Goal: Task Accomplishment & Management: Use online tool/utility

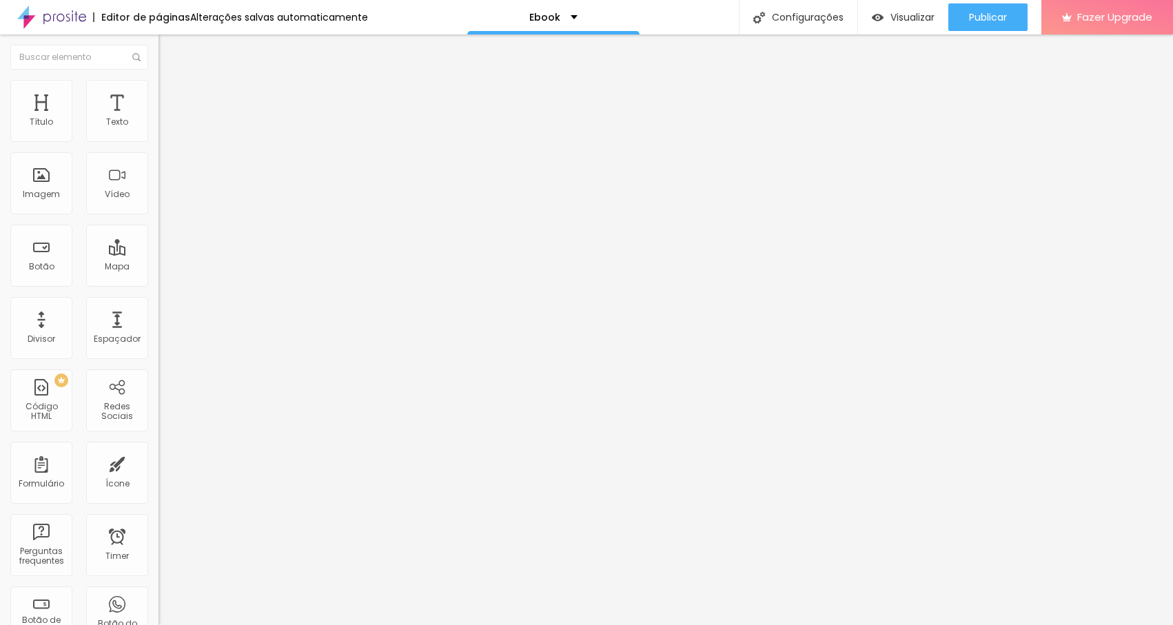
type input "1.2"
type input "1.1"
type input "1"
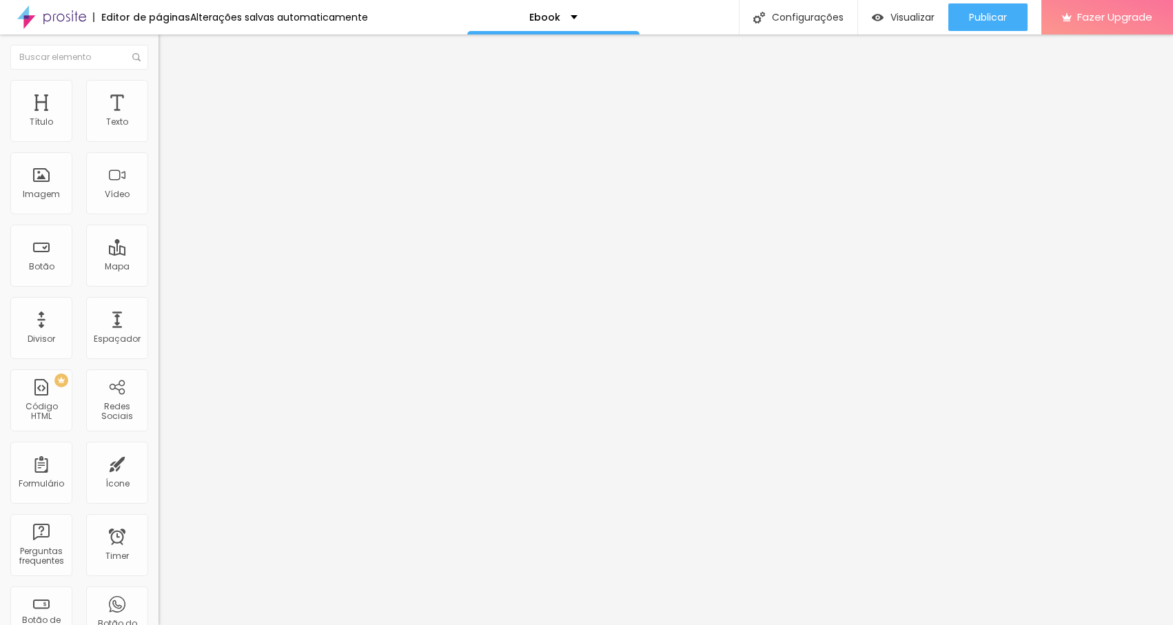
type input "1"
type input "0.9"
type input "1"
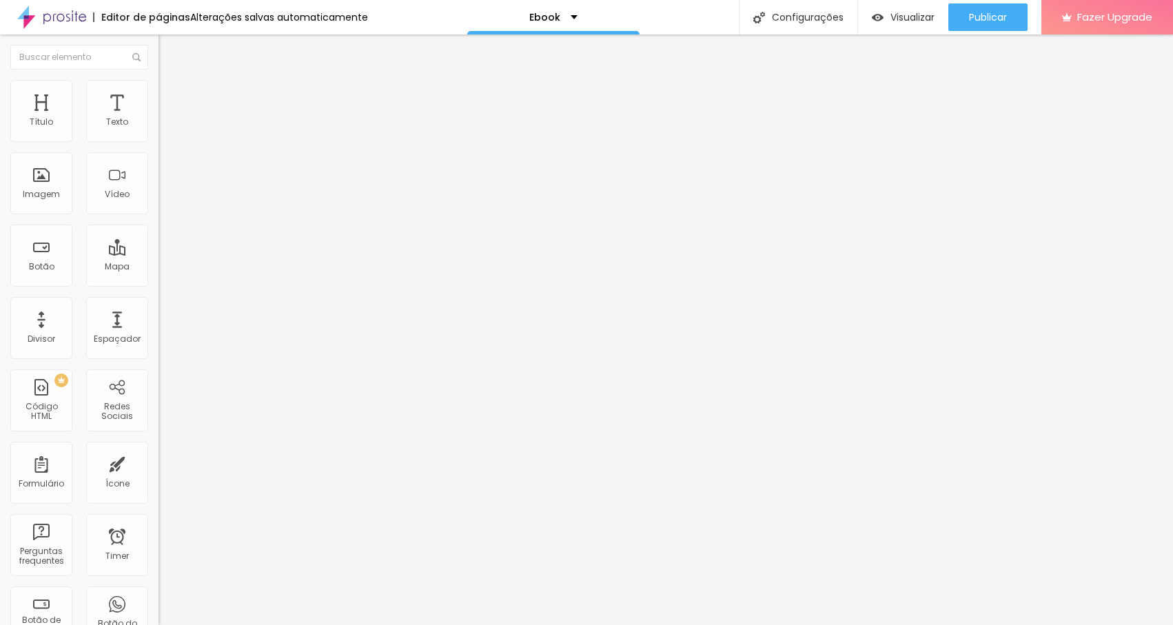
type input "1.1"
type input "1"
drag, startPoint x: 77, startPoint y: 341, endPoint x: 57, endPoint y: 343, distance: 19.4
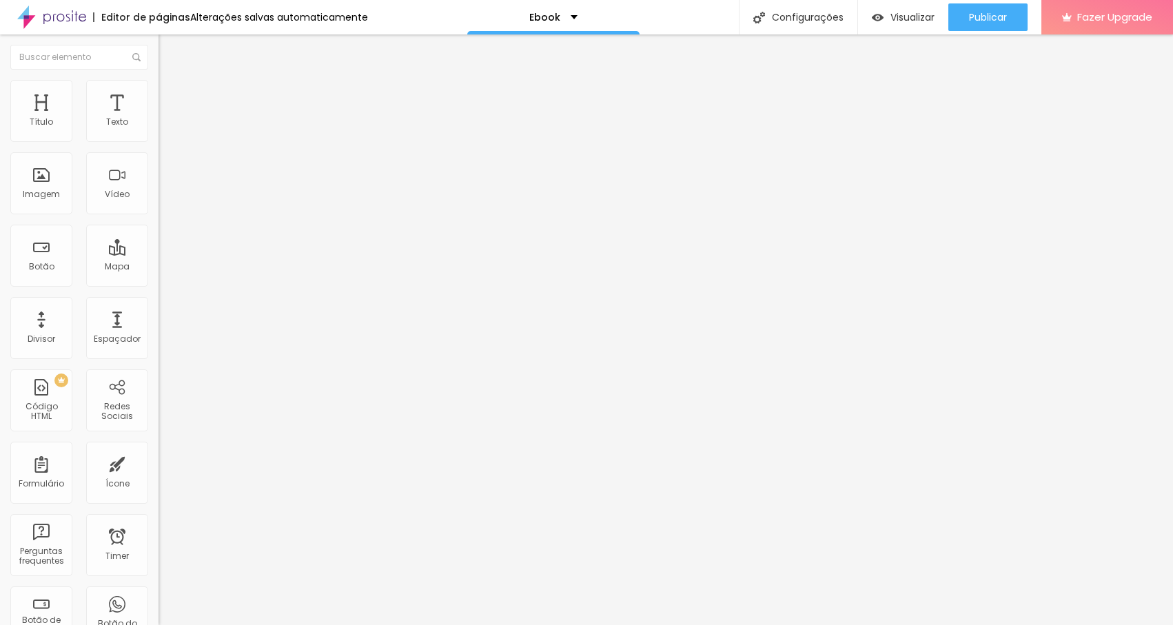
type input "1"
click at [159, 423] on div "Editar Título Estilo Avançado Tamanho Titulo 1 H1 Titulo 2 H2 Titulo 3 H3 Titul…" at bounding box center [238, 329] width 159 height 591
click at [159, 125] on span "Encaixotado" at bounding box center [186, 120] width 54 height 12
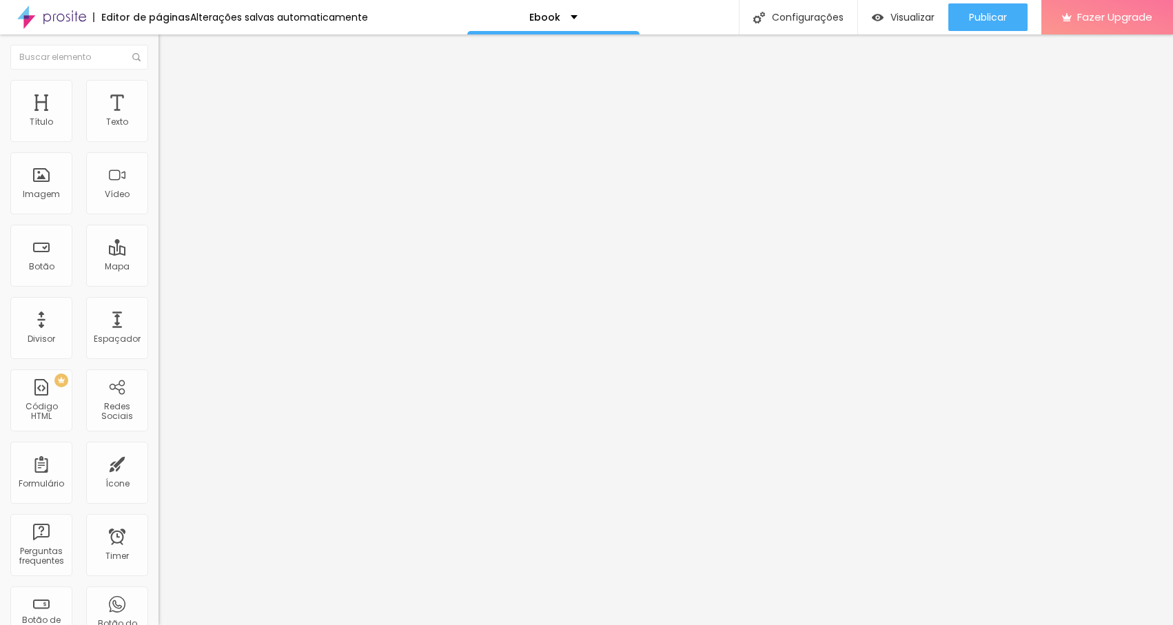
click at [169, 48] on img "button" at bounding box center [174, 50] width 11 height 11
click at [171, 95] on span "Estilo" at bounding box center [181, 89] width 21 height 12
click at [159, 119] on span "Trocar imagem" at bounding box center [196, 113] width 75 height 12
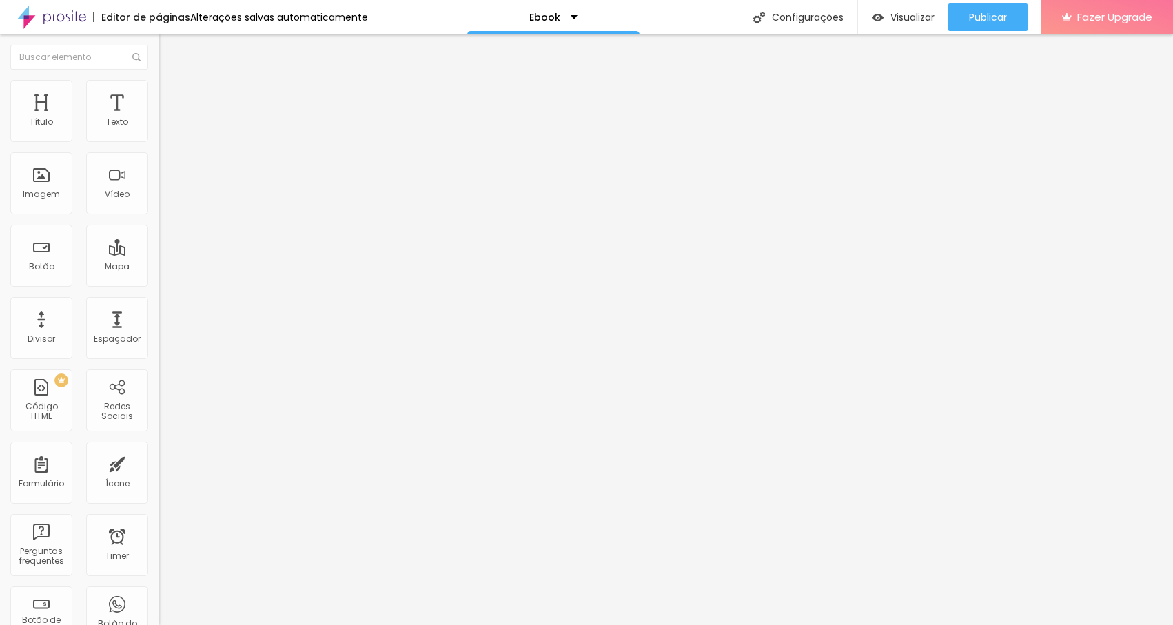
click at [171, 95] on span "Estilo" at bounding box center [181, 89] width 21 height 12
type input "25"
drag, startPoint x: 29, startPoint y: 144, endPoint x: 39, endPoint y: 145, distance: 10.4
type input "25"
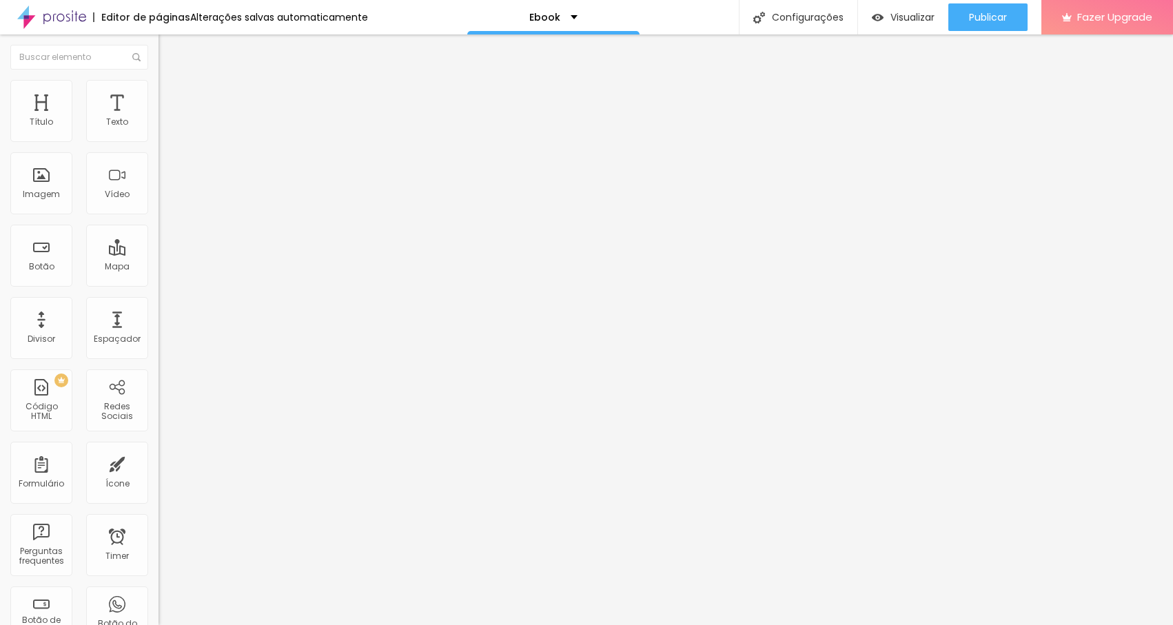
click at [159, 141] on input "range" at bounding box center [203, 135] width 89 height 11
click at [159, 119] on span "Trocar imagem" at bounding box center [196, 113] width 75 height 12
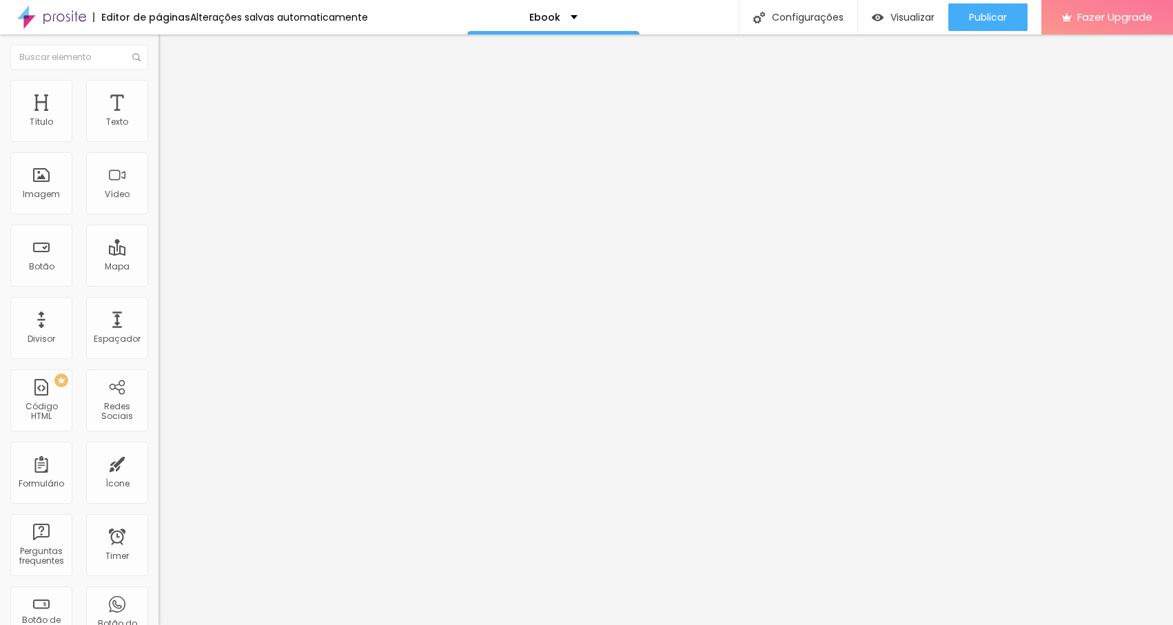
click at [159, 98] on ul "Conteúdo Estilo Avançado" at bounding box center [238, 86] width 159 height 41
click at [159, 89] on img at bounding box center [165, 86] width 12 height 12
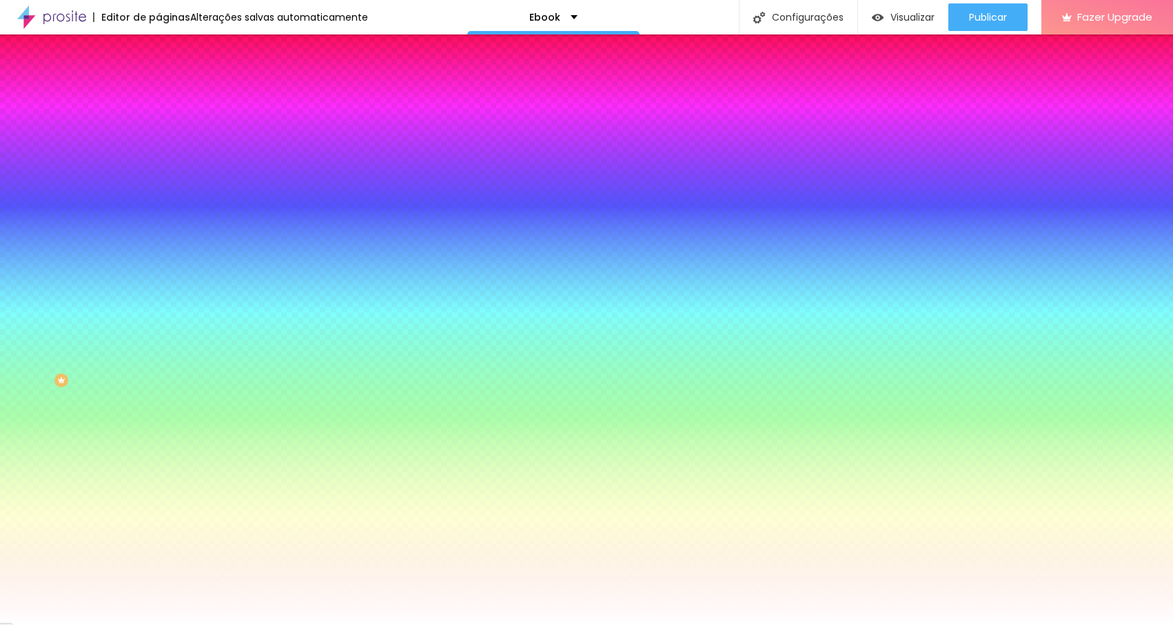
click at [159, 127] on span "Trocar imagem" at bounding box center [196, 121] width 75 height 12
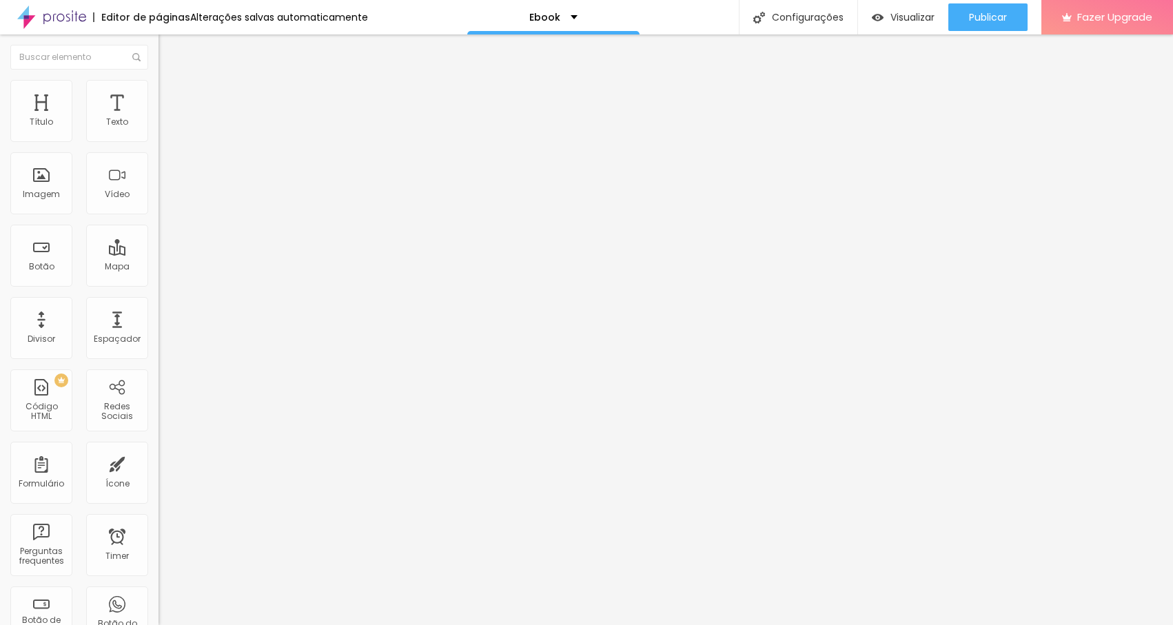
click at [159, 119] on span "Trocar imagem" at bounding box center [196, 113] width 75 height 12
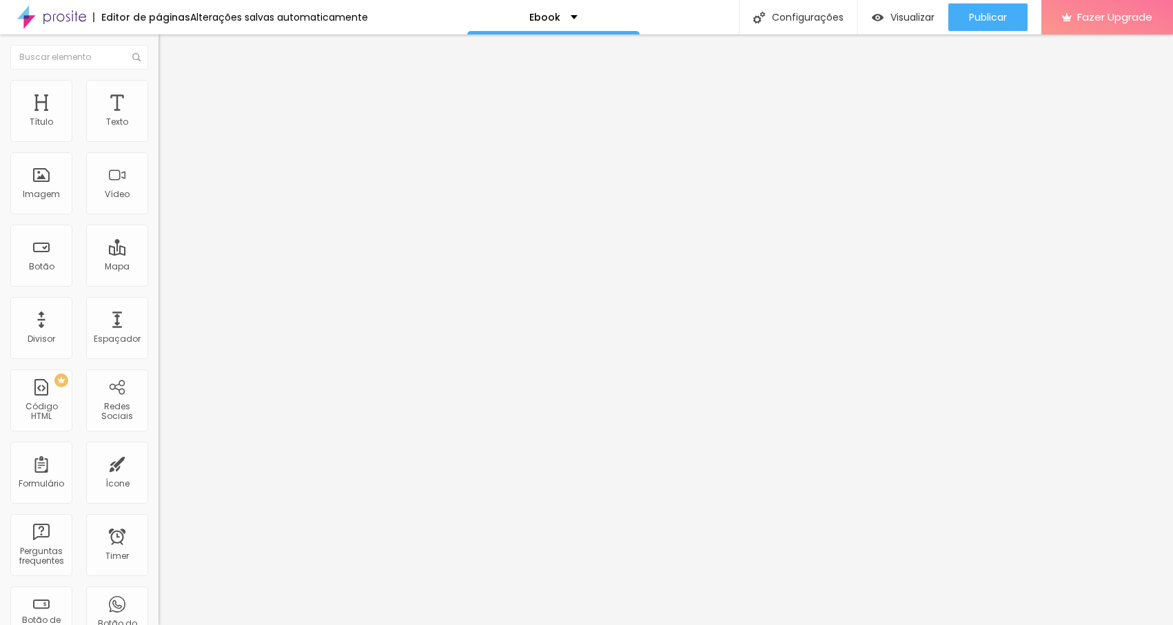
click at [159, 91] on li "Estilo" at bounding box center [238, 87] width 159 height 14
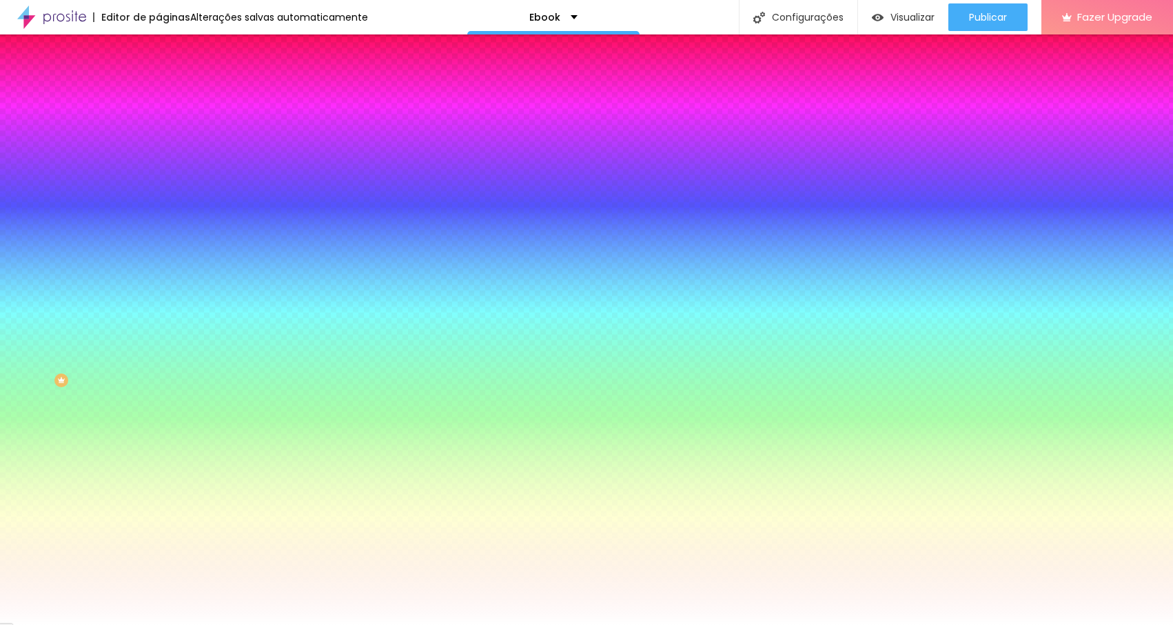
click at [159, 127] on span "Trocar imagem" at bounding box center [196, 121] width 75 height 12
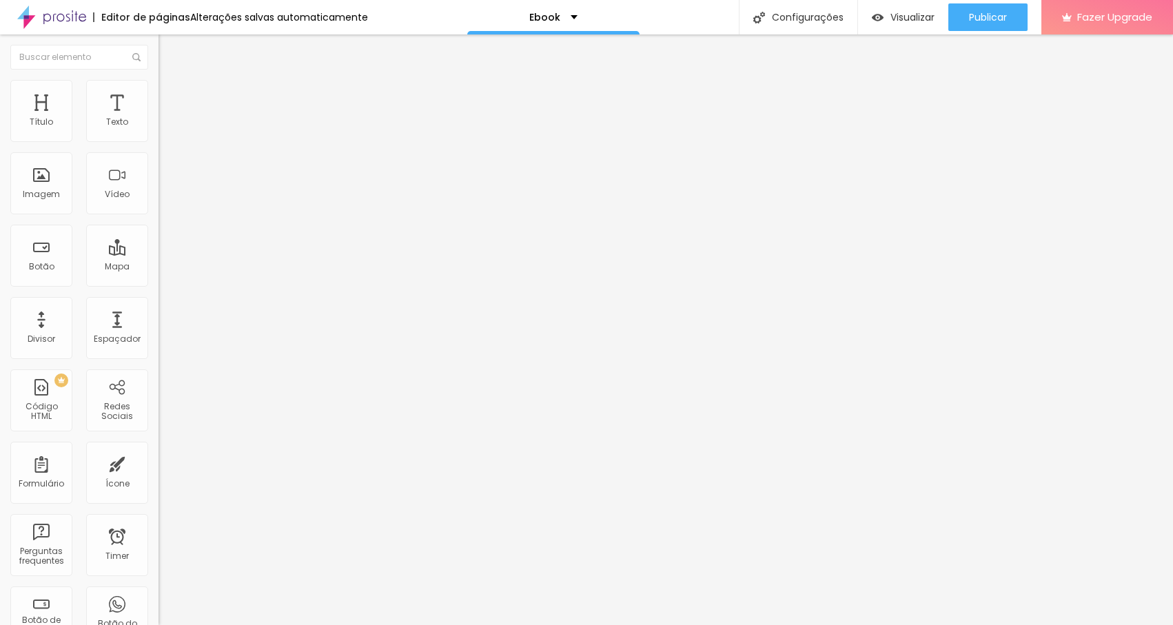
click at [159, 89] on li "Estilo" at bounding box center [238, 87] width 159 height 14
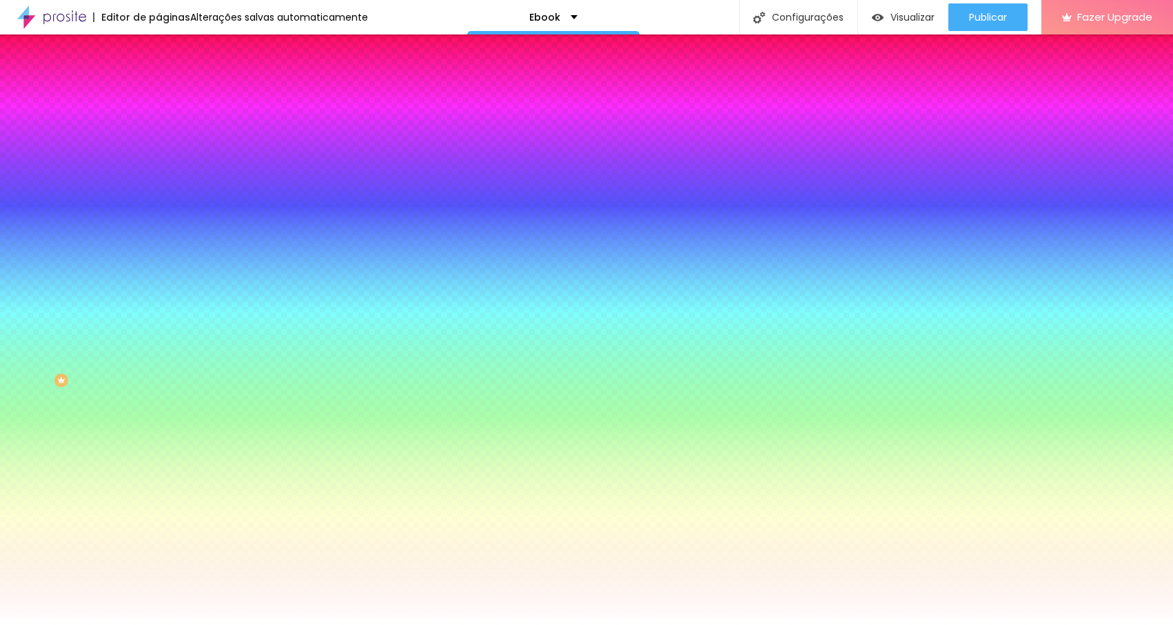
type input "4"
type input "18"
type input "26"
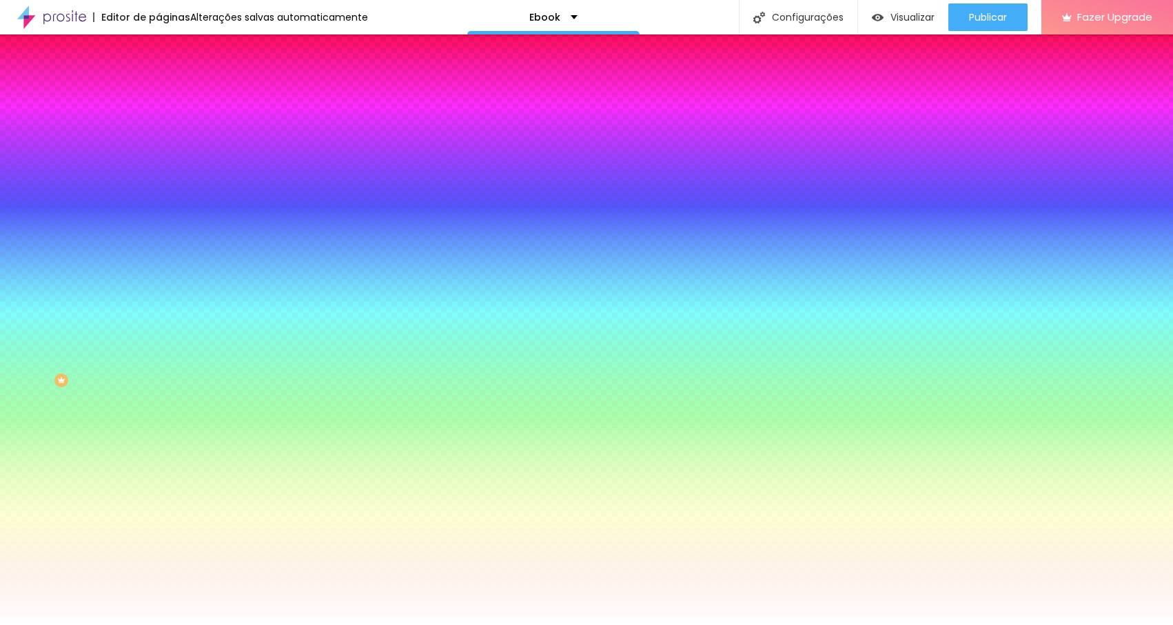
type input "26"
type input "37"
type input "41"
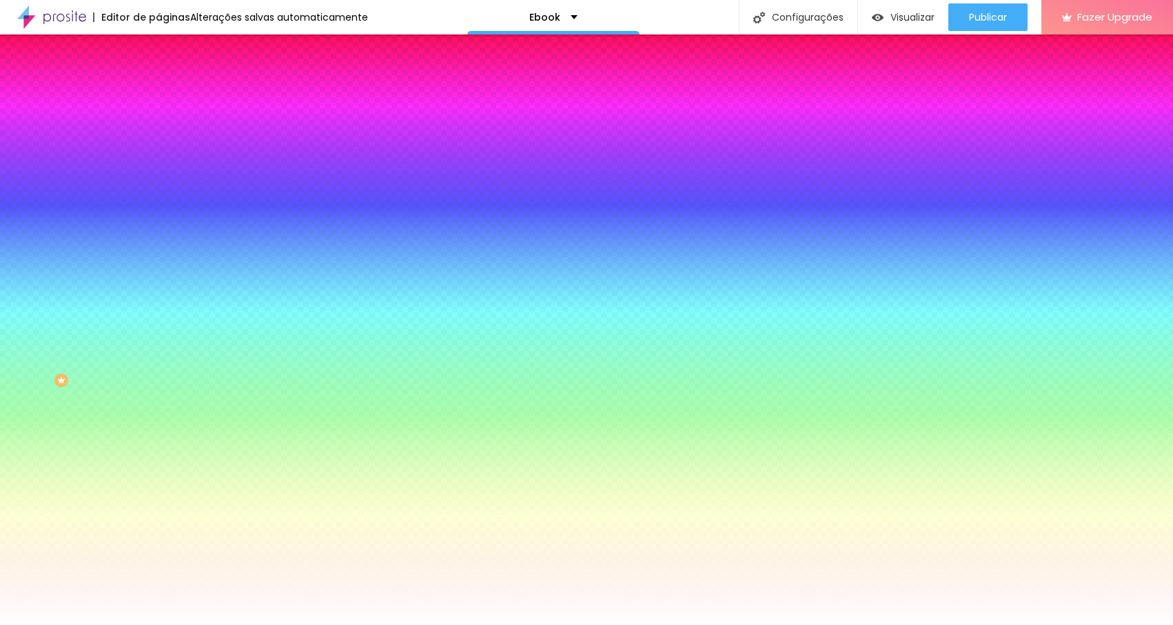
type input "45"
type input "48"
type input "51"
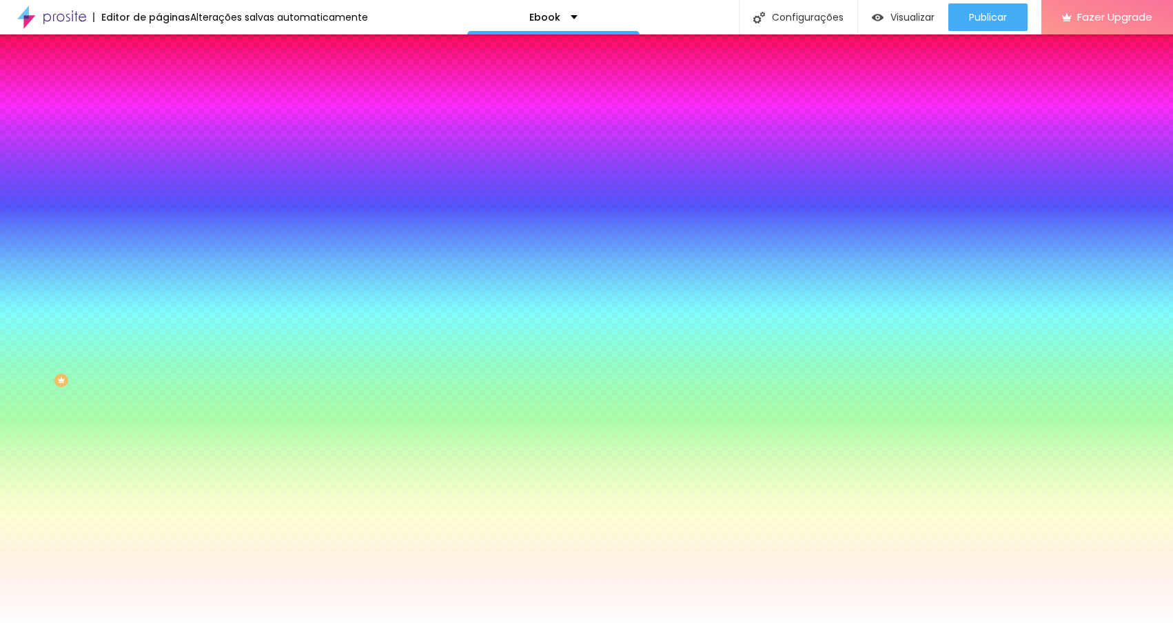
type input "51"
type input "54"
type input "58"
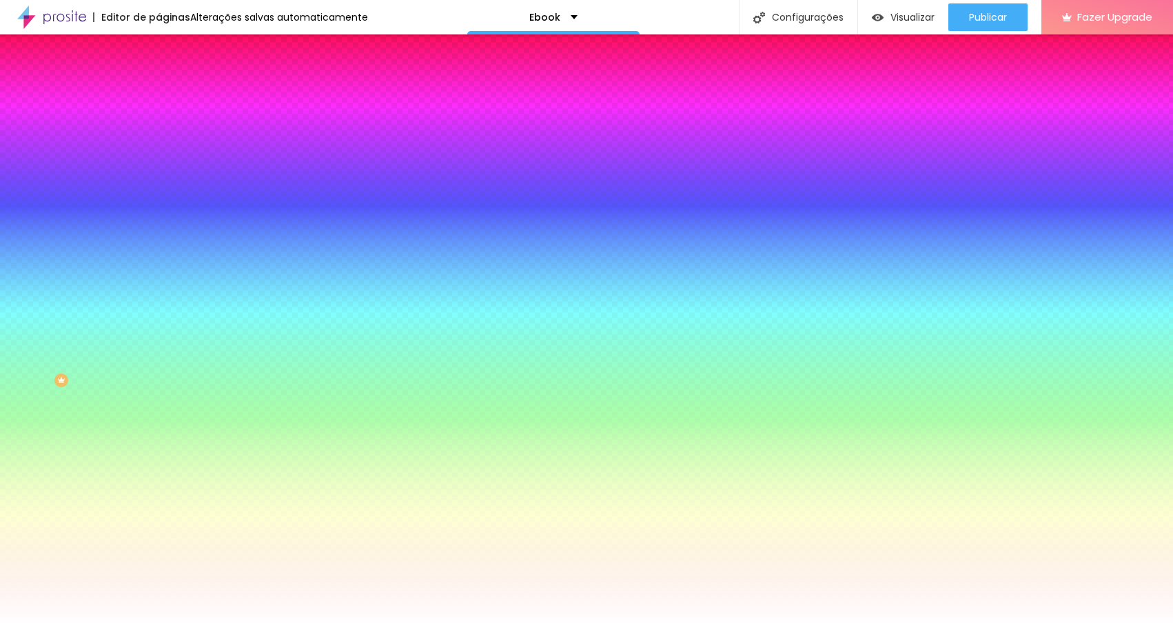
type input "63"
type input "66"
type input "71"
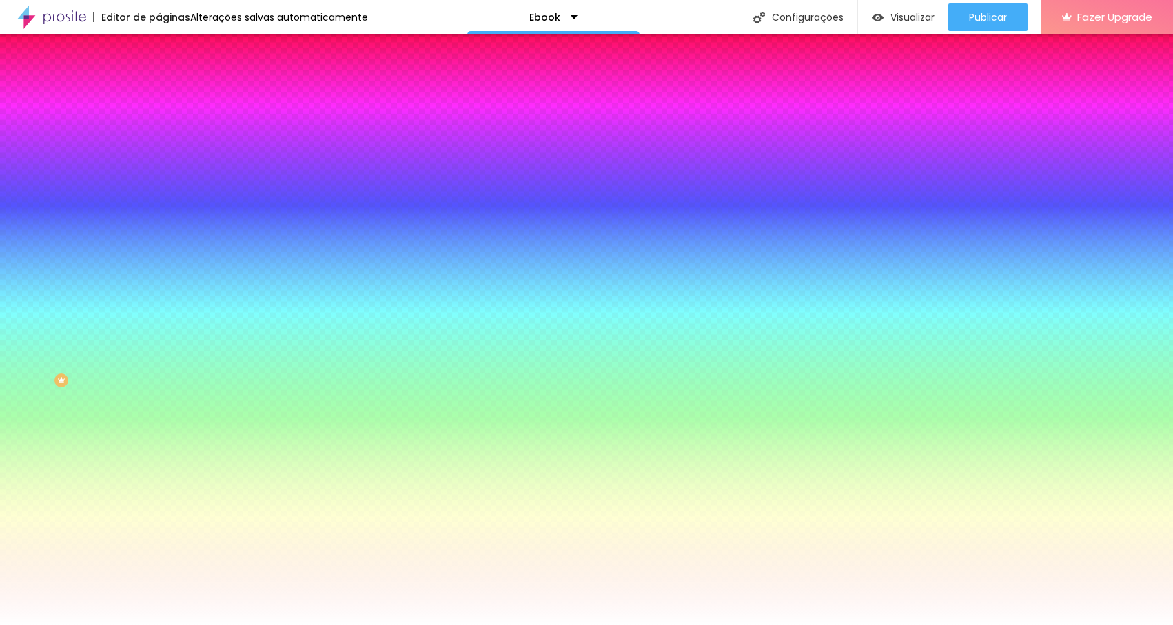
type input "71"
type input "75"
type input "80"
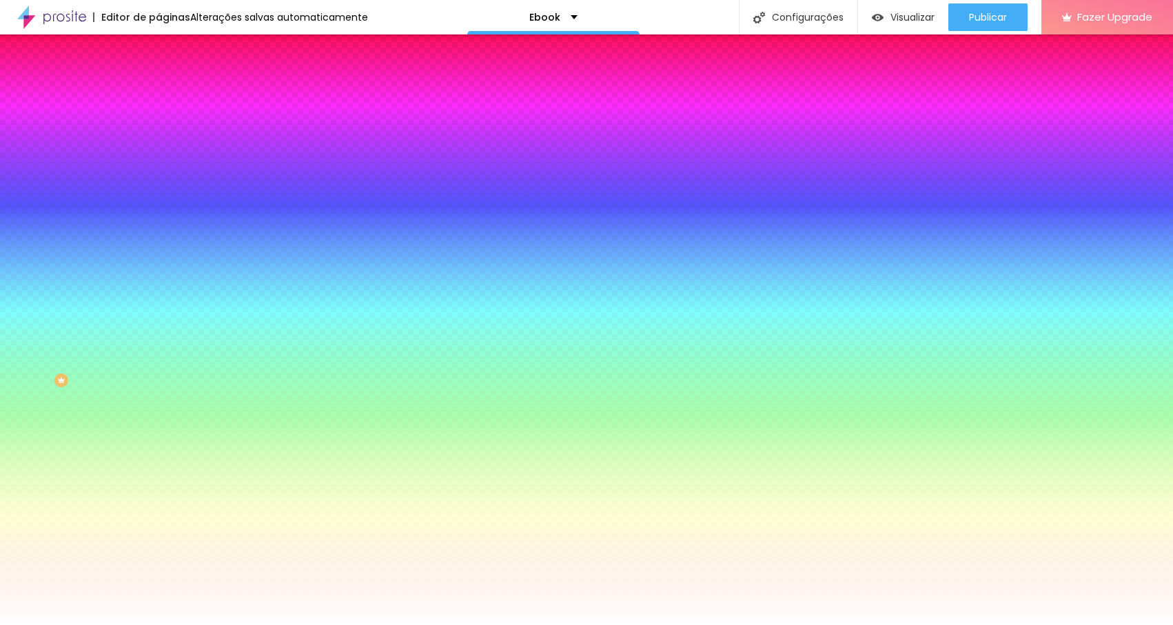
type input "86"
type input "92"
type input "98"
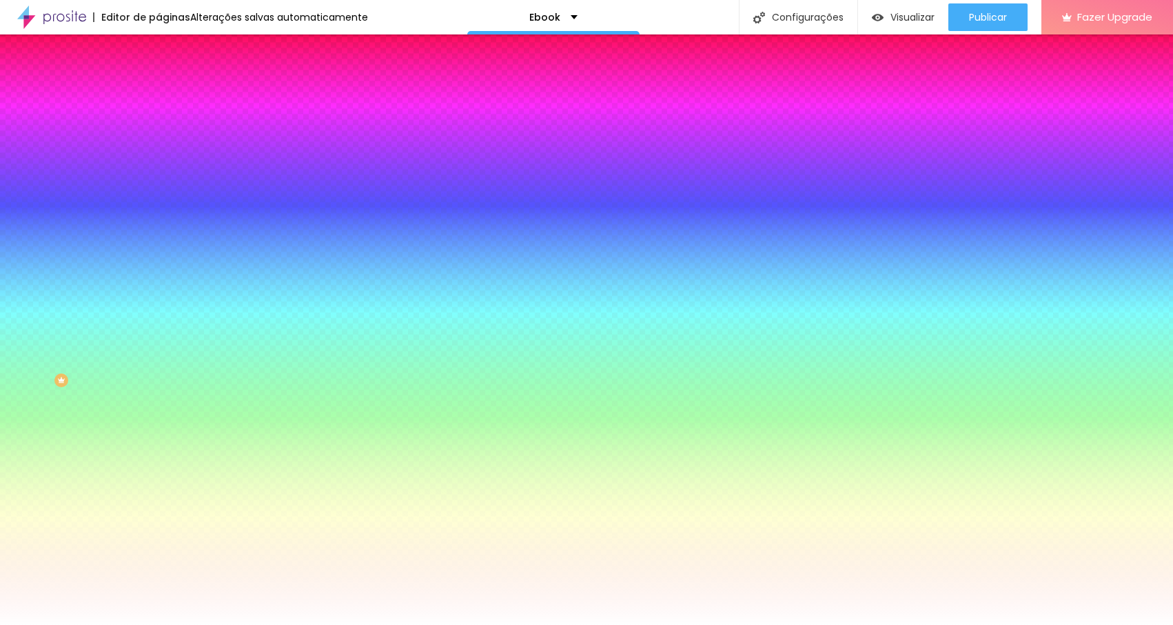
type input "98"
type input "106"
type input "114"
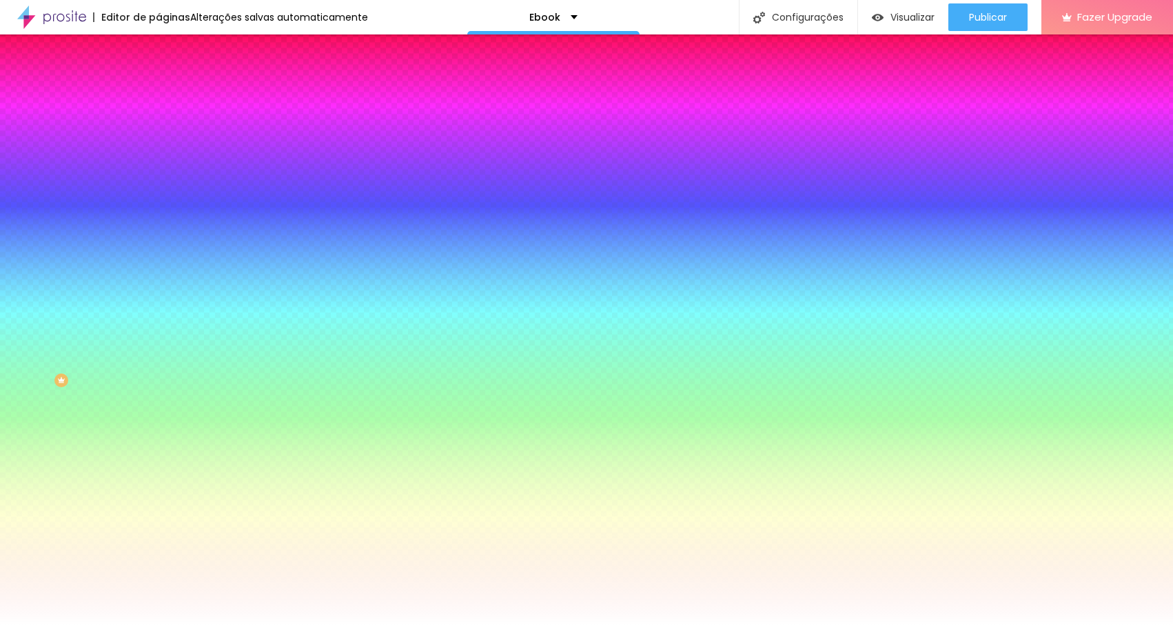
type input "122"
type input "129"
type input "136"
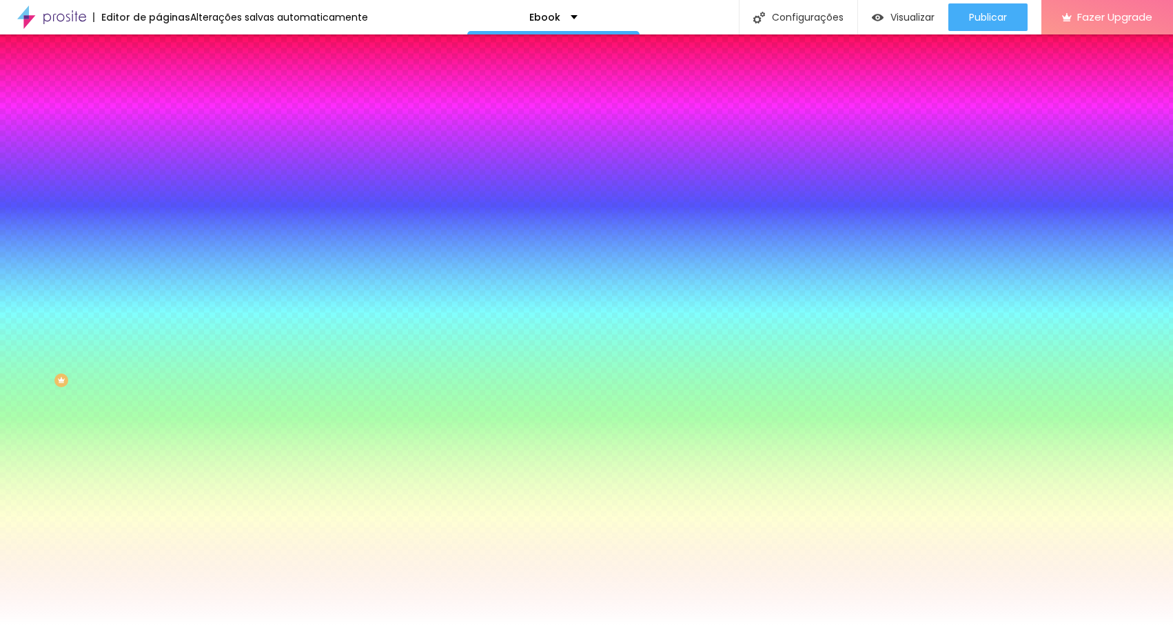
type input "136"
type input "141"
type input "146"
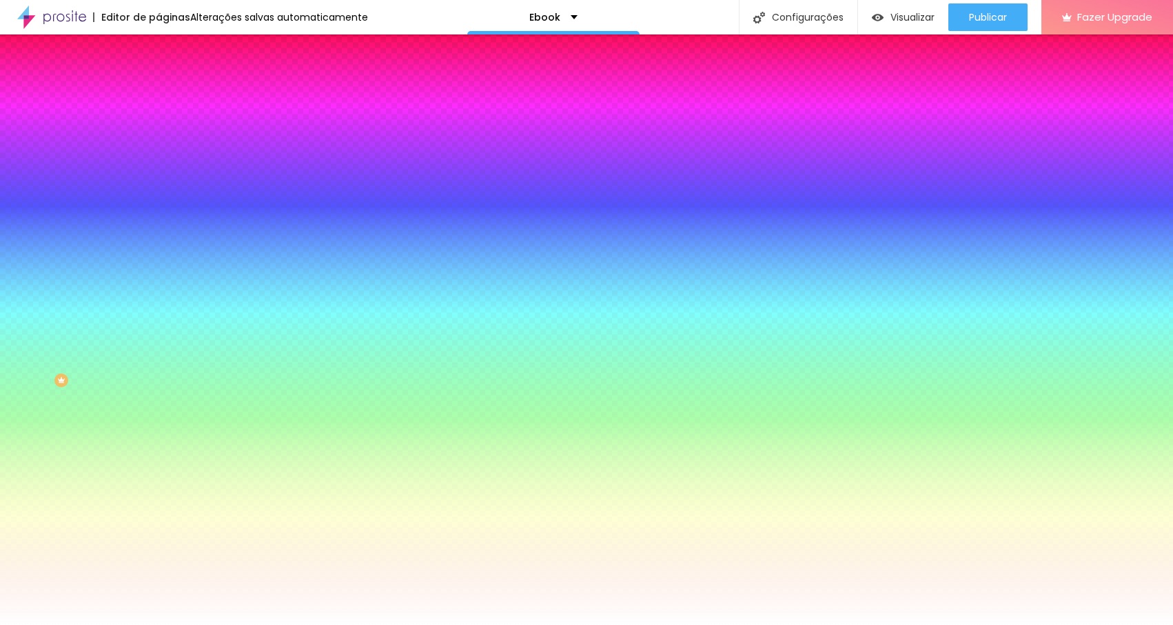
type input "151"
type input "155"
type input "160"
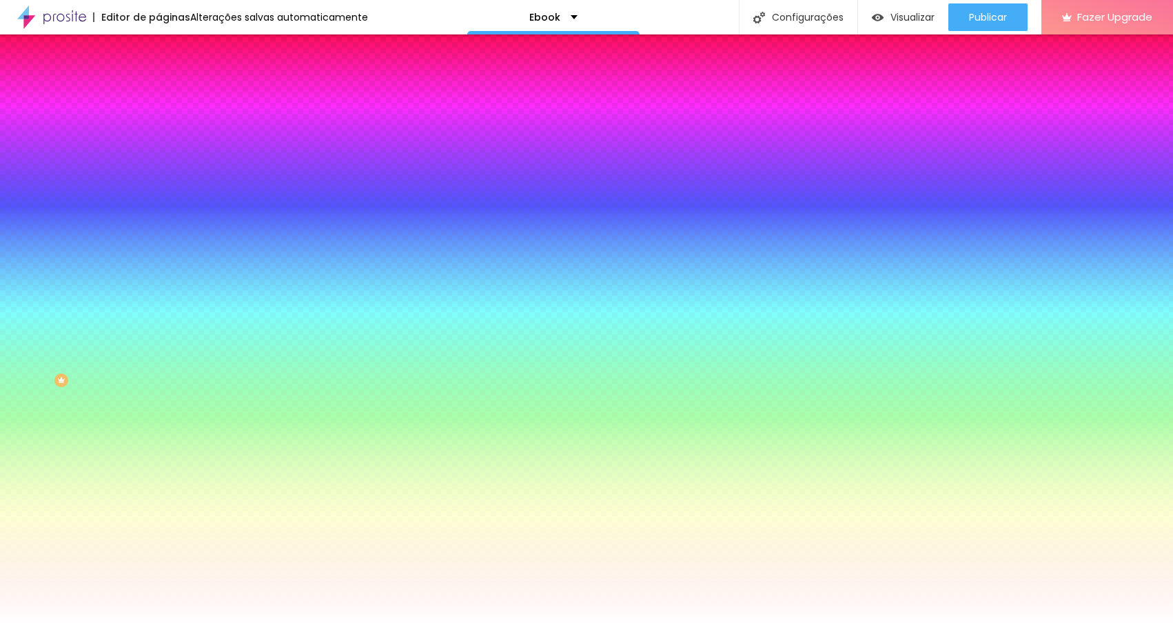
type input "160"
type input "166"
type input "173"
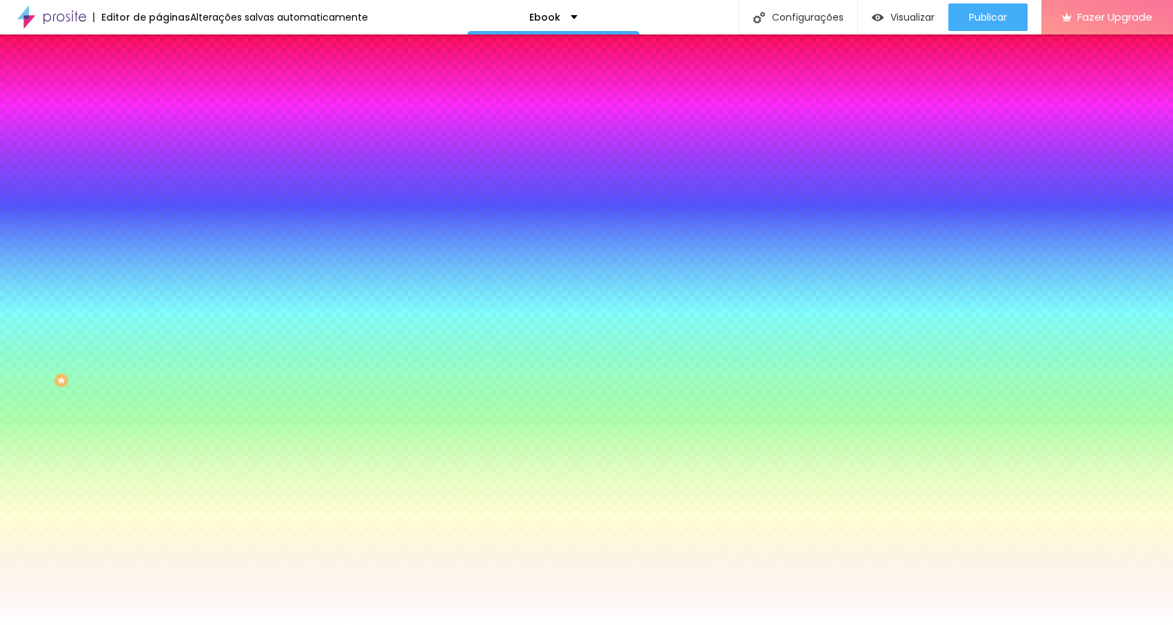
type input "180"
type input "188"
type input "194"
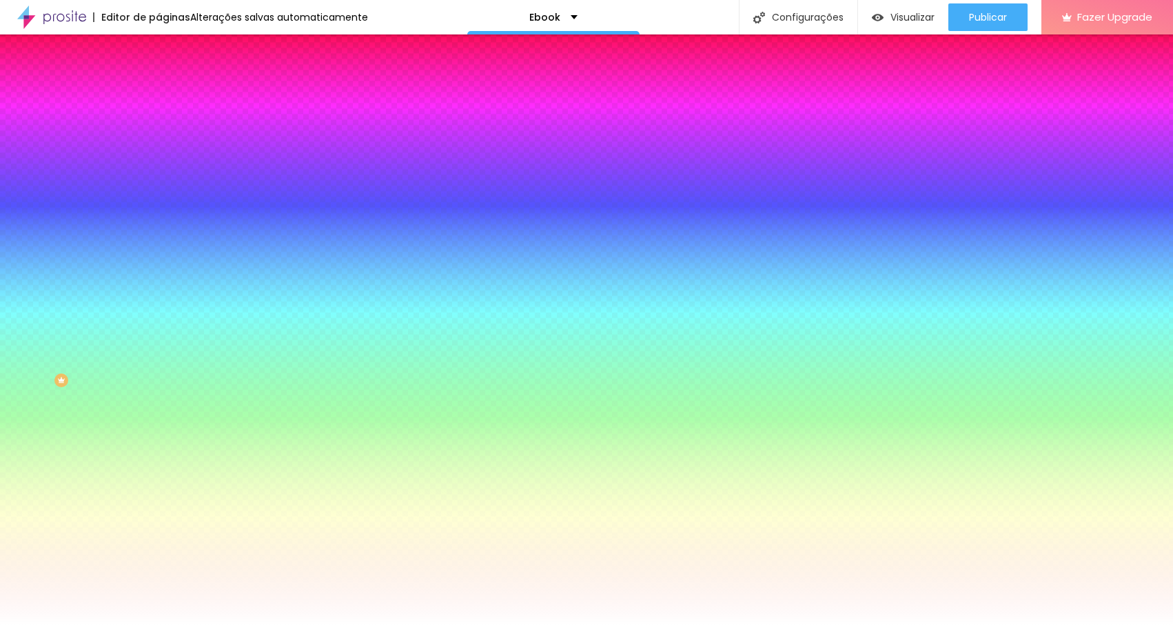
type input "194"
type input "200"
drag, startPoint x: 32, startPoint y: 167, endPoint x: 130, endPoint y: 174, distance: 98.1
click at [159, 305] on input "range" at bounding box center [203, 310] width 89 height 11
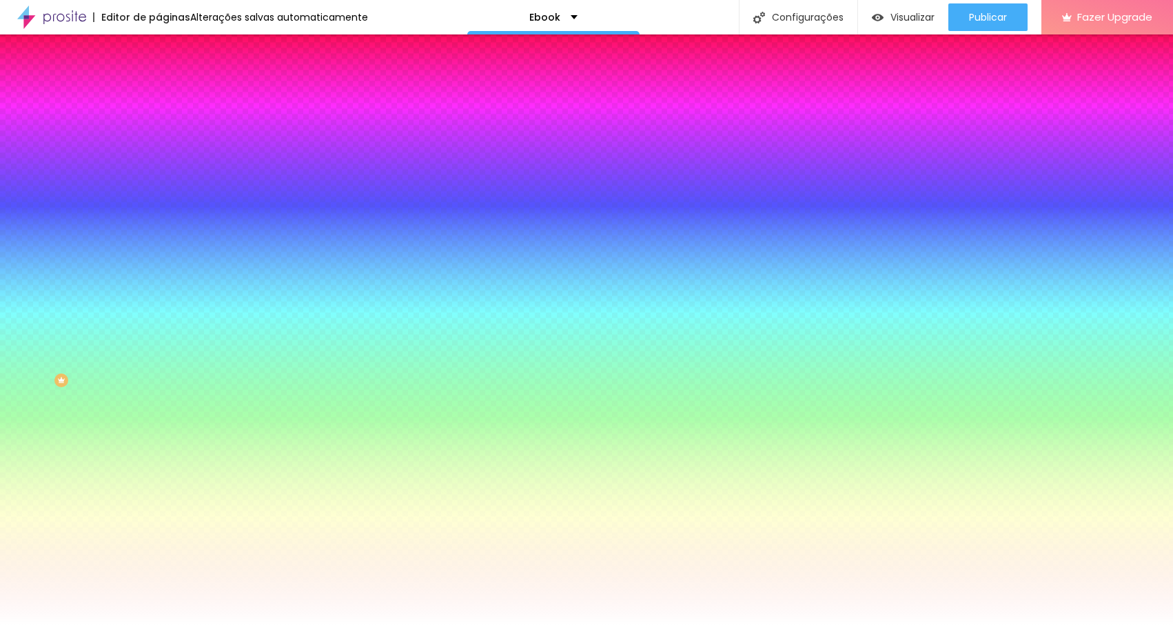
type input "191"
type input "184"
type input "172"
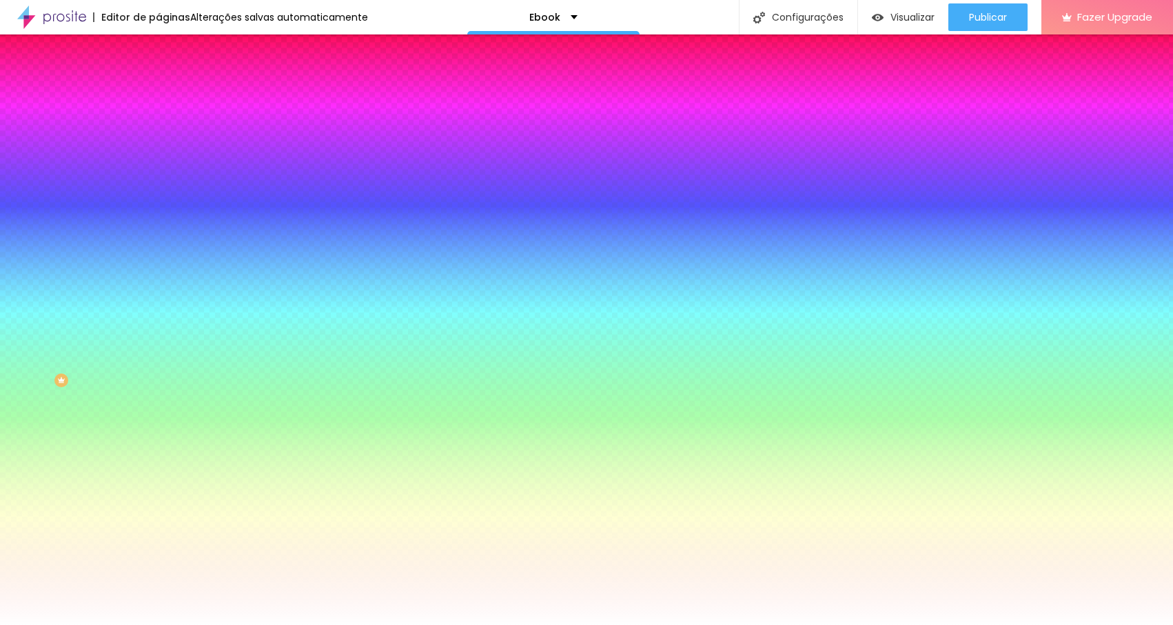
type input "172"
type input "147"
type input "106"
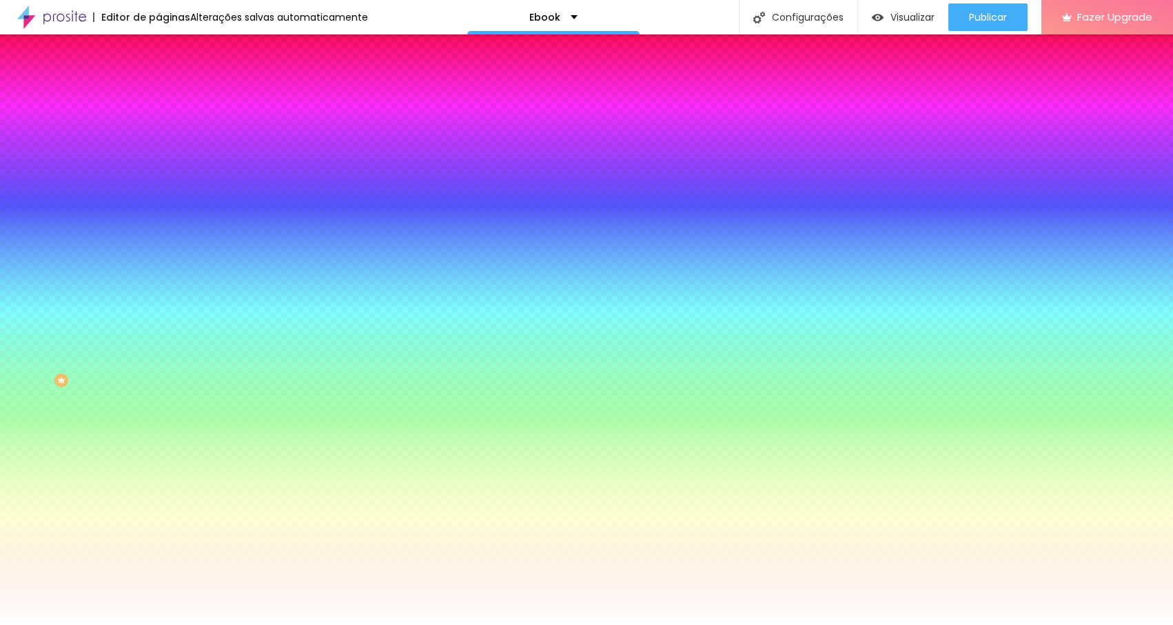
type input "58"
type input "4"
type input "0"
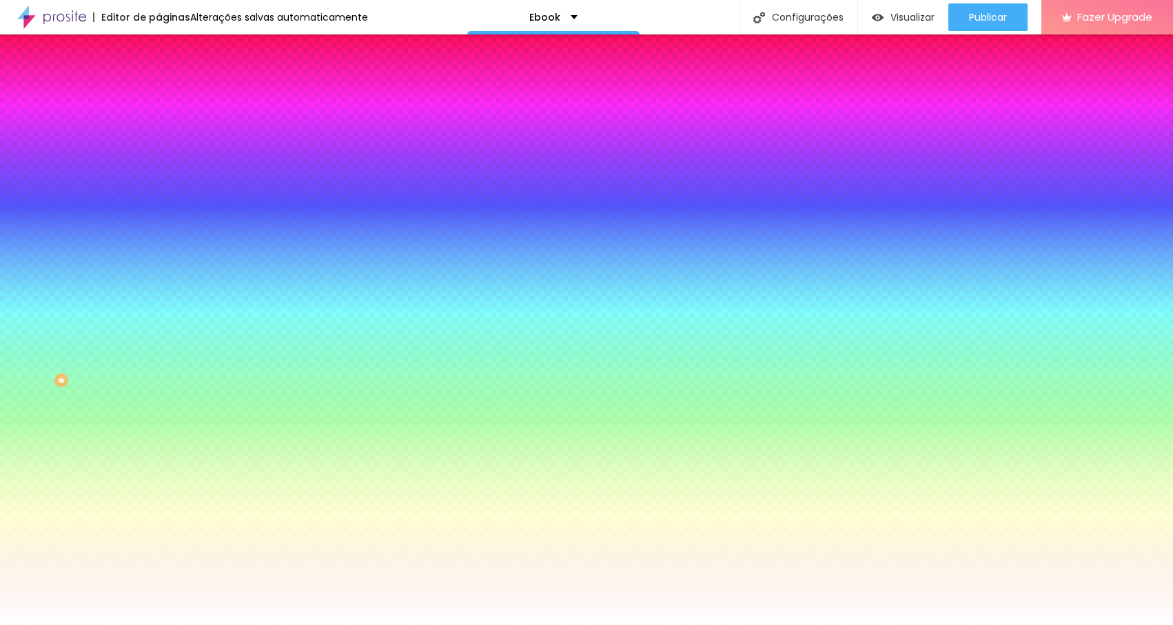
type input "0"
drag, startPoint x: 113, startPoint y: 169, endPoint x: -3, endPoint y: 163, distance: 115.9
type input "0"
click at [159, 305] on input "range" at bounding box center [203, 310] width 89 height 11
click at [171, 98] on span "Avançado" at bounding box center [193, 103] width 45 height 12
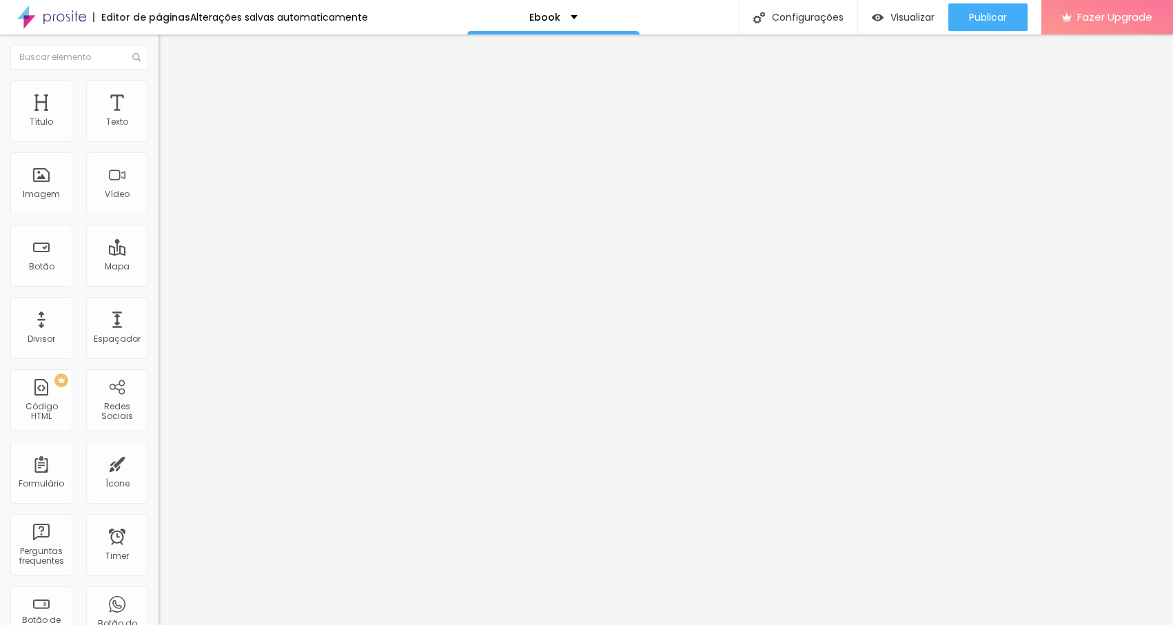
type input "25"
type input "30"
type input "35"
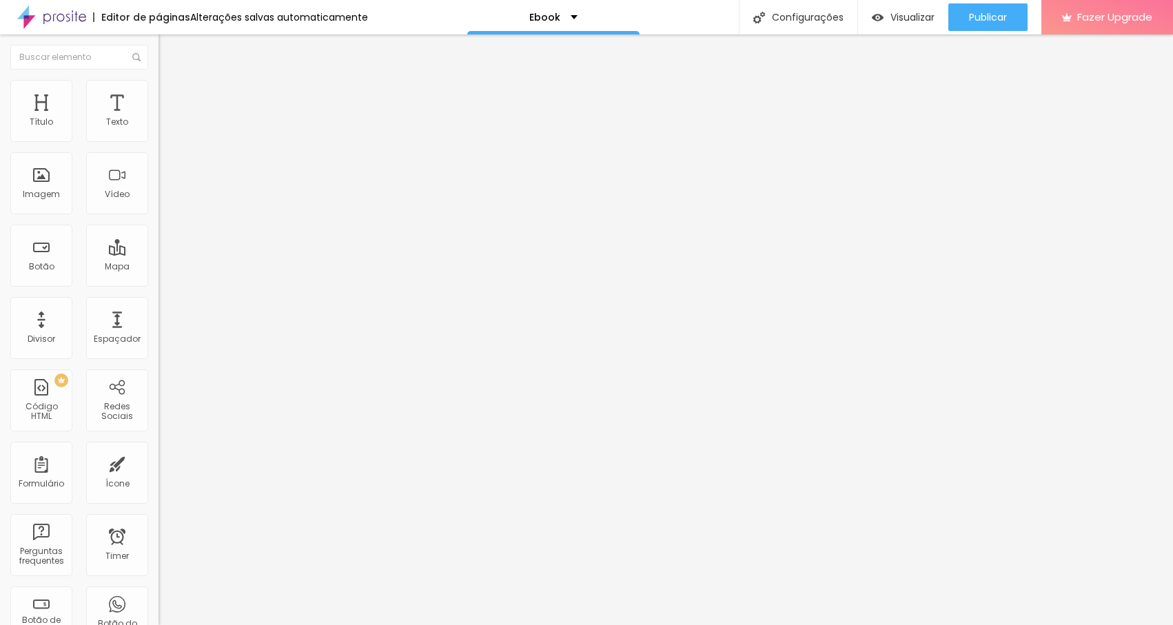
type input "35"
type input "40"
type input "35"
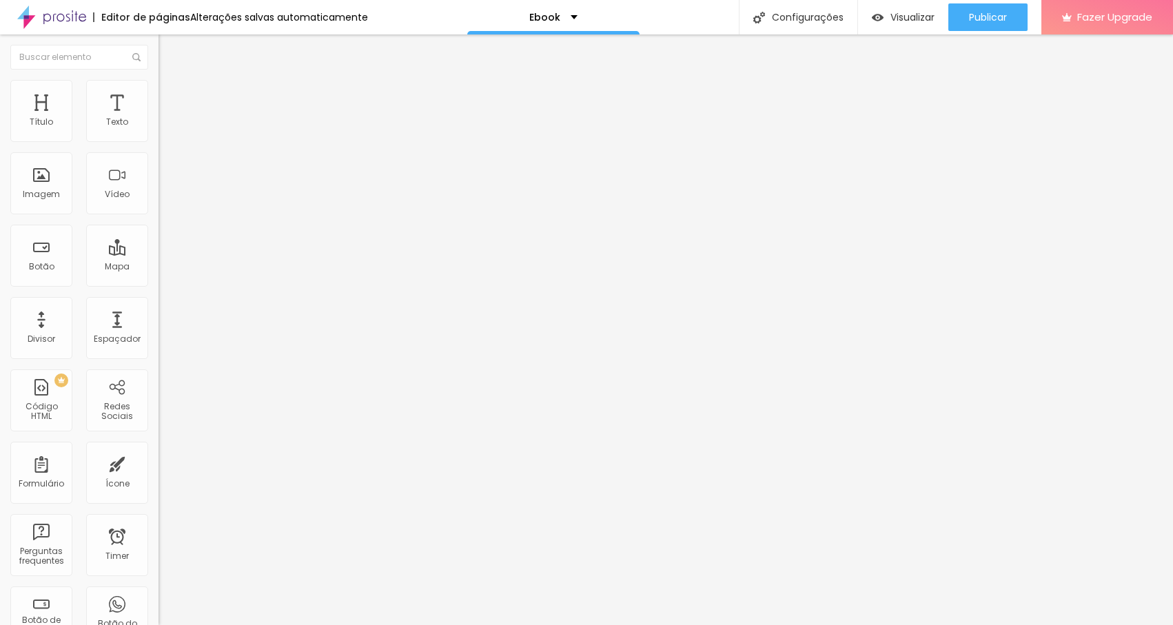
type input "30"
type input "20"
type input "15"
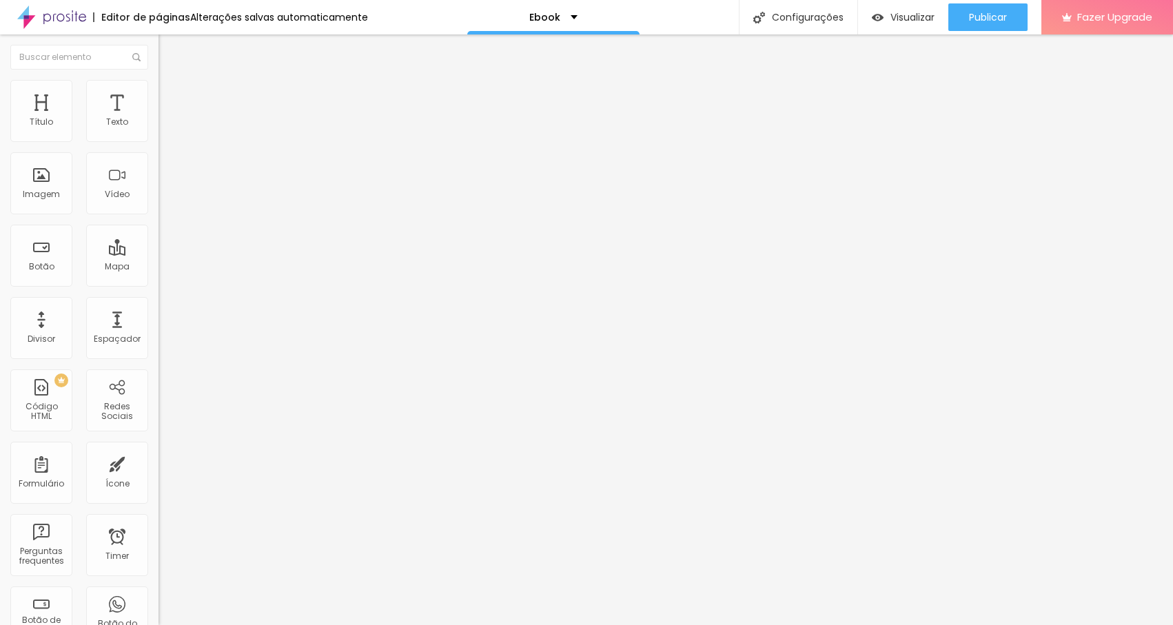
type input "15"
type input "10"
type input "5"
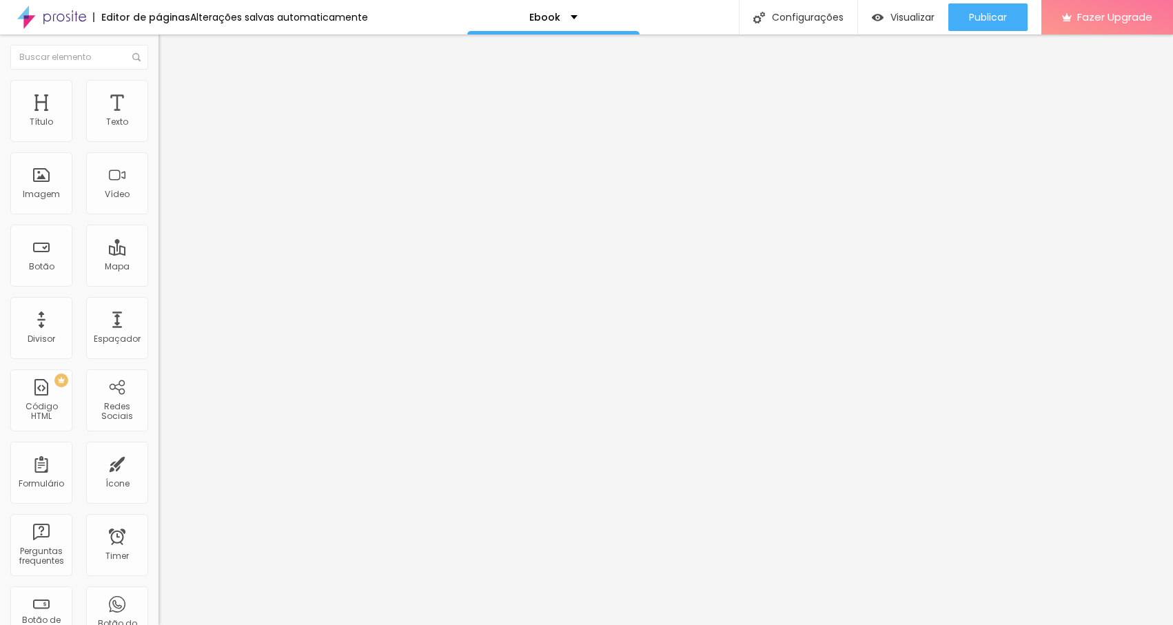
type input "0"
type input "5"
type input "30"
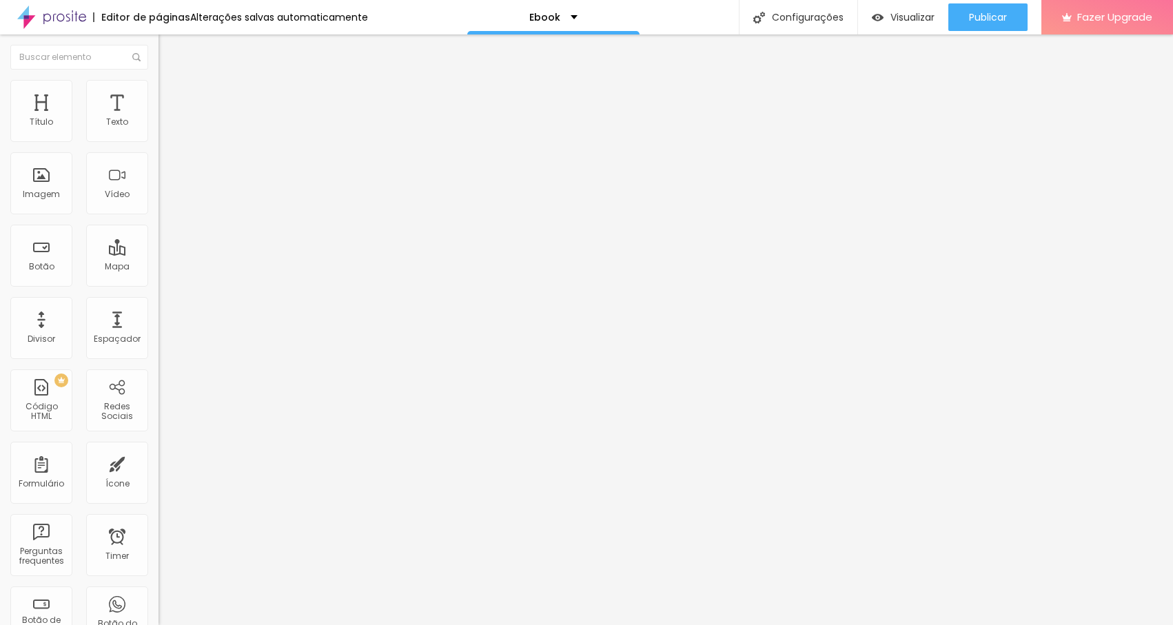
type input "30"
type input "40"
type input "50"
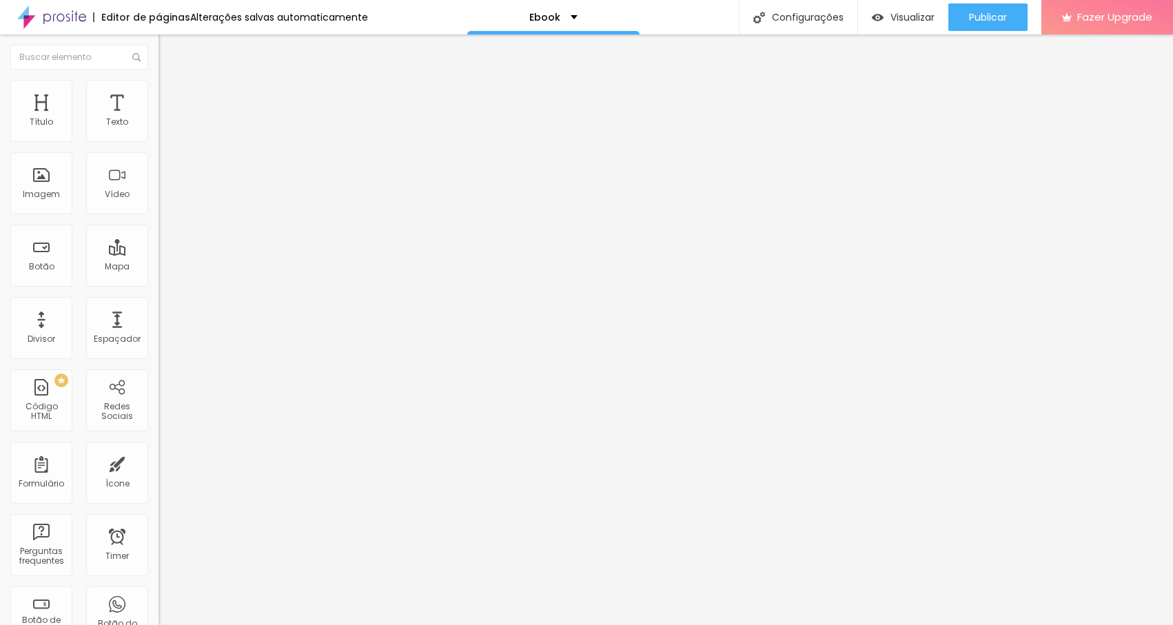
type input "45"
type input "20"
type input "10"
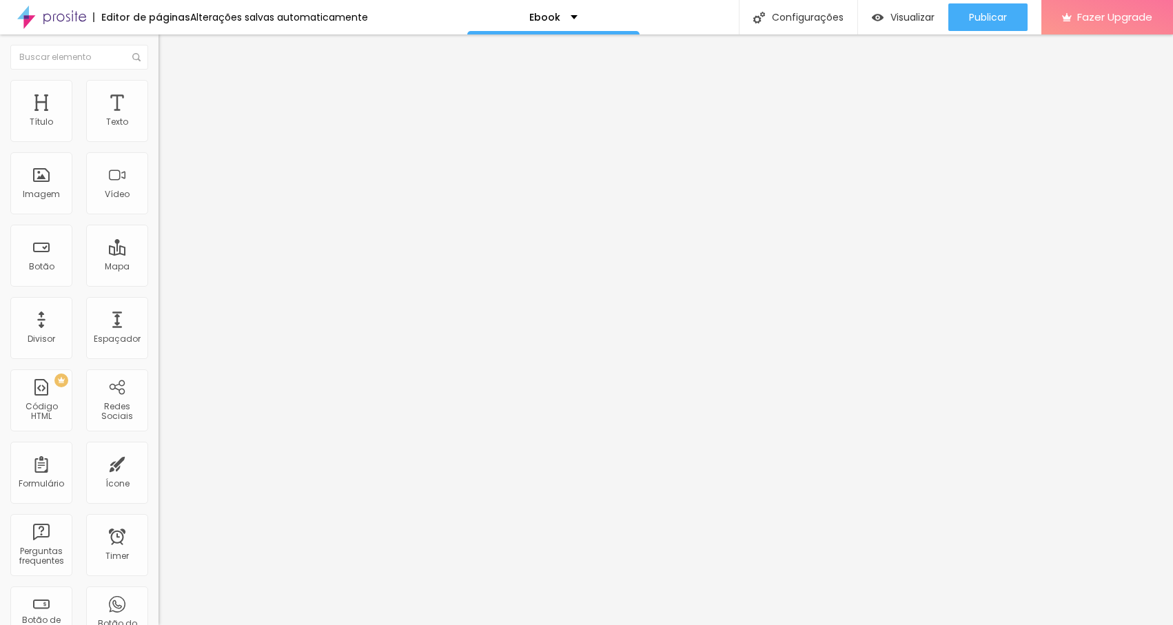
type input "10"
type input "0"
drag, startPoint x: 59, startPoint y: 136, endPoint x: -1, endPoint y: 139, distance: 59.3
type input "0"
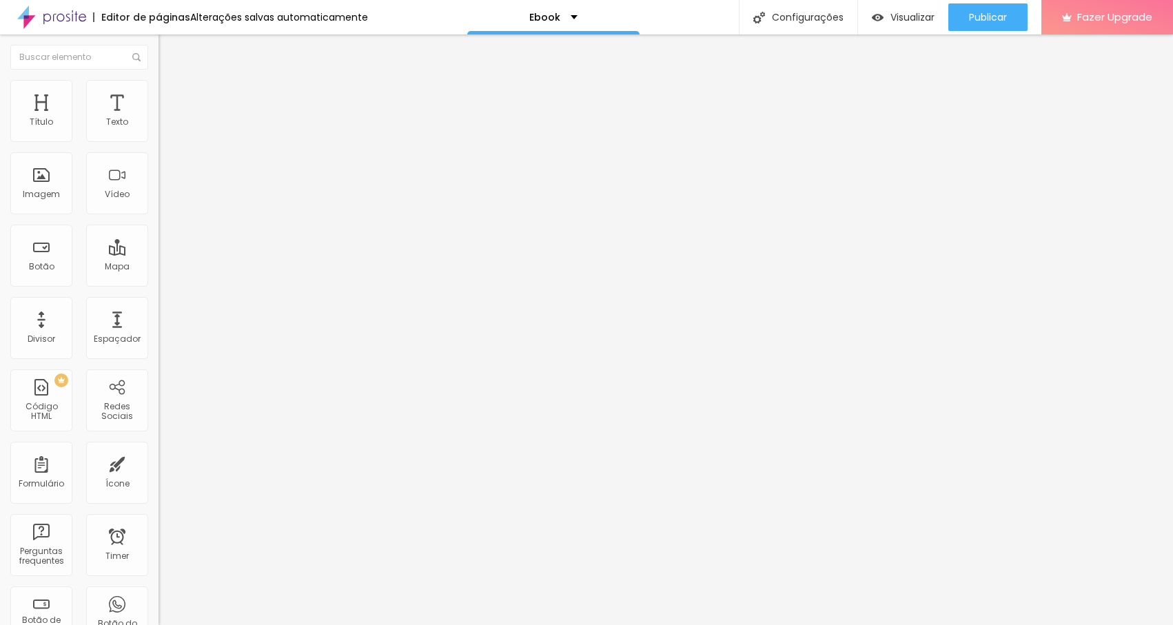
click at [159, 267] on input "range" at bounding box center [203, 272] width 89 height 11
click at [171, 95] on span "Estilo" at bounding box center [181, 89] width 21 height 12
type input "95"
type input "90"
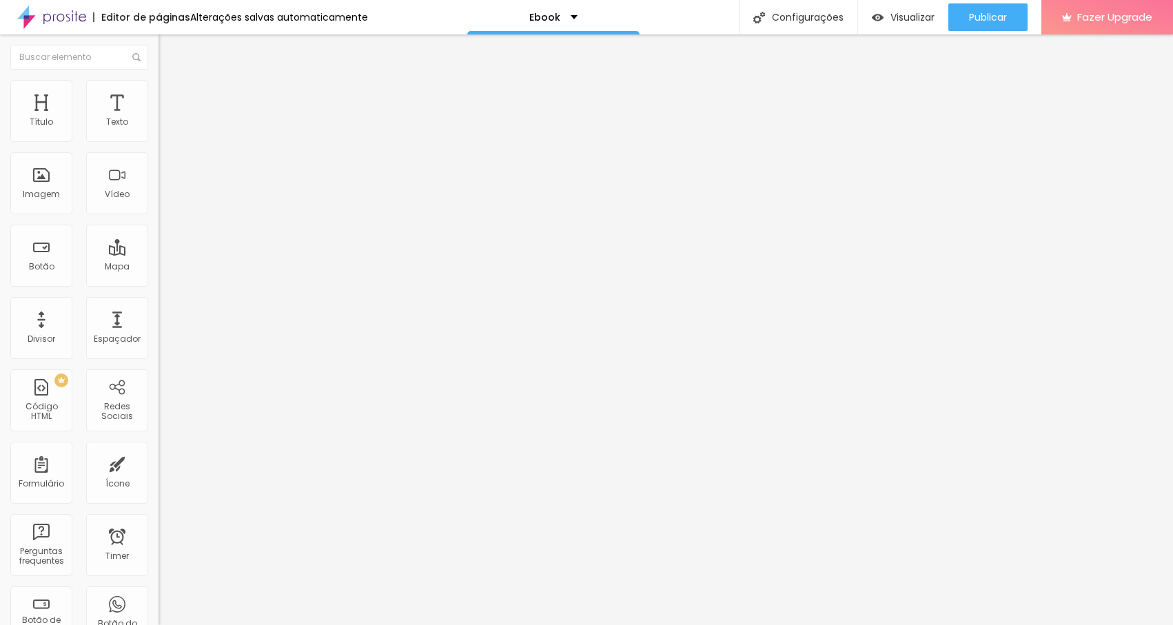
type input "90"
type input "80"
type input "75"
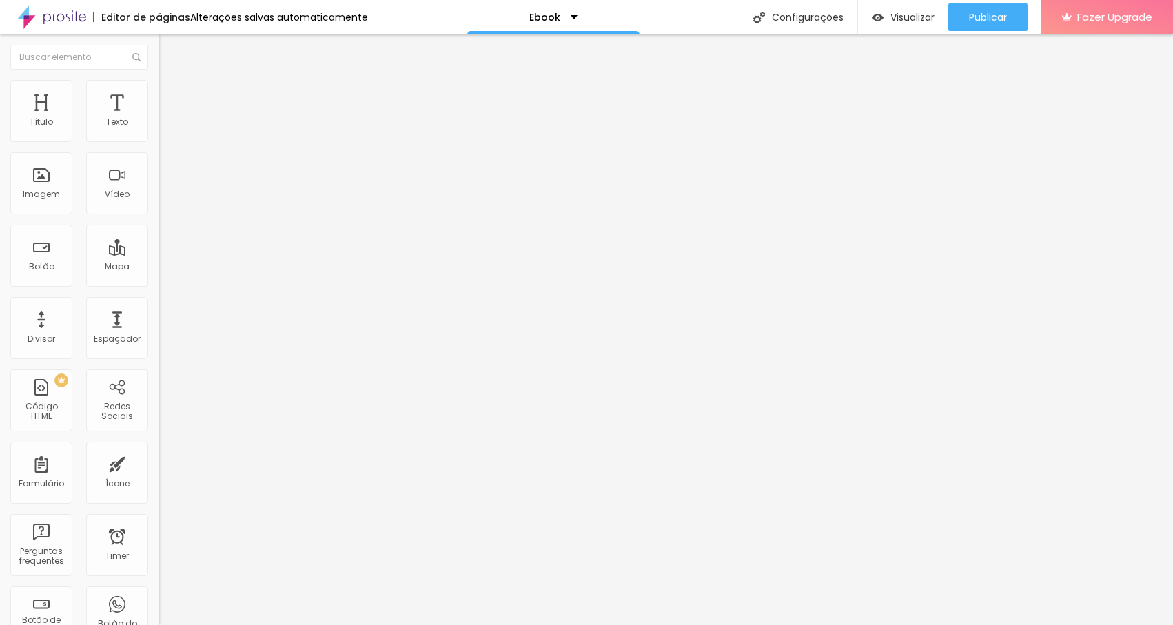
type input "65"
type input "55"
type input "50"
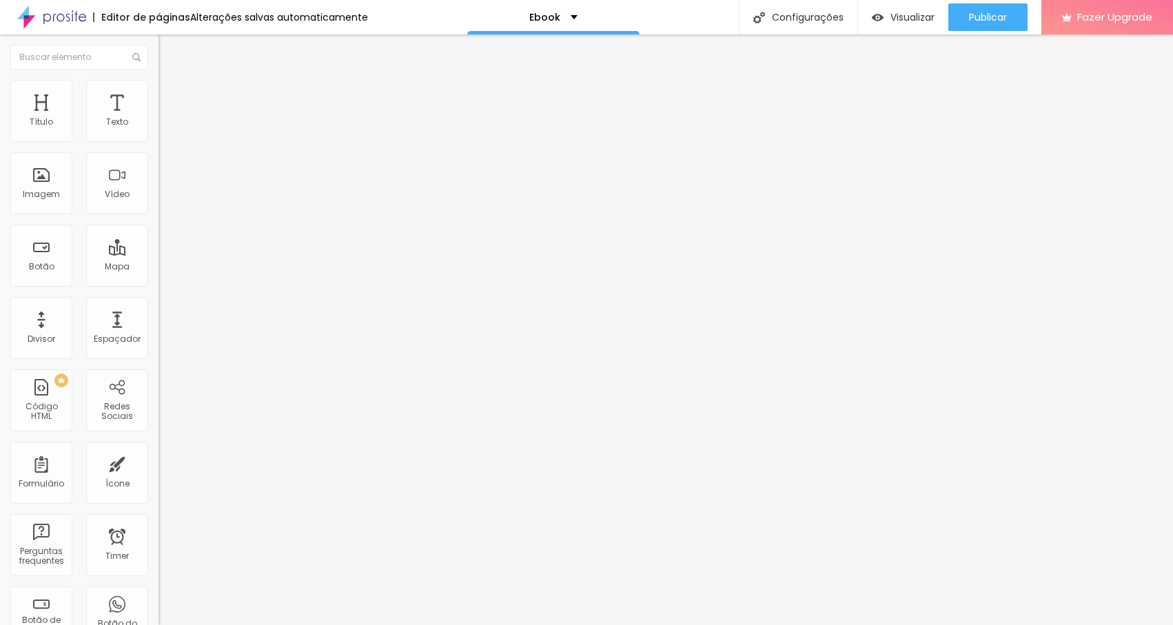
type input "50"
type input "45"
type input "40"
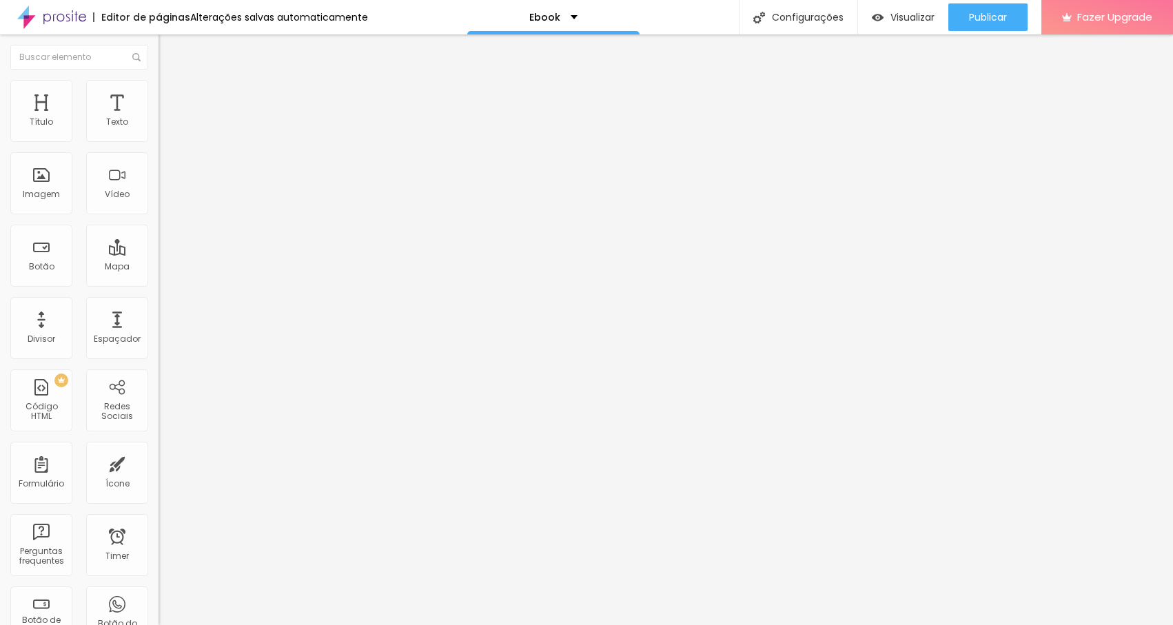
type input "35"
type input "30"
type input "25"
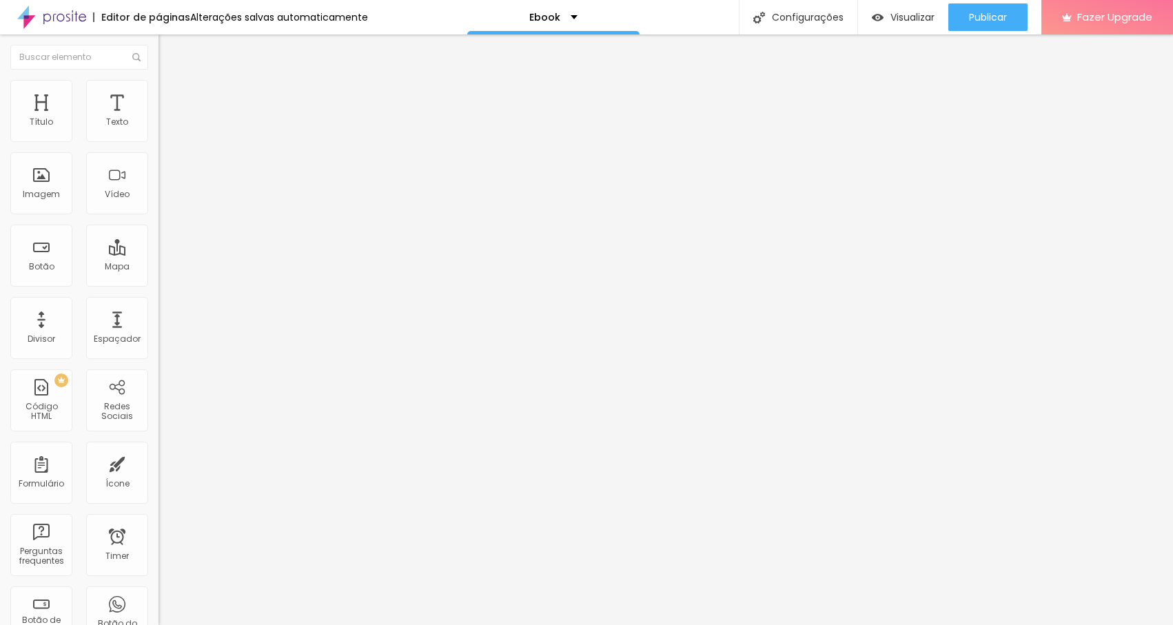
type input "25"
type input "20"
type input "25"
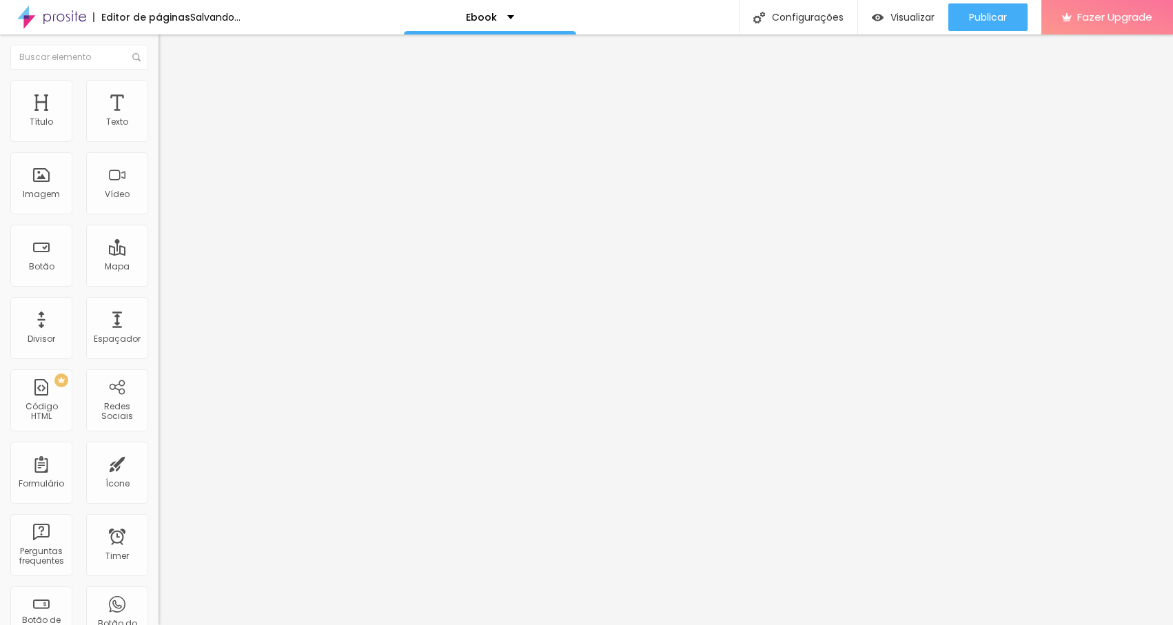
type input "30"
type input "35"
type input "40"
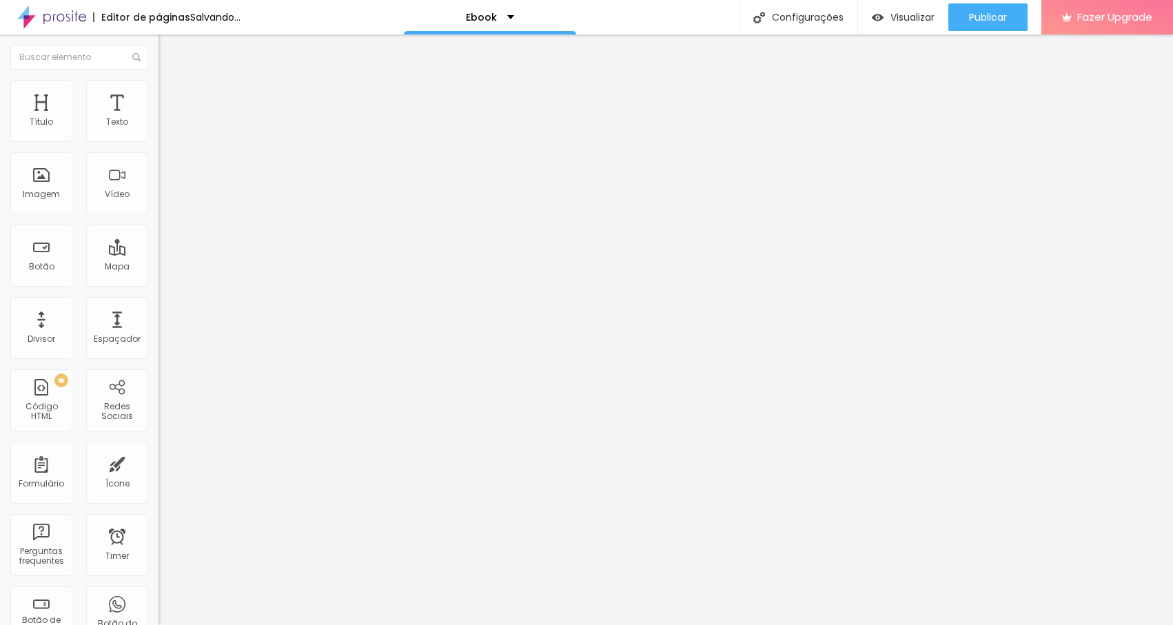
type input "40"
type input "45"
type input "50"
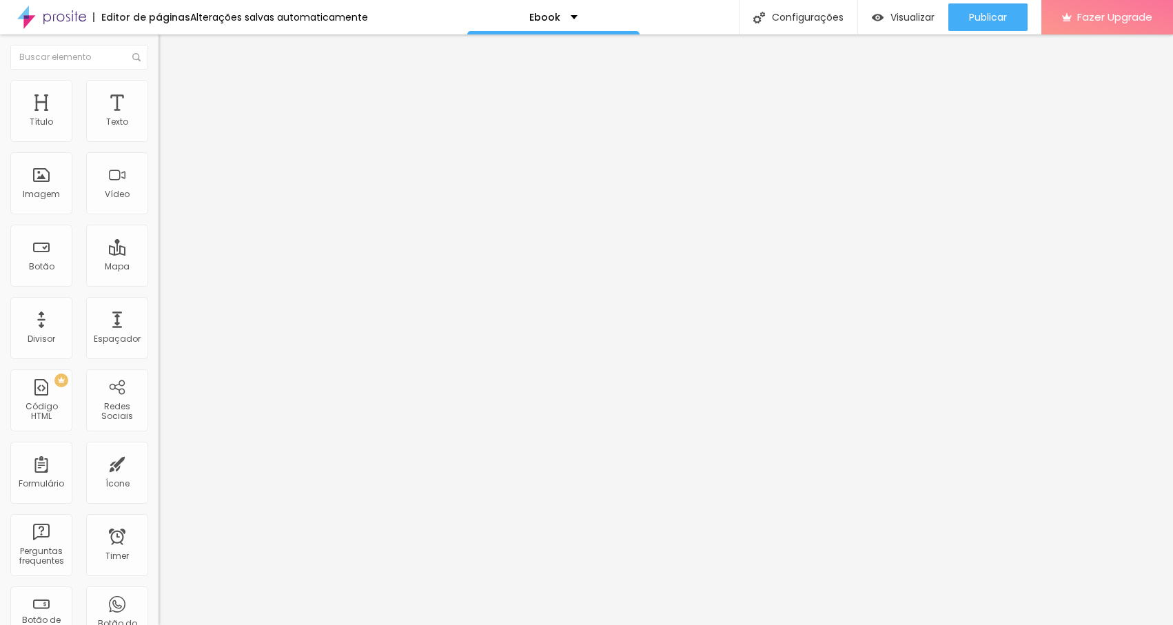
type input "55"
type input "60"
type input "65"
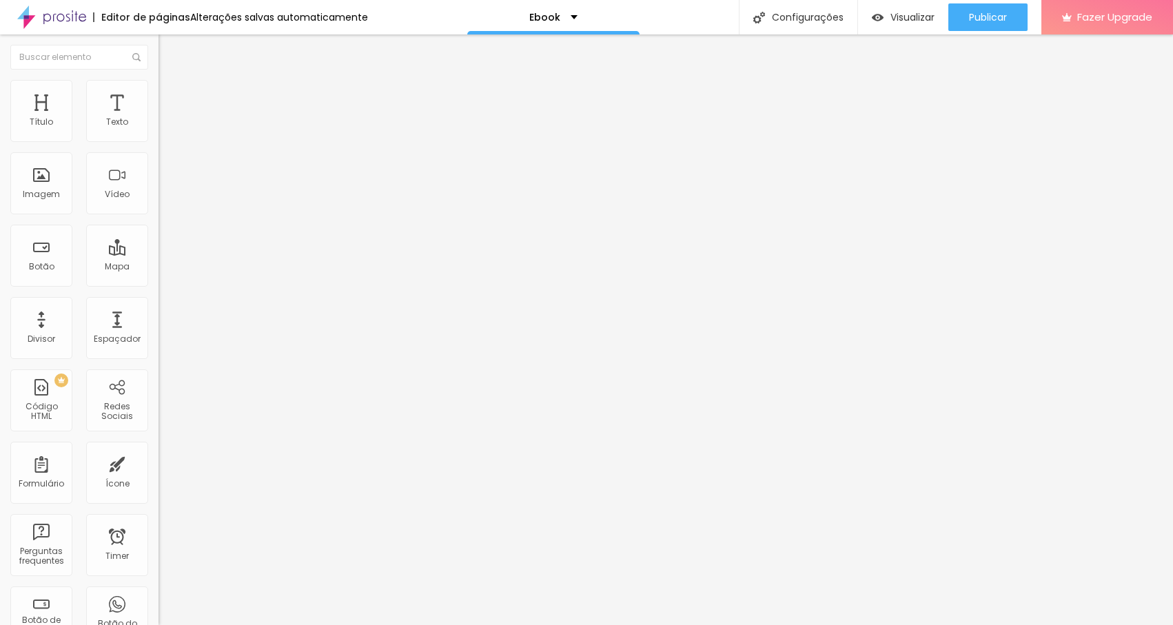
type input "65"
type input "70"
type input "75"
drag, startPoint x: 143, startPoint y: 149, endPoint x: 106, endPoint y: 137, distance: 38.4
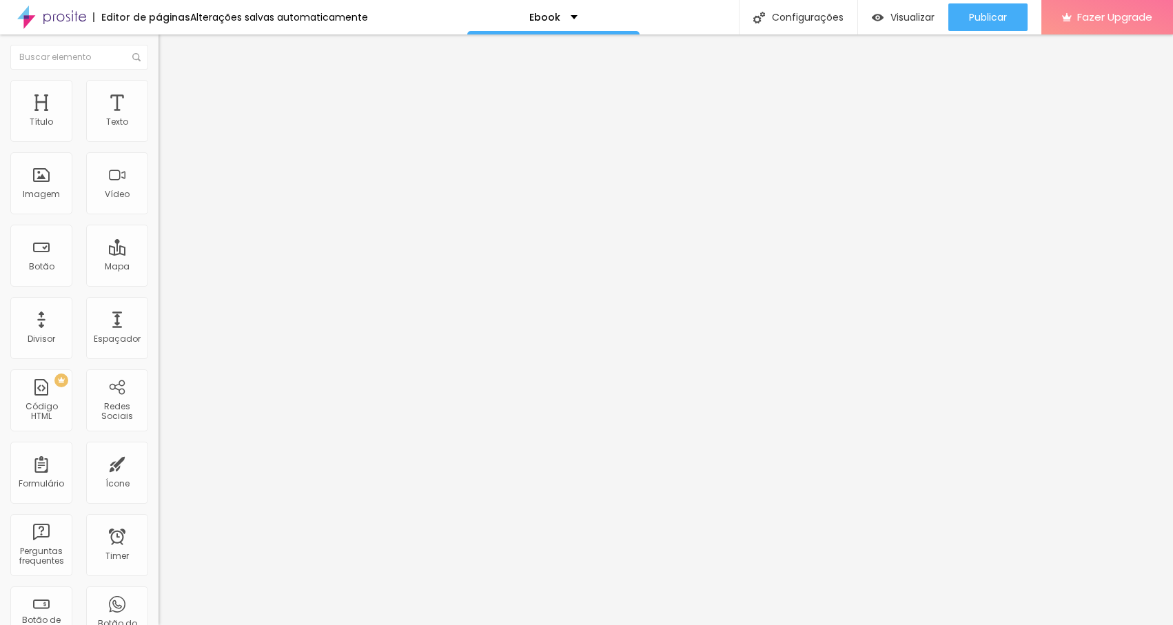
type input "75"
click at [159, 137] on input "range" at bounding box center [203, 135] width 89 height 11
type input "16"
type input "17"
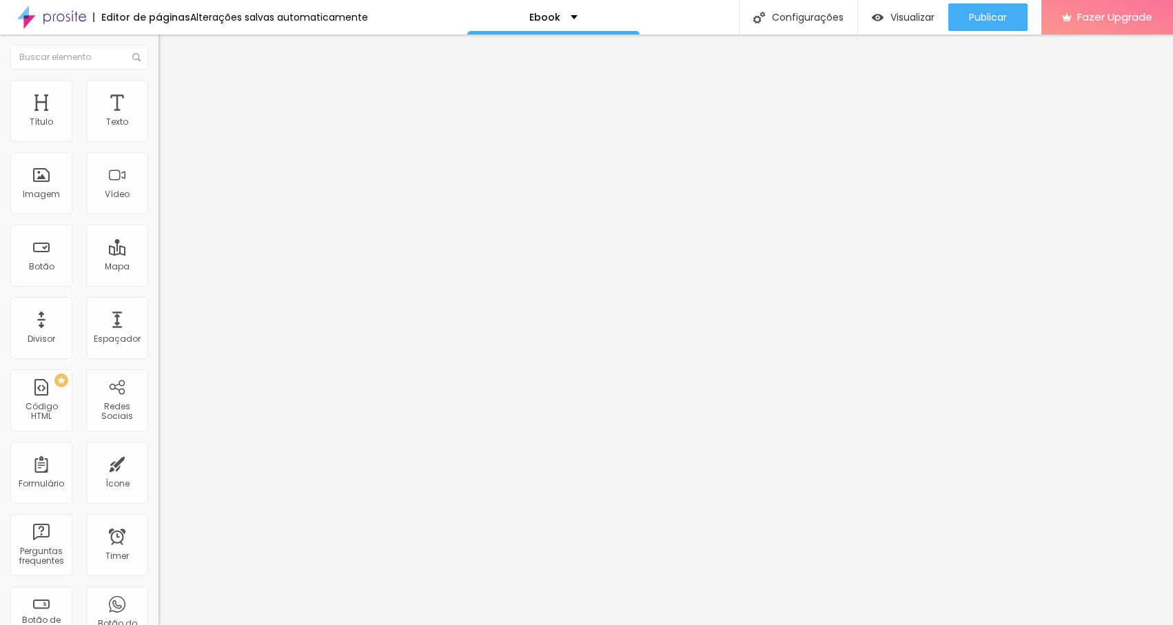
type input "17"
type input "22"
type input "28"
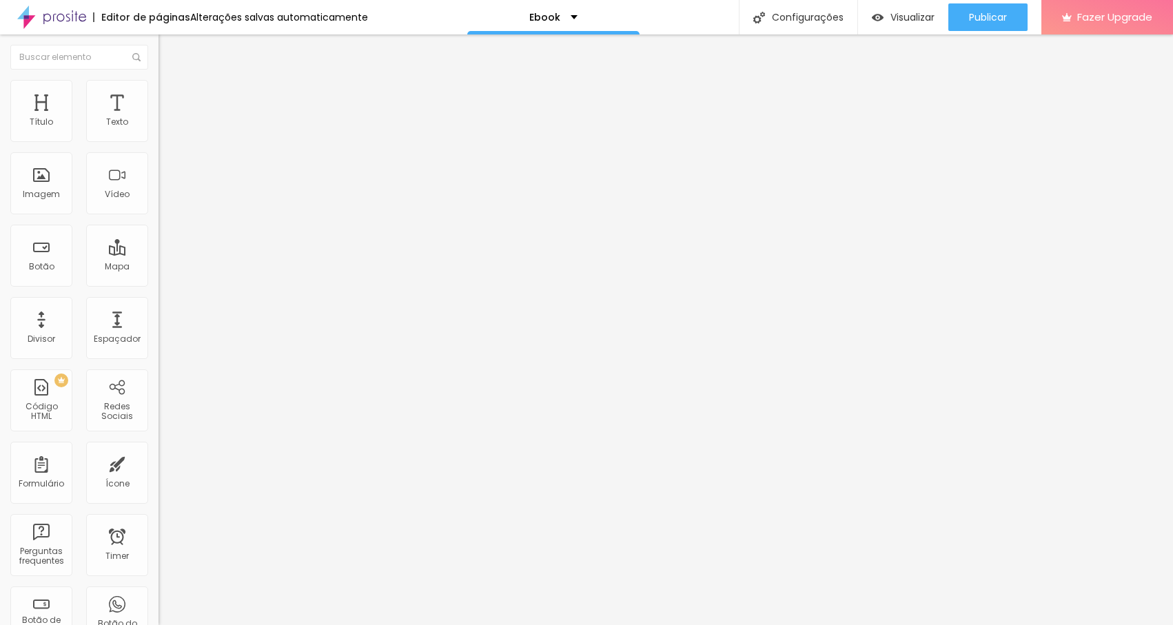
type input "34"
type input "40"
type input "44"
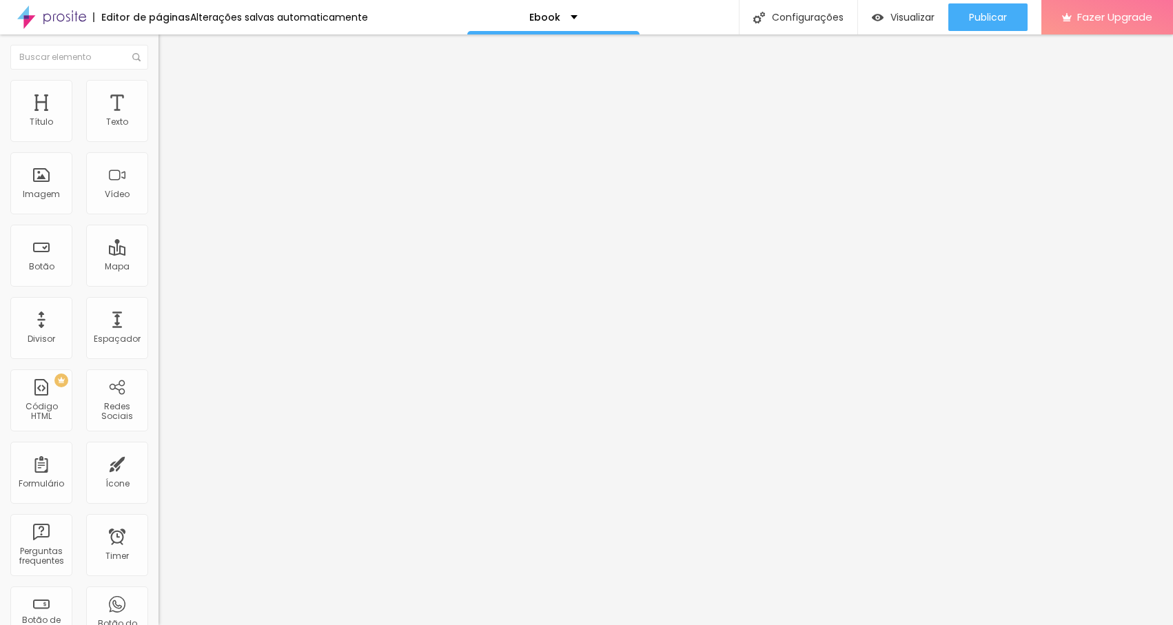
type input "44"
type input "48"
type input "51"
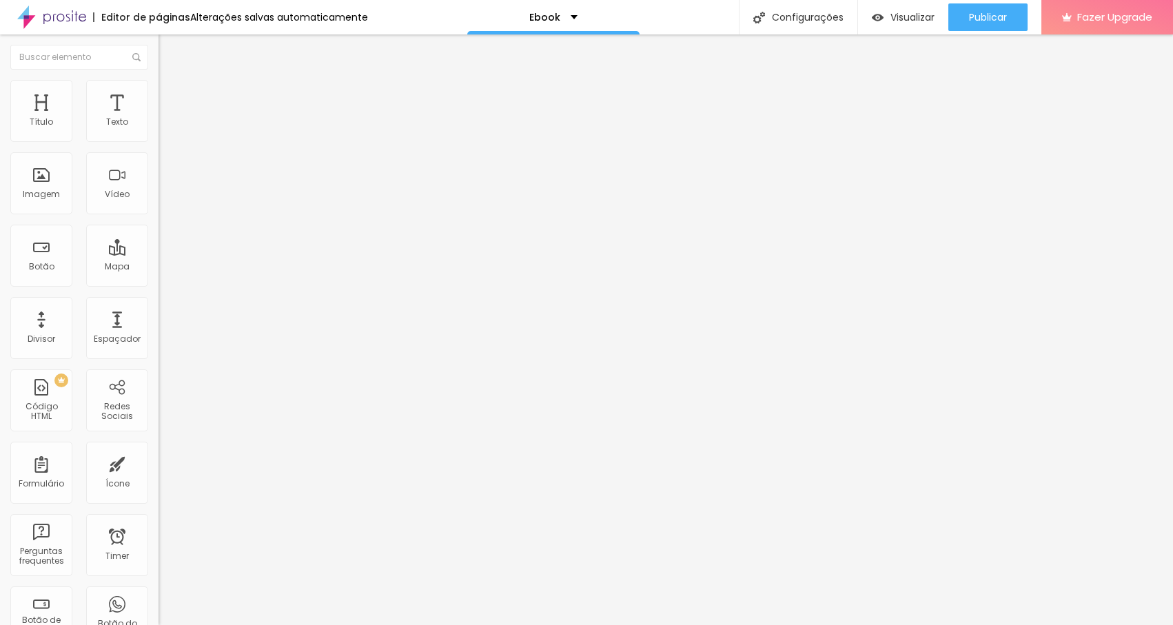
type input "54"
type input "56"
type input "58"
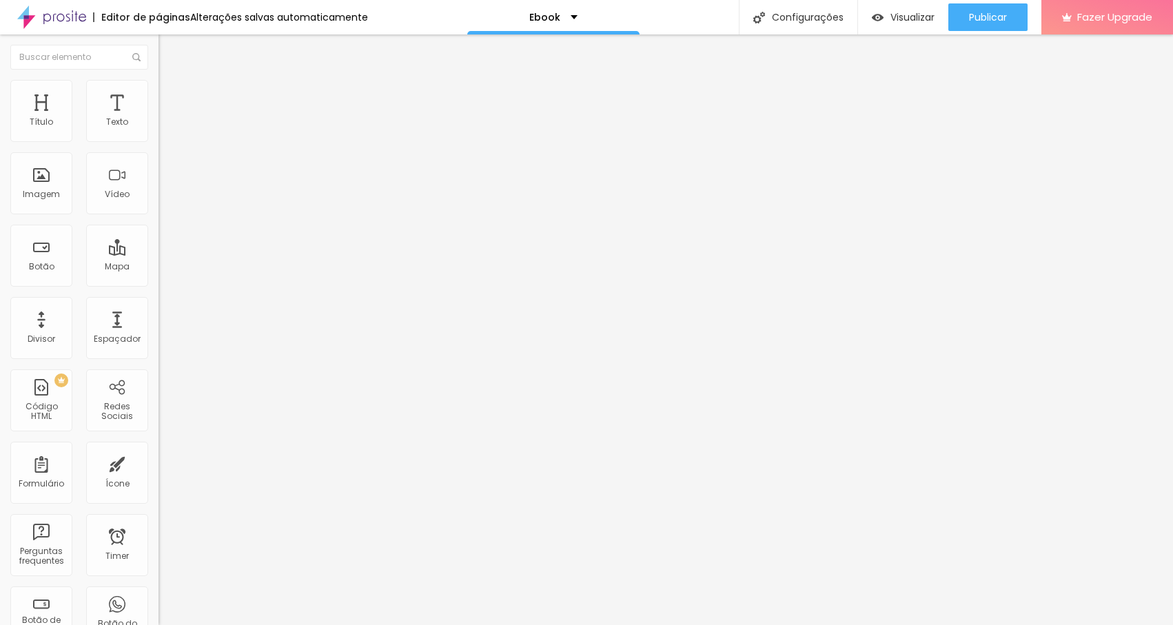
type input "58"
type input "60"
type input "62"
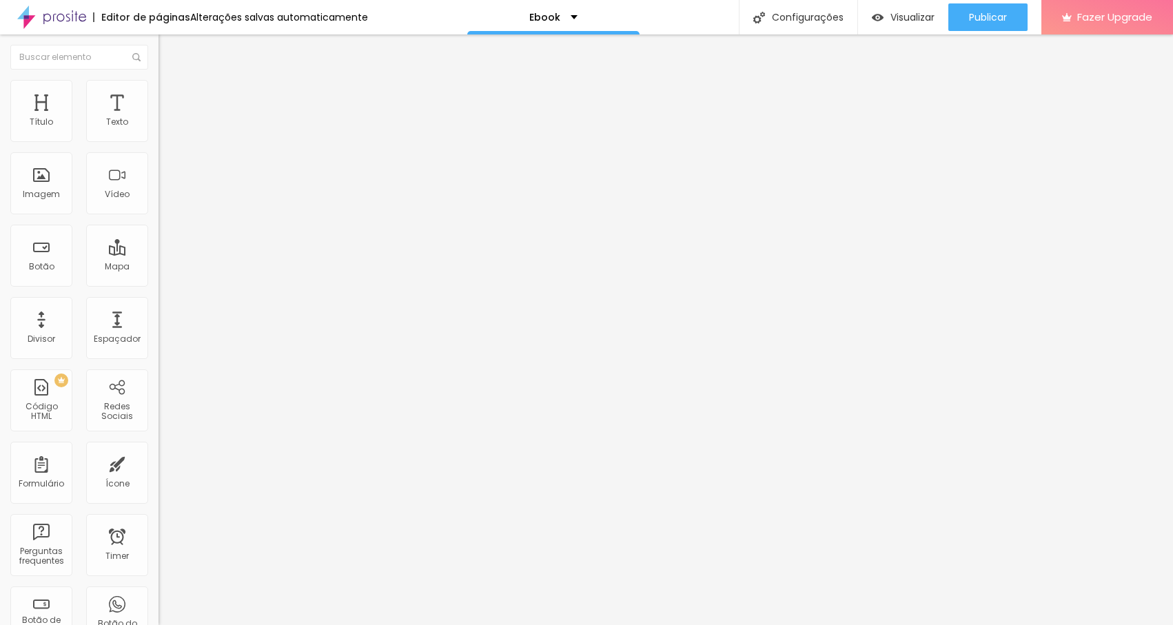
drag, startPoint x: 38, startPoint y: 176, endPoint x: 74, endPoint y: 174, distance: 35.9
click at [159, 303] on input "range" at bounding box center [203, 308] width 89 height 11
drag, startPoint x: 74, startPoint y: 174, endPoint x: -3, endPoint y: 172, distance: 76.5
click at [159, 303] on input "range" at bounding box center [203, 308] width 89 height 11
click at [159, 79] on img at bounding box center [165, 72] width 12 height 12
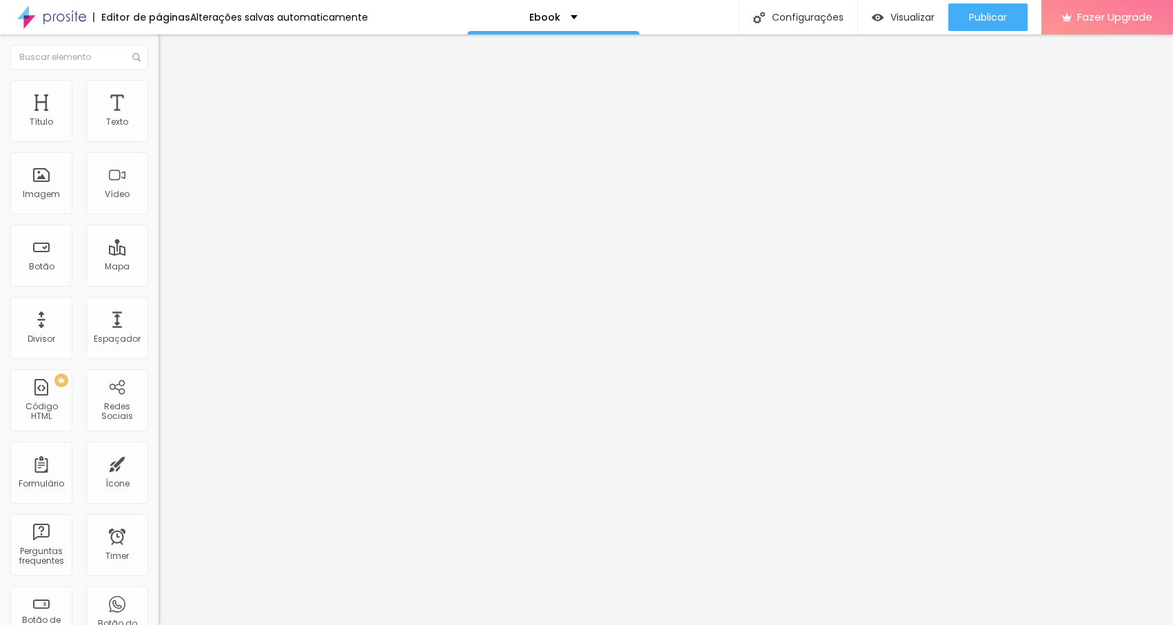
click at [159, 90] on li "Estilo" at bounding box center [238, 87] width 159 height 14
click at [159, 141] on input "range" at bounding box center [203, 135] width 89 height 11
click at [892, 14] on span "Visualizar" at bounding box center [913, 17] width 44 height 11
click at [159, 80] on li "Estilo" at bounding box center [238, 87] width 159 height 14
type input "85"
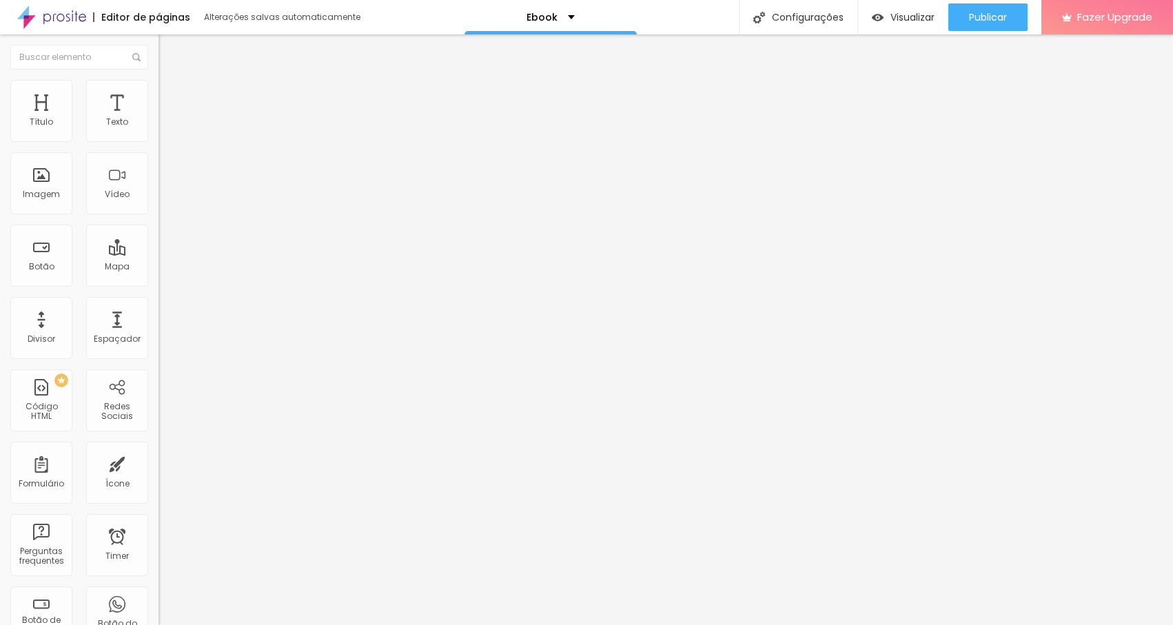
type input "85"
type input "90"
type input "95"
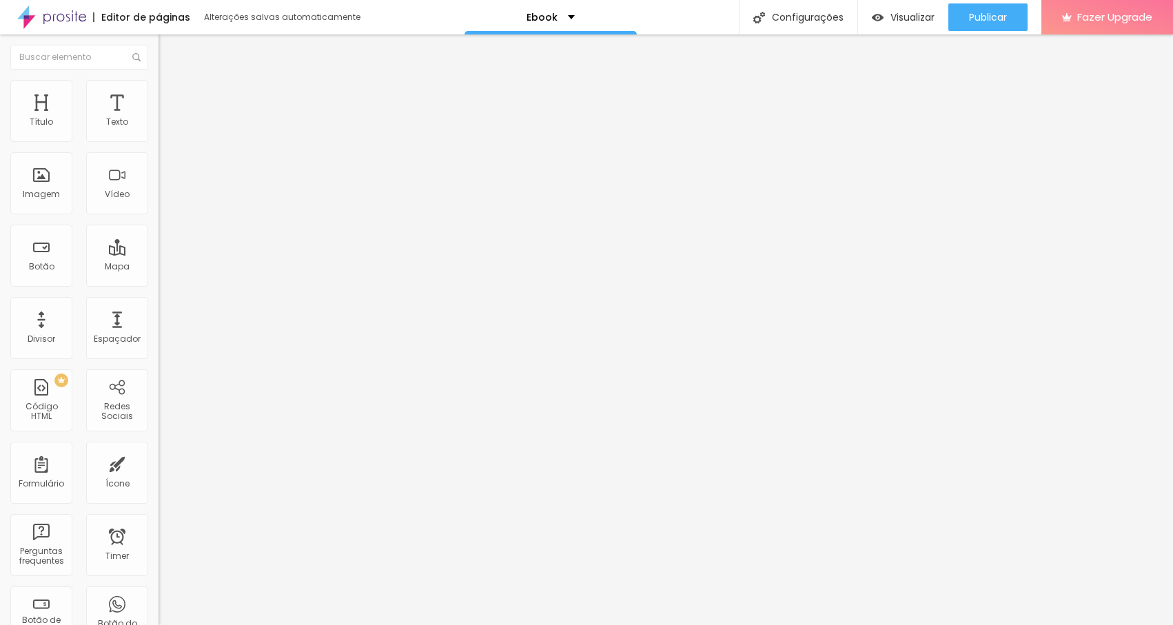
type input "100"
drag, startPoint x: 119, startPoint y: 148, endPoint x: 152, endPoint y: 150, distance: 33.2
type input "100"
click at [159, 141] on input "range" at bounding box center [203, 135] width 89 height 11
click at [169, 52] on div "Editar Imagem" at bounding box center [215, 50] width 92 height 11
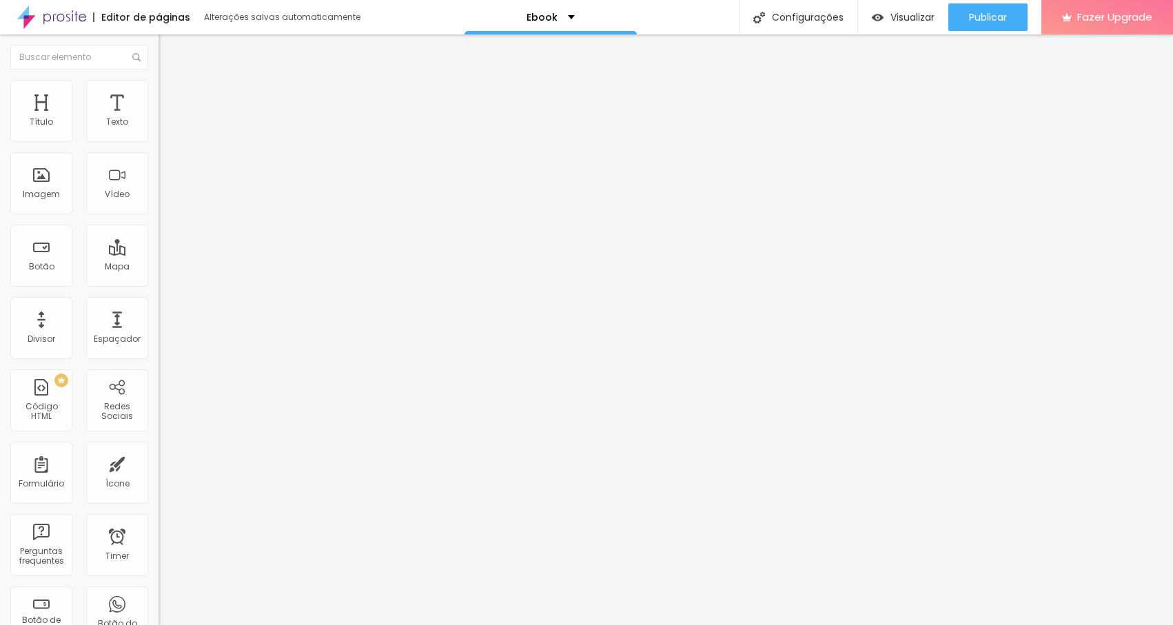
click at [159, 89] on li "Estilo" at bounding box center [238, 87] width 159 height 14
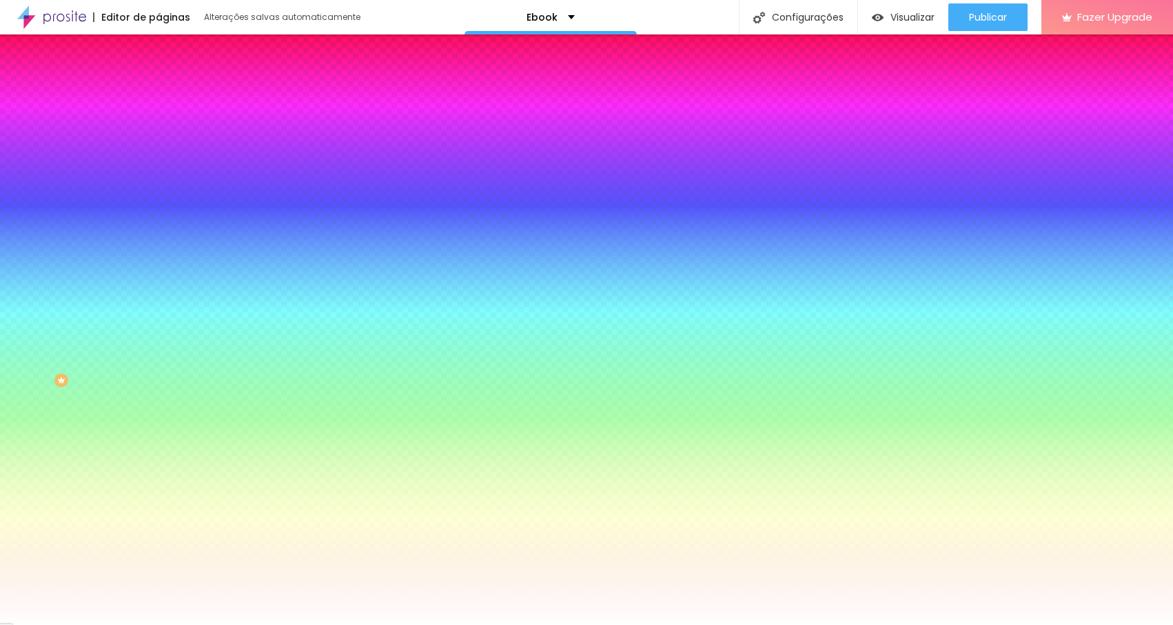
click at [159, 125] on div "Trocar imagem" at bounding box center [238, 121] width 159 height 10
click at [171, 97] on span "Avançado" at bounding box center [193, 103] width 45 height 12
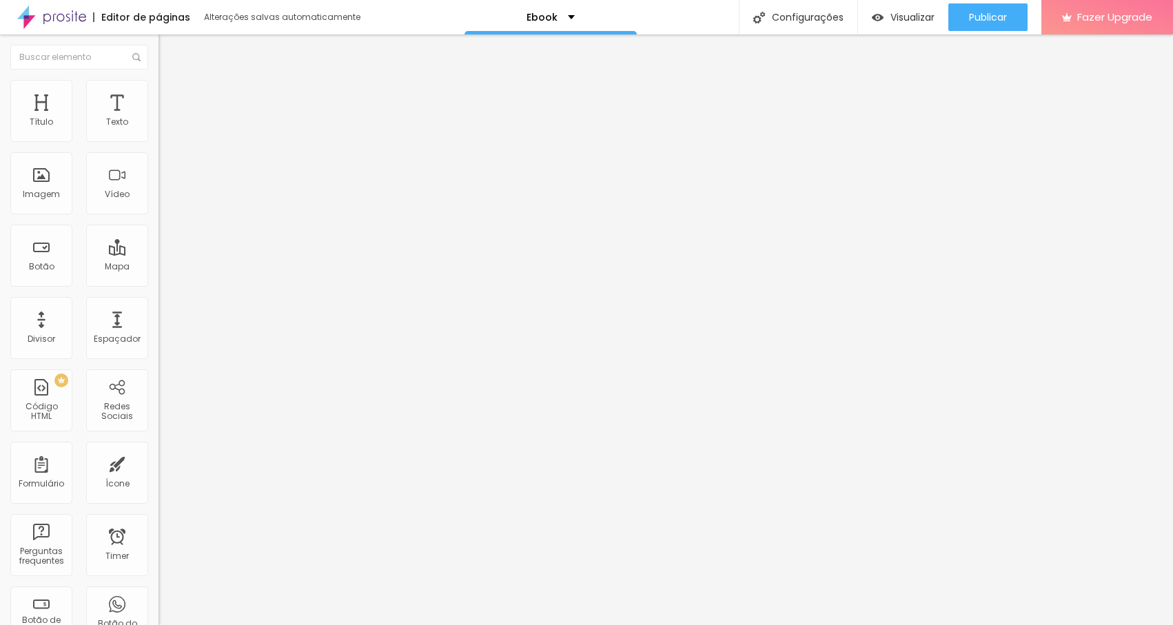
click at [159, 83] on img at bounding box center [165, 86] width 12 height 12
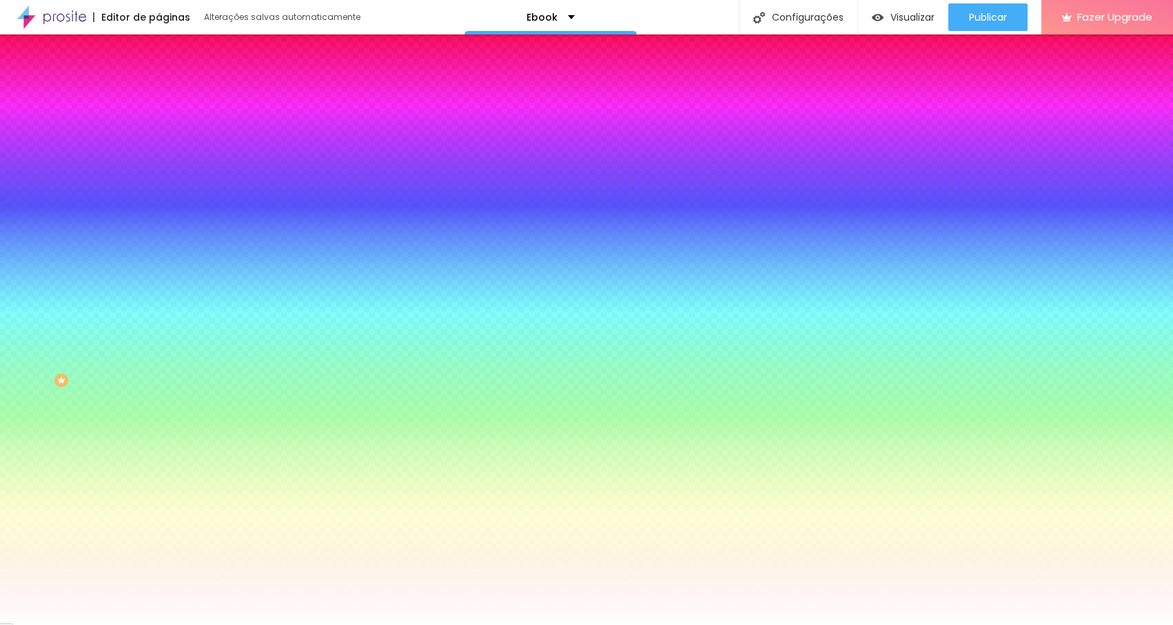
click at [159, 80] on li "Conteúdo" at bounding box center [238, 73] width 159 height 14
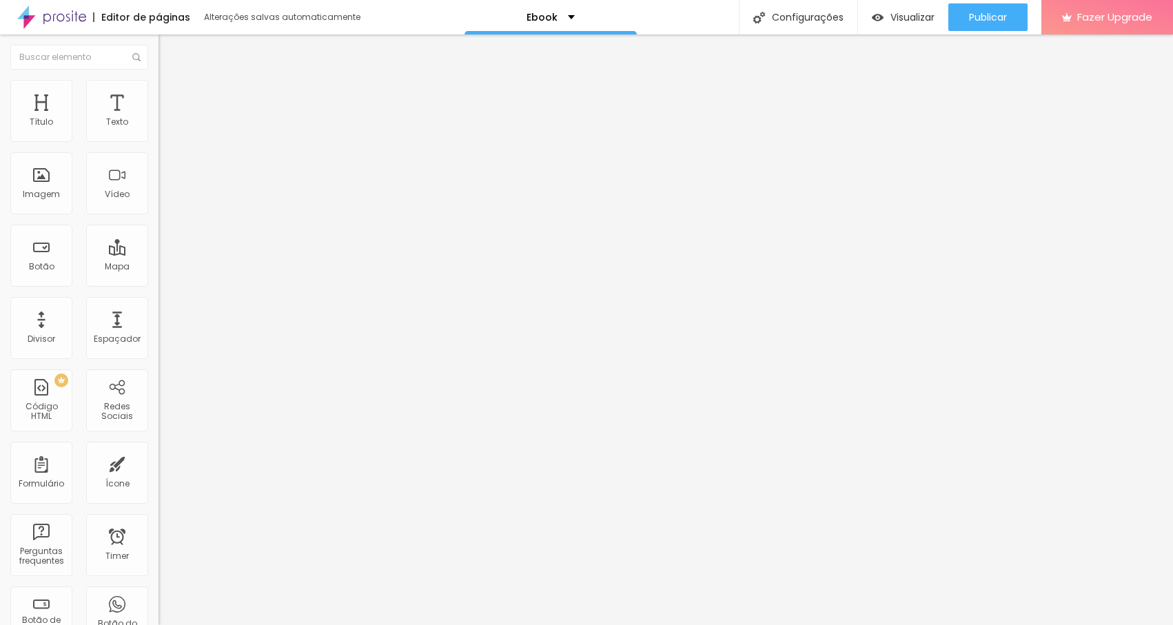
click at [159, 90] on ul "Conteúdo Estilo Avançado" at bounding box center [238, 86] width 159 height 41
click at [159, 125] on span "Encaixotado" at bounding box center [186, 120] width 54 height 12
click at [159, 84] on li "Estilo" at bounding box center [238, 87] width 159 height 14
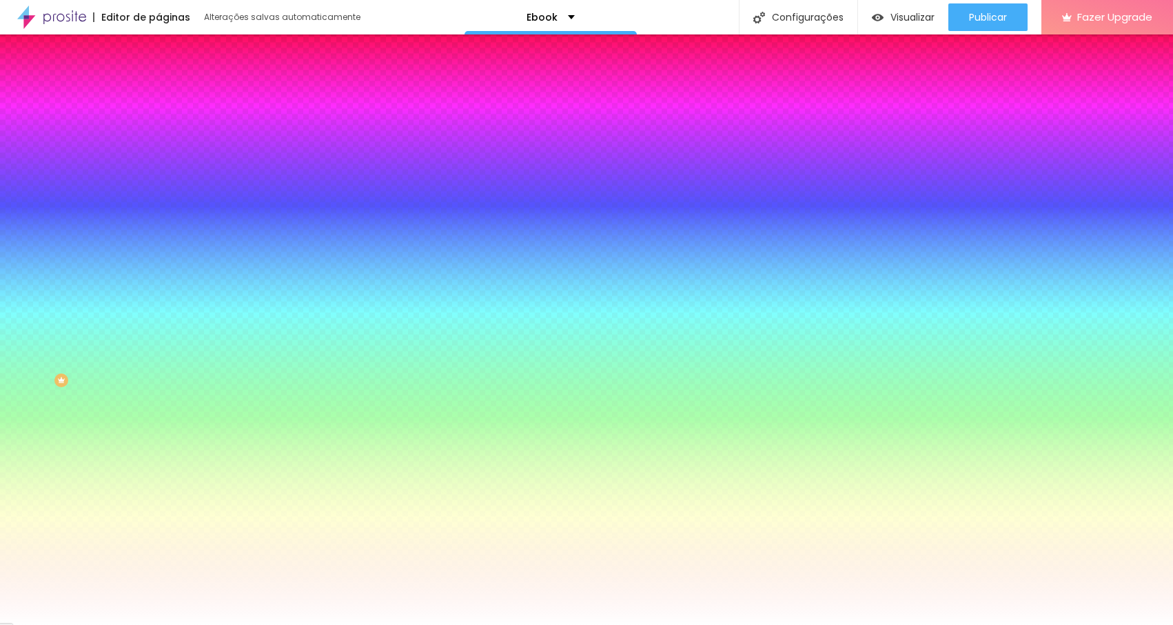
click at [159, 90] on li "Estilo" at bounding box center [238, 87] width 159 height 14
click at [159, 80] on li "Conteúdo" at bounding box center [238, 73] width 159 height 14
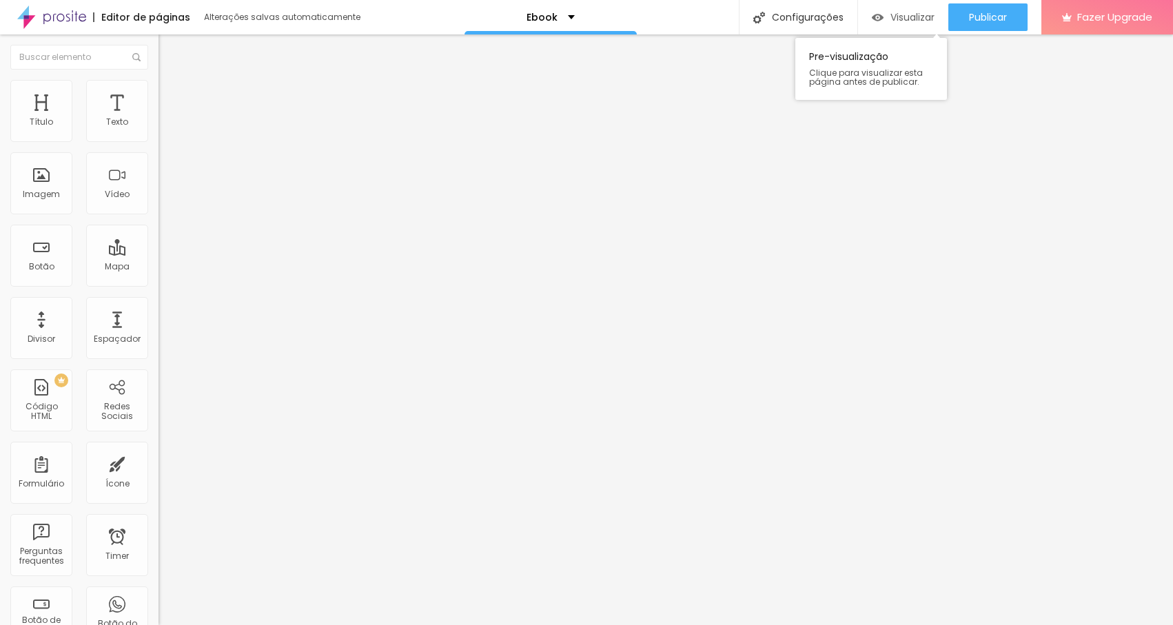
click at [896, 23] on div "Visualizar" at bounding box center [903, 17] width 63 height 28
click at [159, 90] on li "Avançado" at bounding box center [238, 87] width 159 height 14
click at [171, 81] on span "Estilo" at bounding box center [181, 76] width 21 height 12
click at [169, 51] on img "button" at bounding box center [174, 50] width 11 height 11
click at [171, 95] on span "Avançado" at bounding box center [193, 89] width 45 height 12
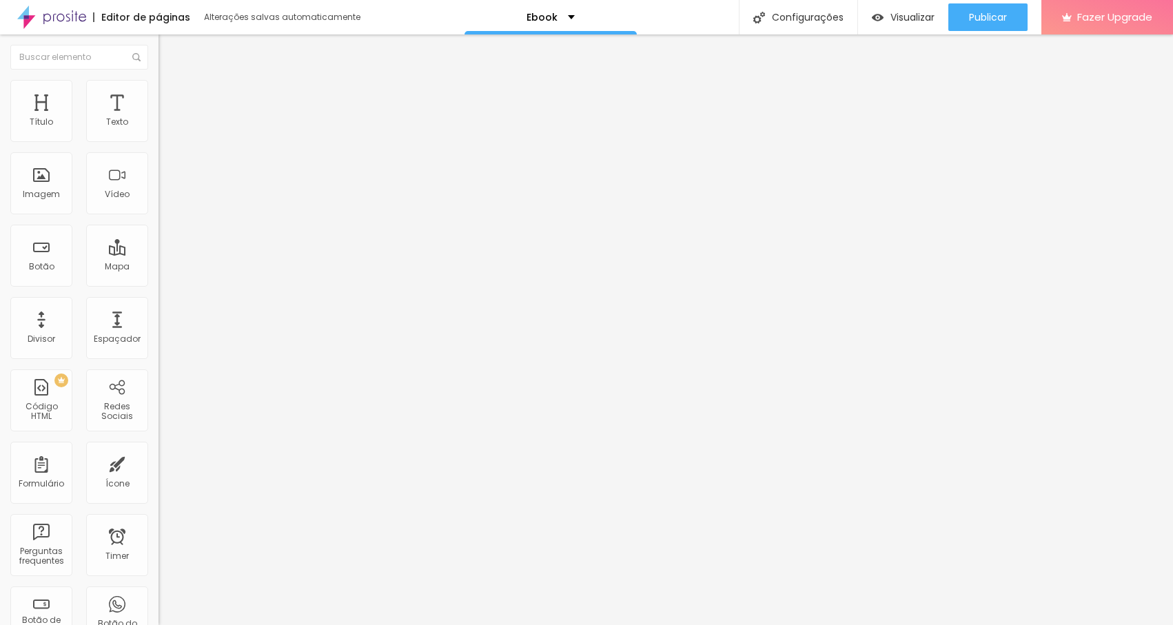
click at [169, 48] on img "button" at bounding box center [174, 50] width 11 height 11
click at [159, 150] on span "DESATIVADO" at bounding box center [184, 145] width 50 height 12
click at [159, 173] on button "button" at bounding box center [168, 171] width 19 height 14
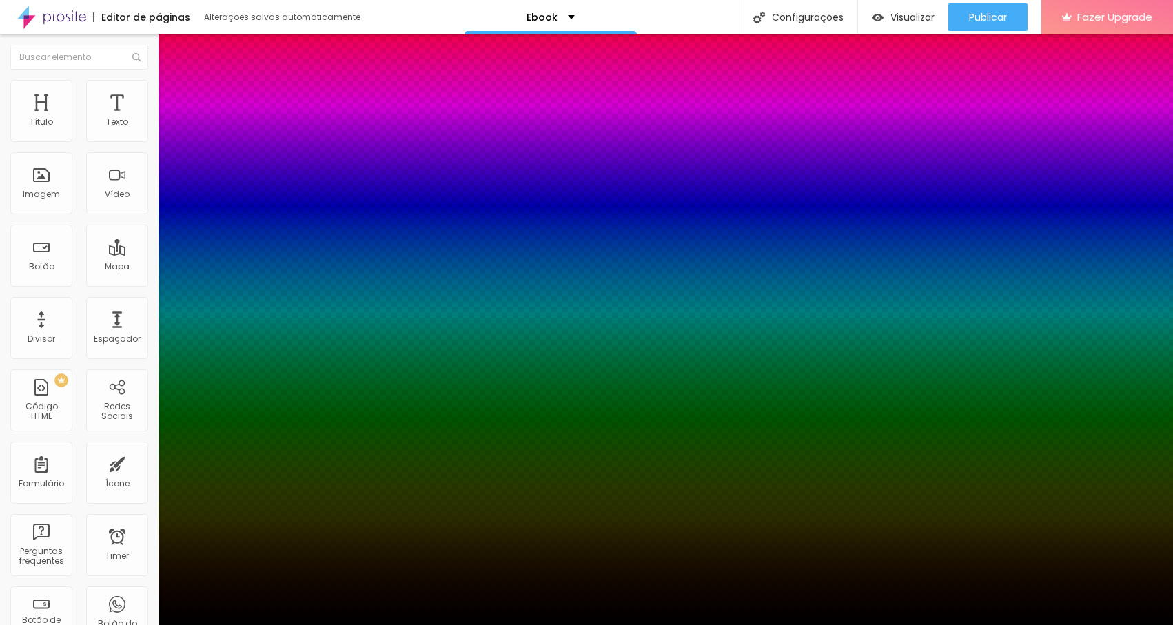
click at [251, 625] on div at bounding box center [586, 634] width 1173 height 0
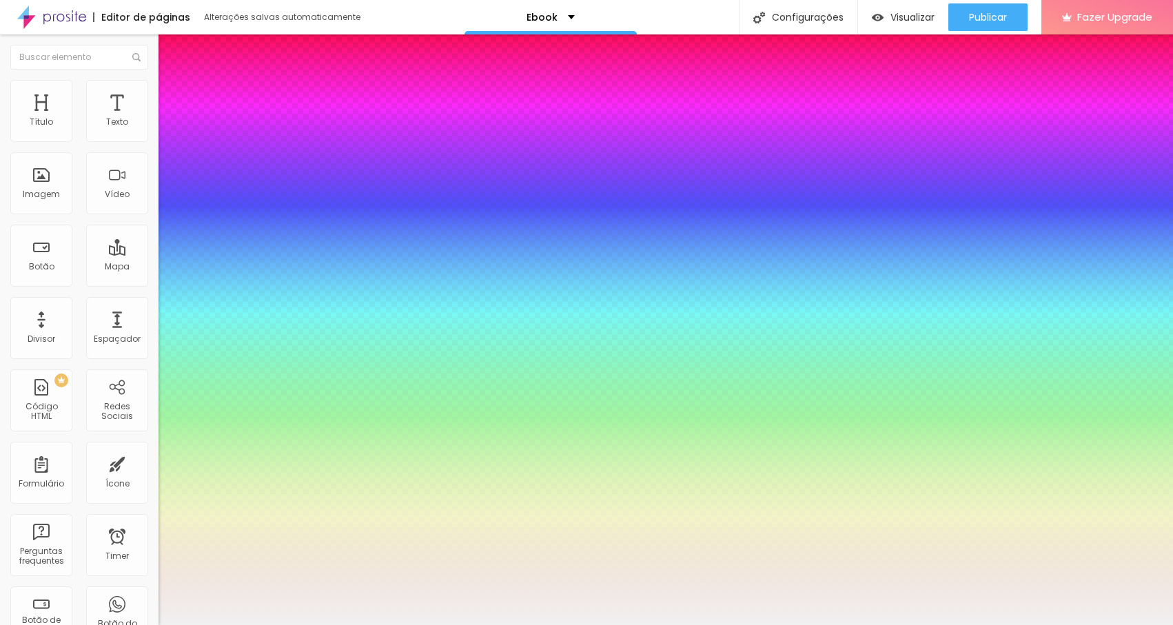
type input "#FFFFFF"
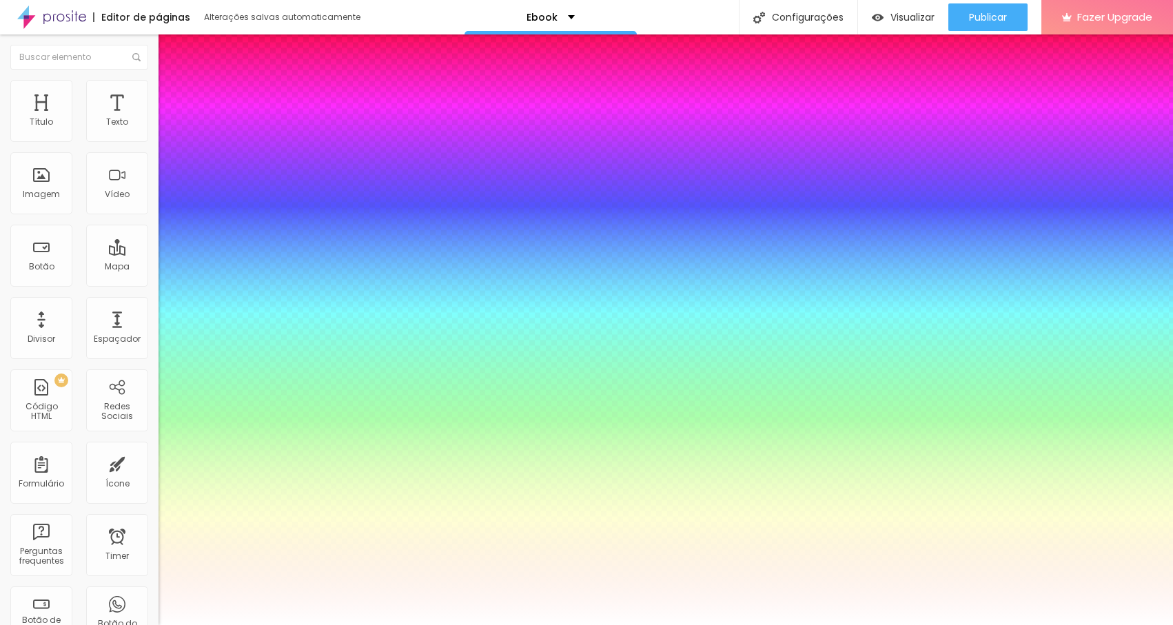
drag, startPoint x: 187, startPoint y: 306, endPoint x: 131, endPoint y: 274, distance: 64.6
type input "15"
type input "18"
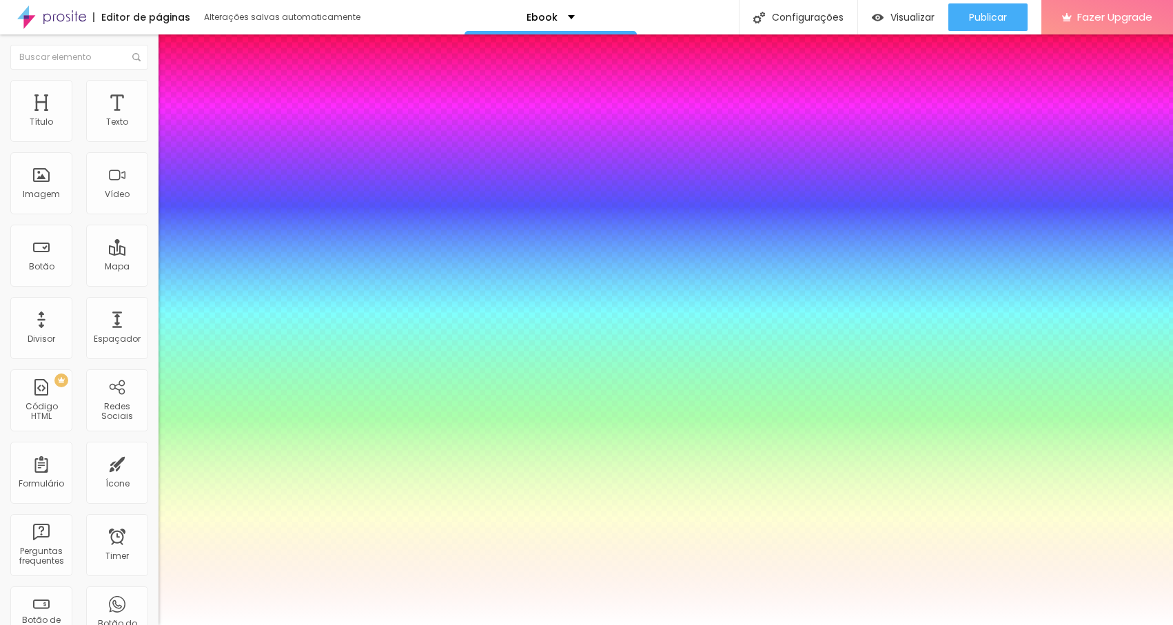
type input "18"
type input "22"
type input "25"
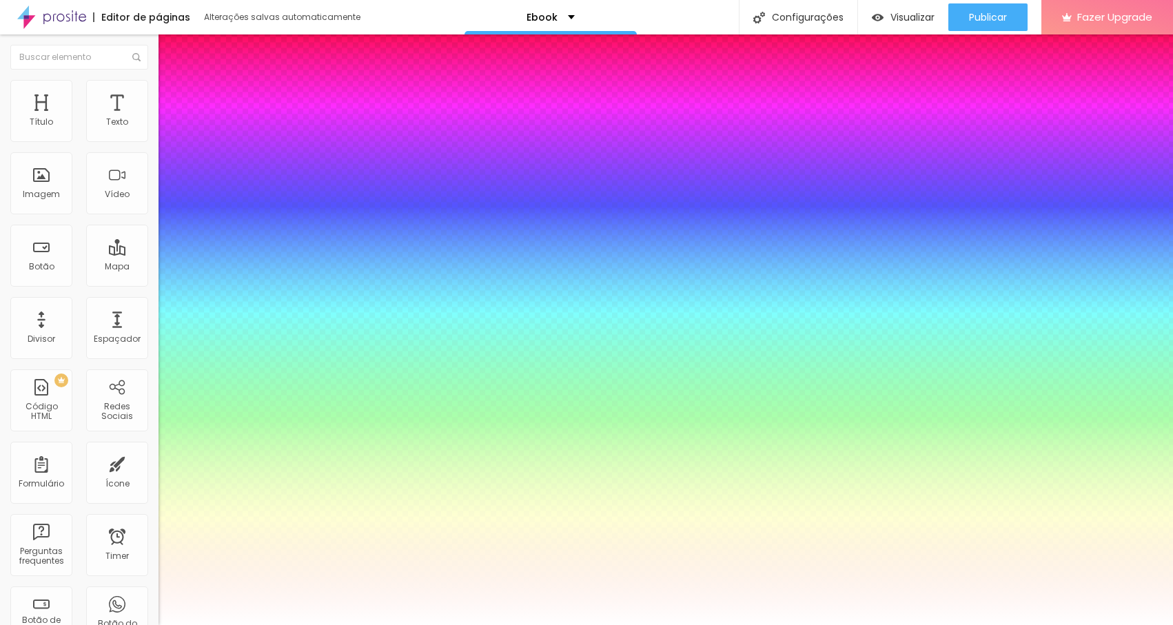
type input "28"
type input "30"
type input "33"
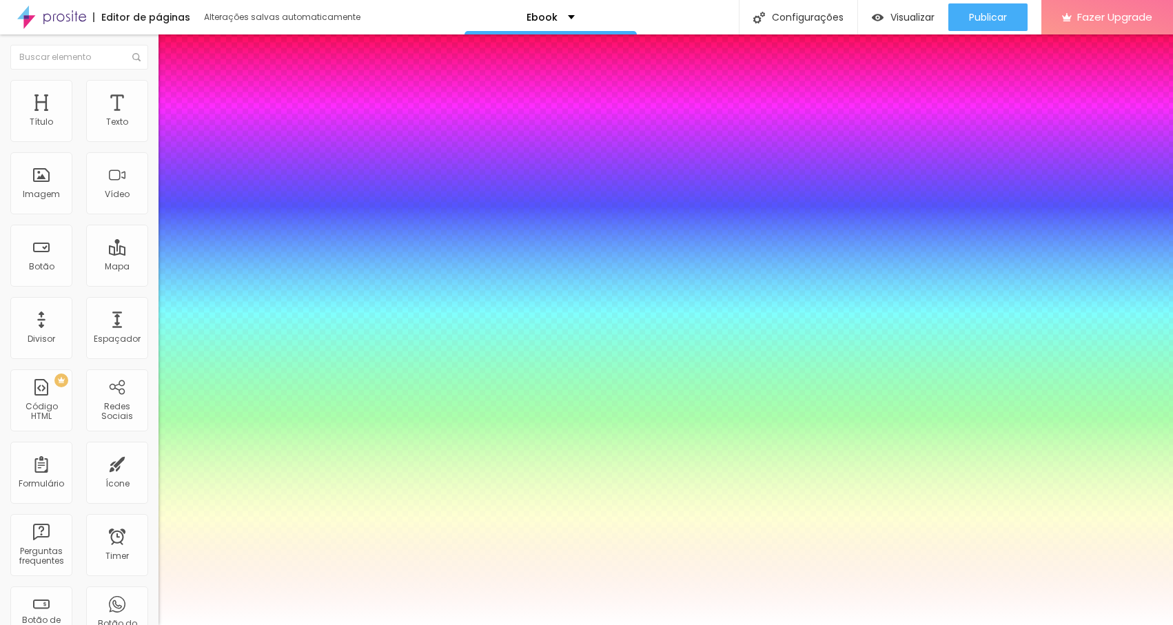
type input "33"
type input "35"
type input "36"
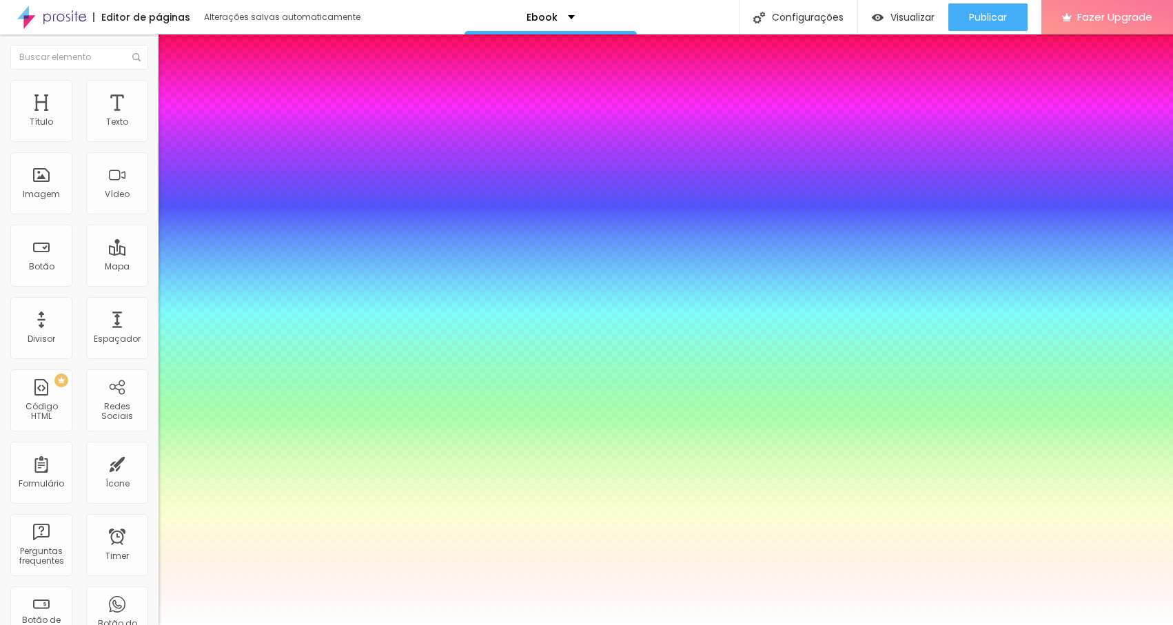
type input "38"
type input "40"
type input "41"
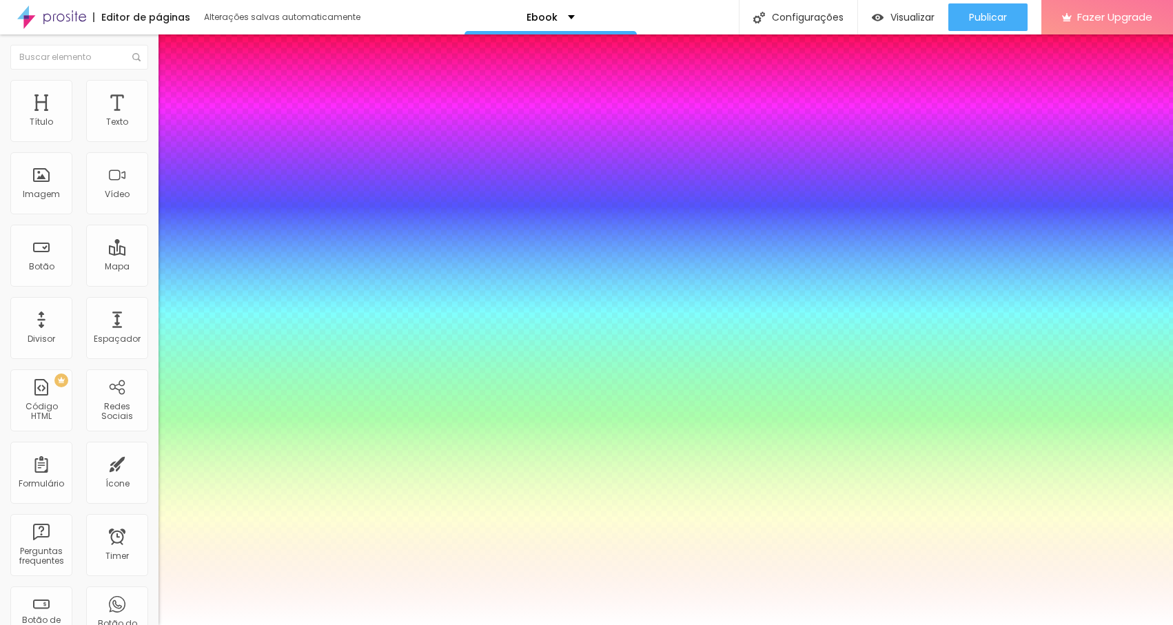
type input "41"
type input "43"
type input "44"
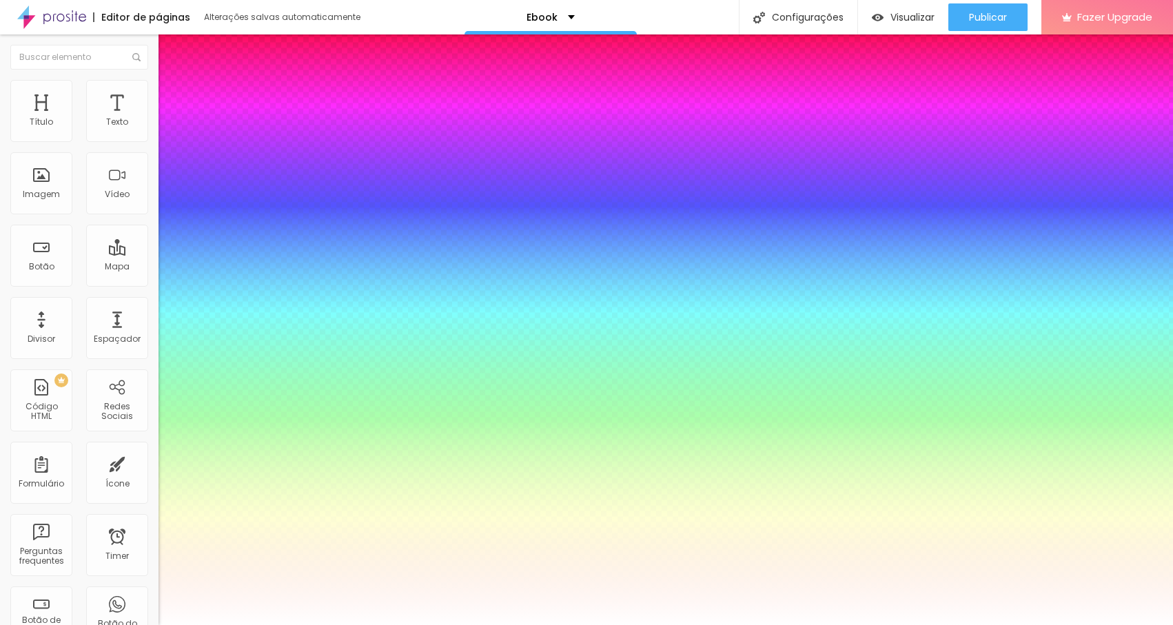
type input "46"
type input "48"
type input "73"
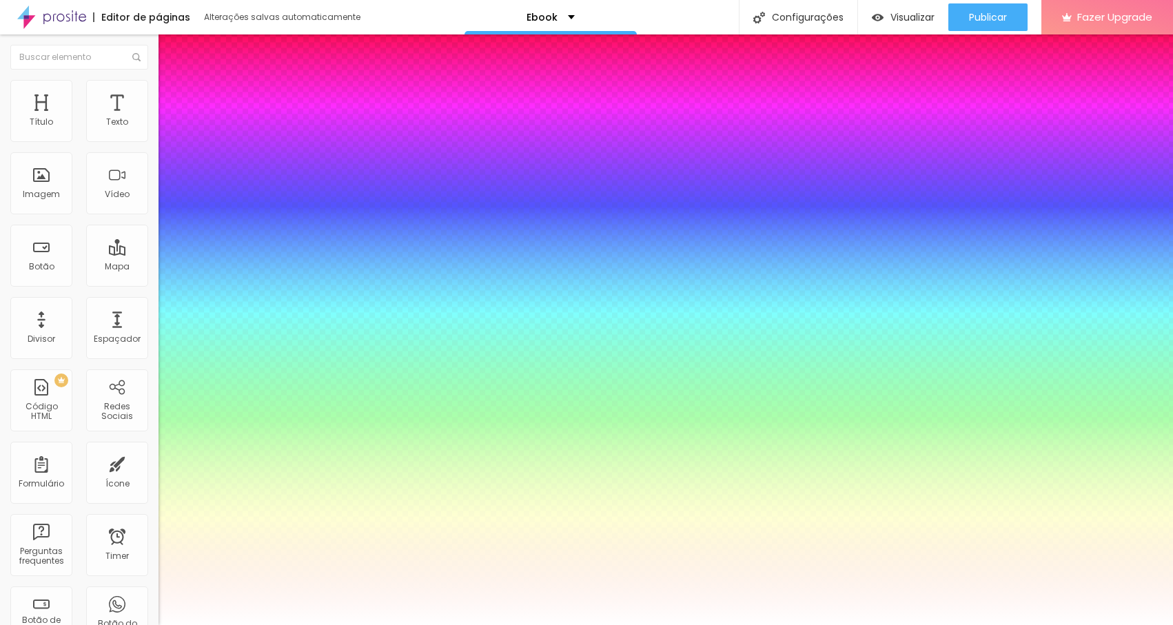
type input "73"
type input "81"
type input "90"
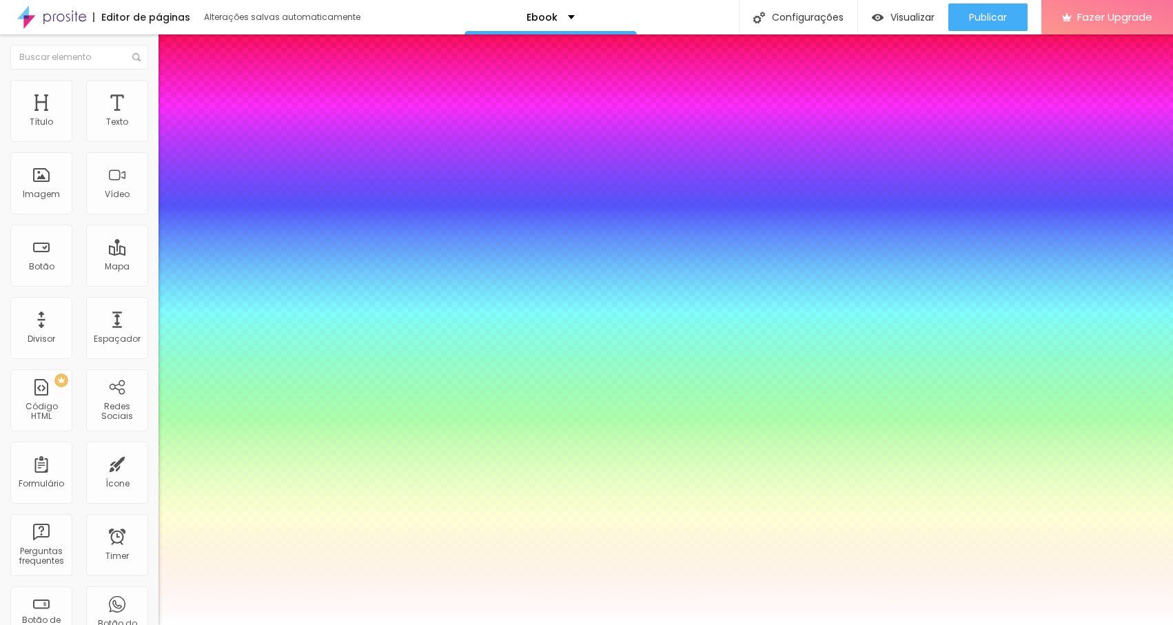
type input "93"
type input "96"
type input "97"
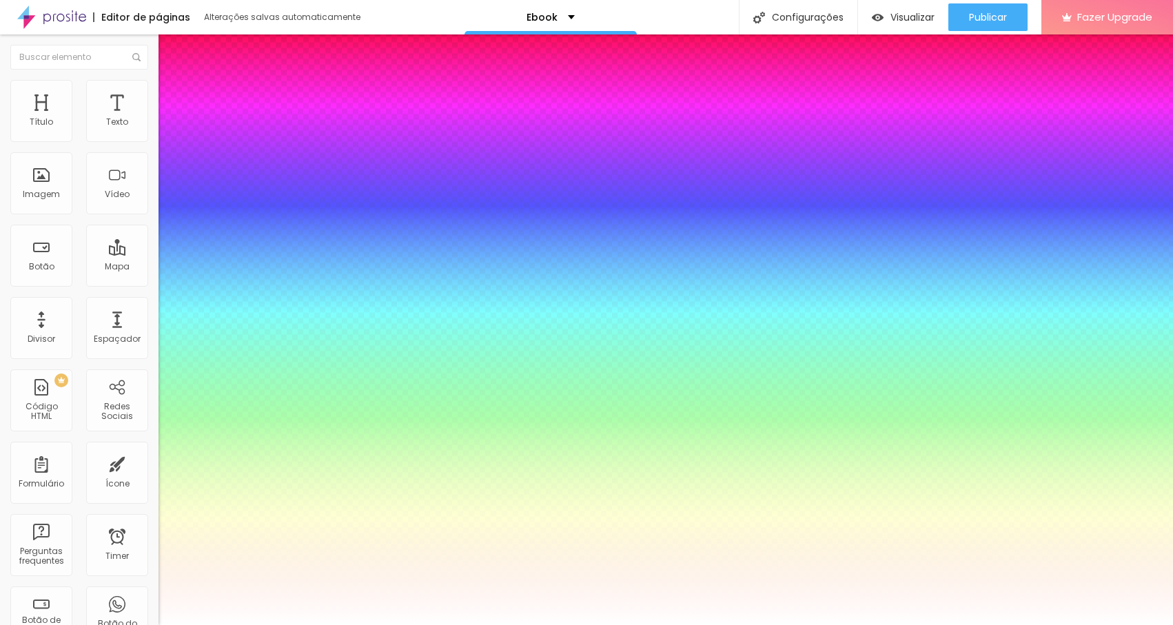
drag, startPoint x: 232, startPoint y: 342, endPoint x: 258, endPoint y: 341, distance: 26.2
type input "97"
type input "69"
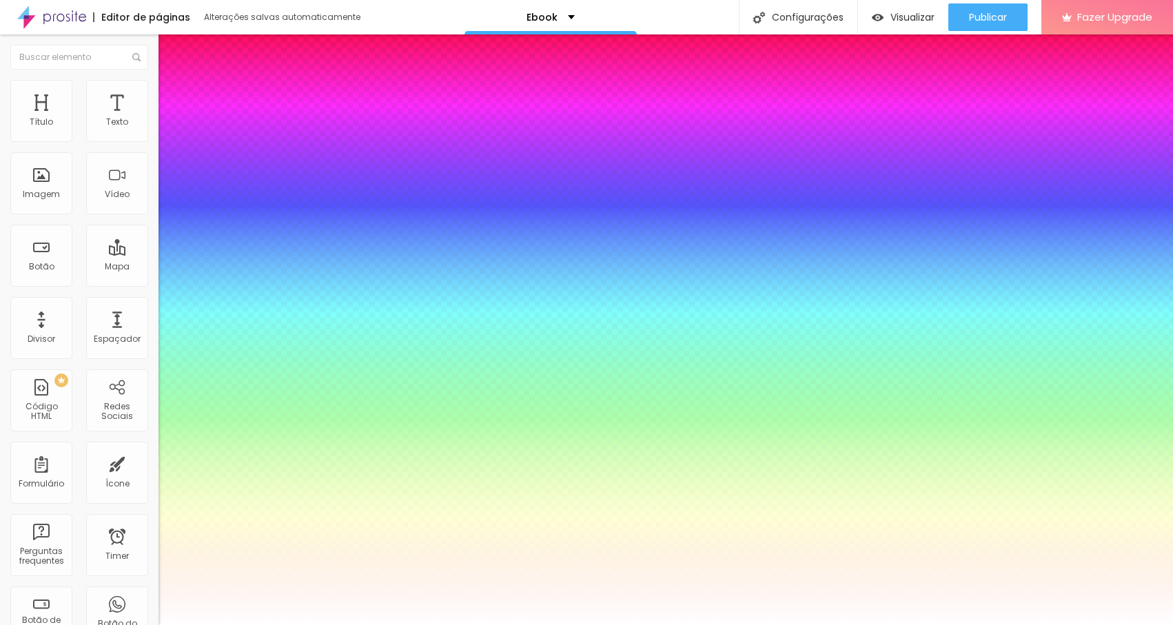
type input "60"
type input "47"
type input "30"
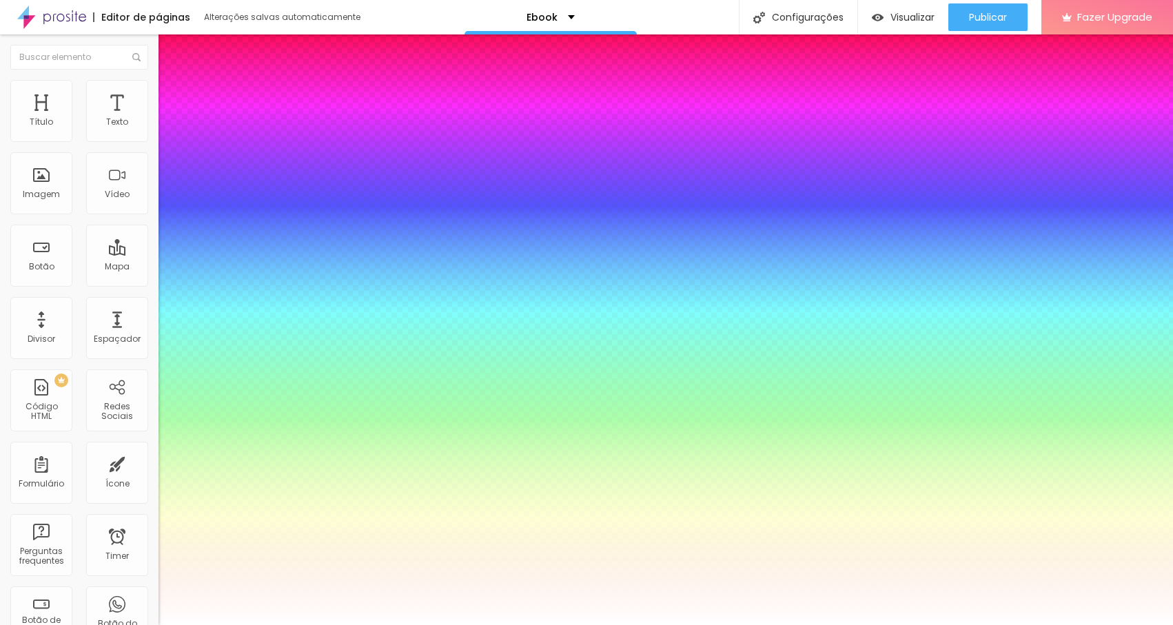
type input "30"
type input "3"
type input "0"
drag, startPoint x: 254, startPoint y: 340, endPoint x: 205, endPoint y: 336, distance: 48.4
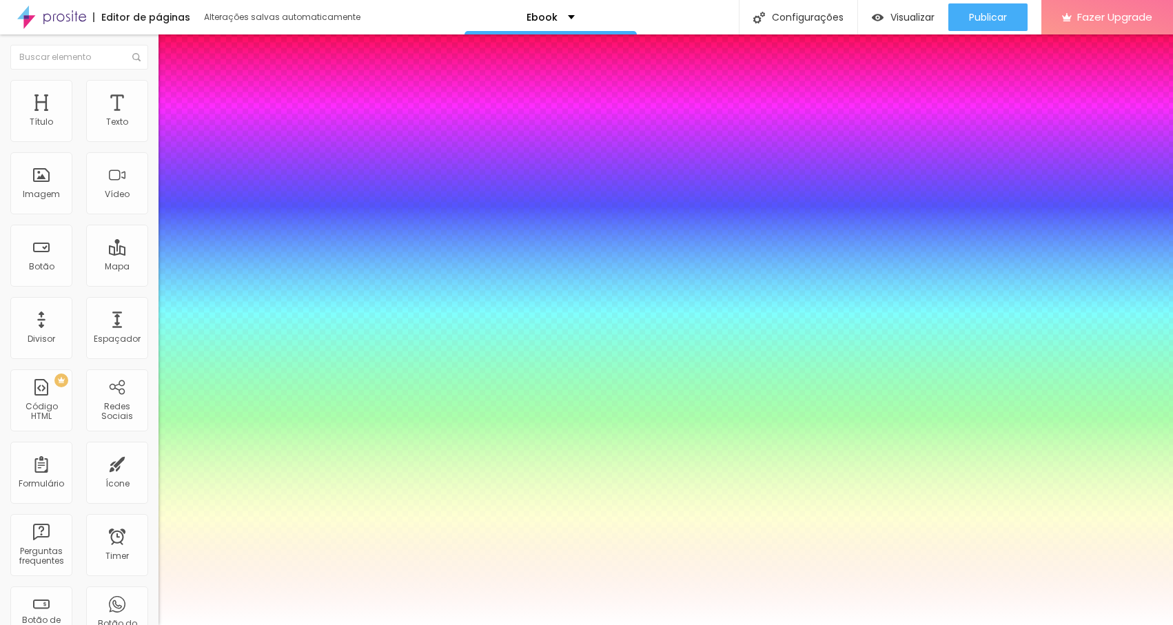
type input "0"
type input "43"
type input "46"
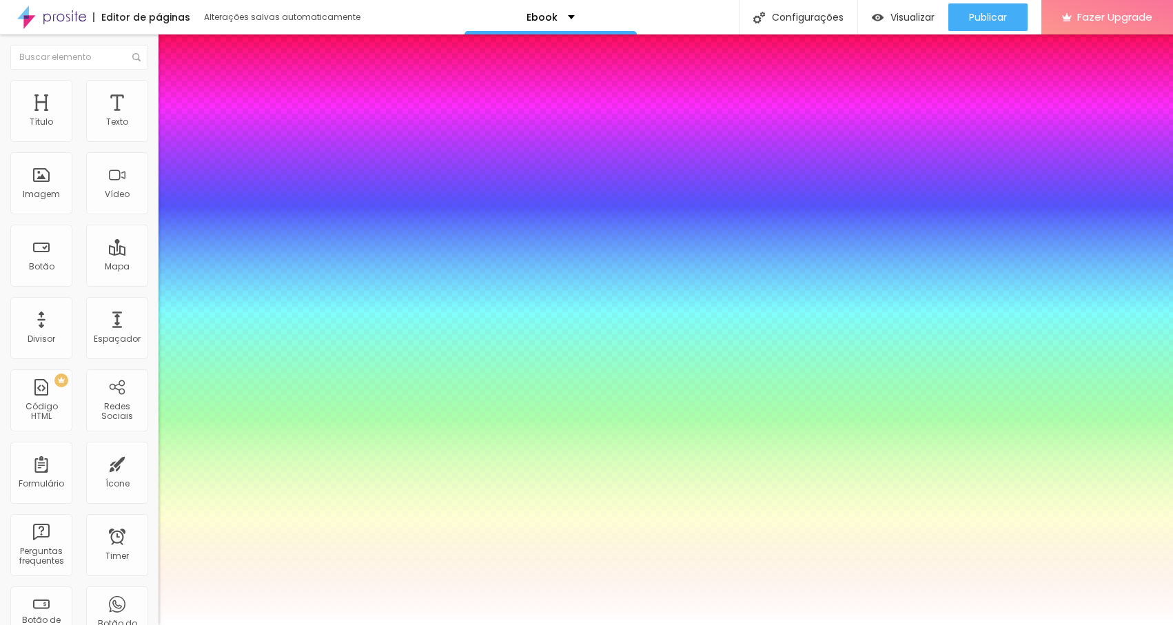
type input "46"
type input "52"
type input "60"
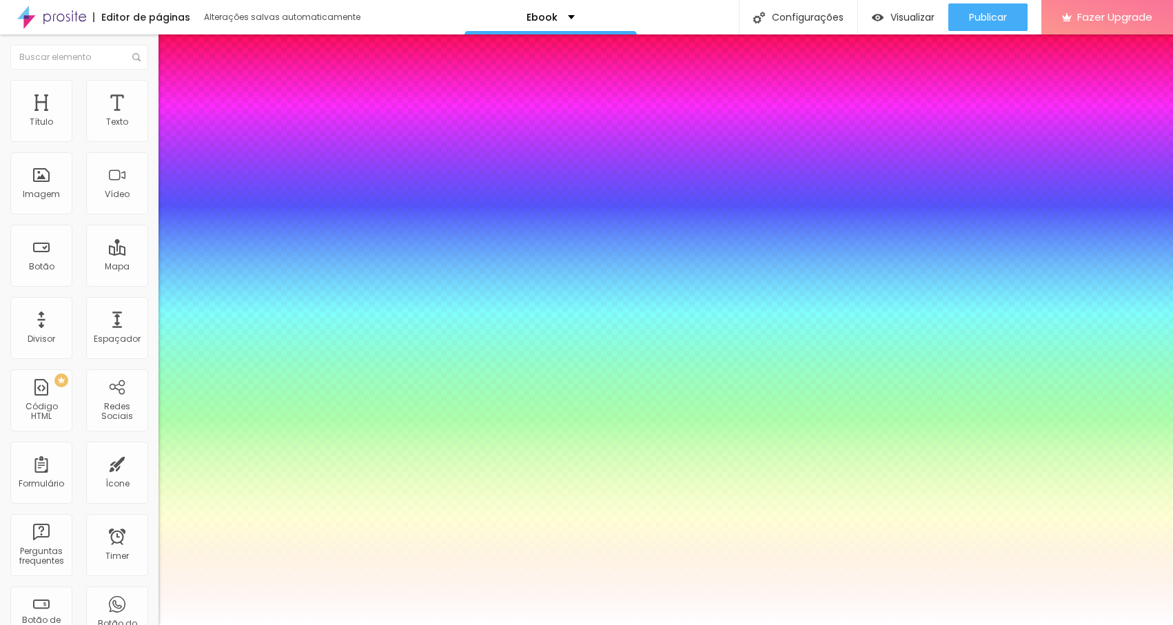
type input "67"
type input "73"
type input "79"
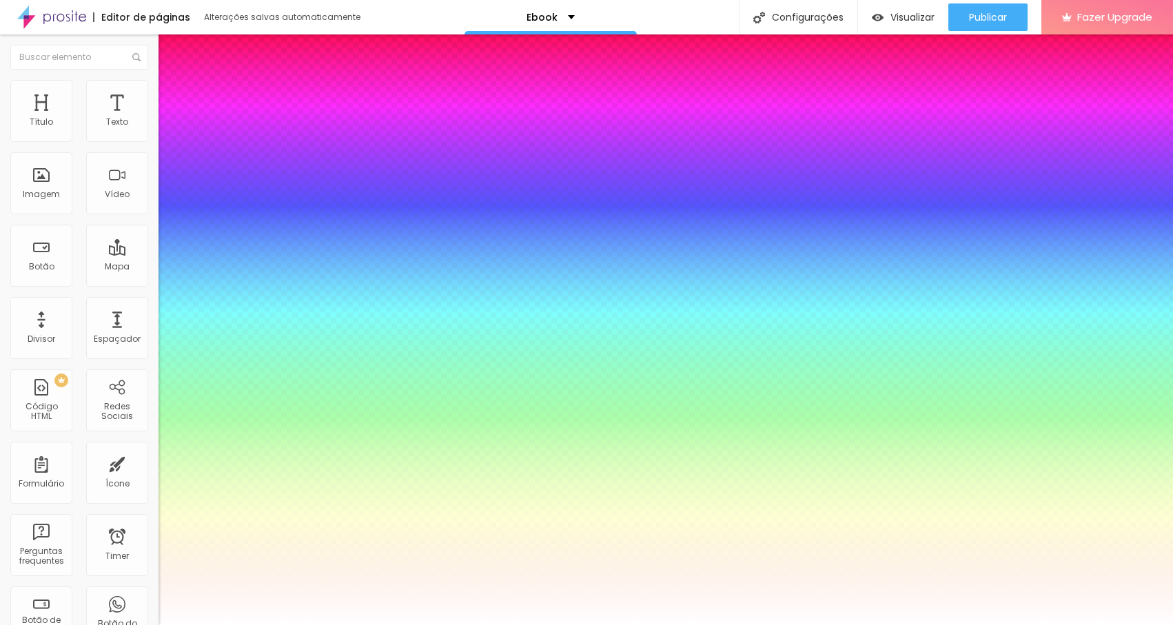
type input "79"
type input "85"
type input "90"
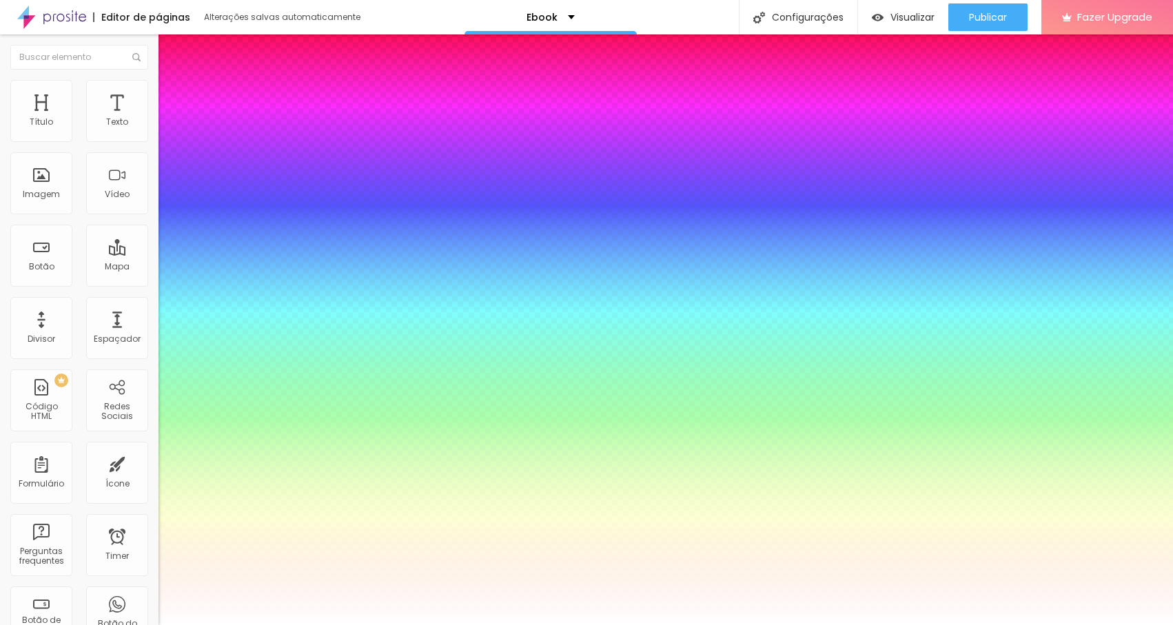
type input "100"
drag, startPoint x: 241, startPoint y: 345, endPoint x: 278, endPoint y: 347, distance: 37.3
type input "100"
type input "-2"
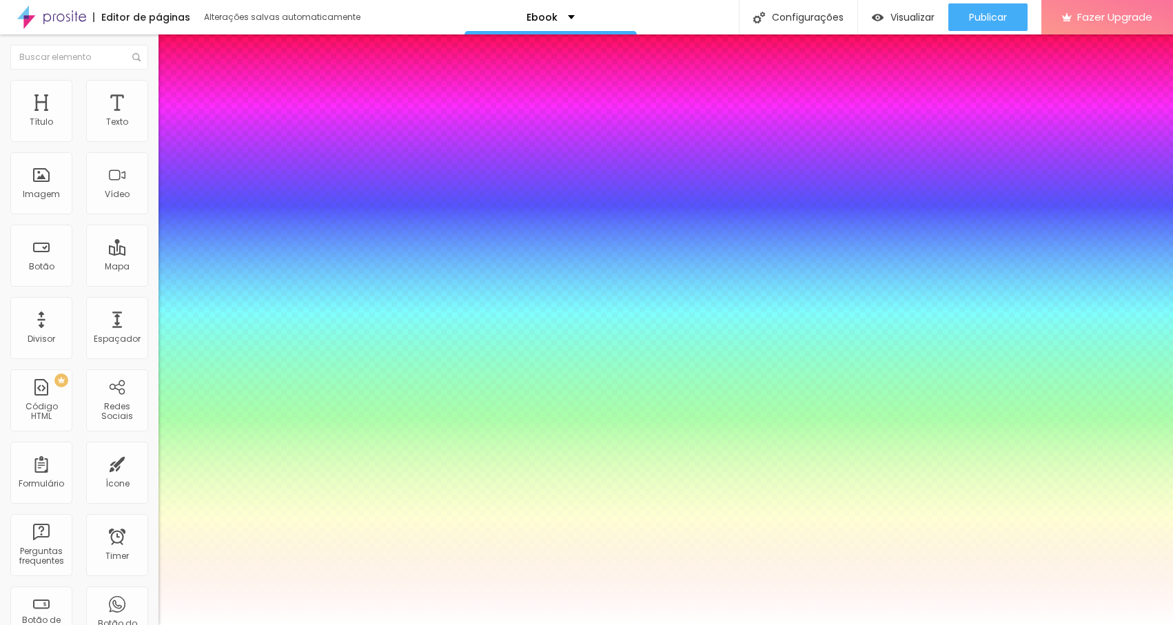
type input "1"
type input "-5"
type input "0"
type input "-9"
type input "-1"
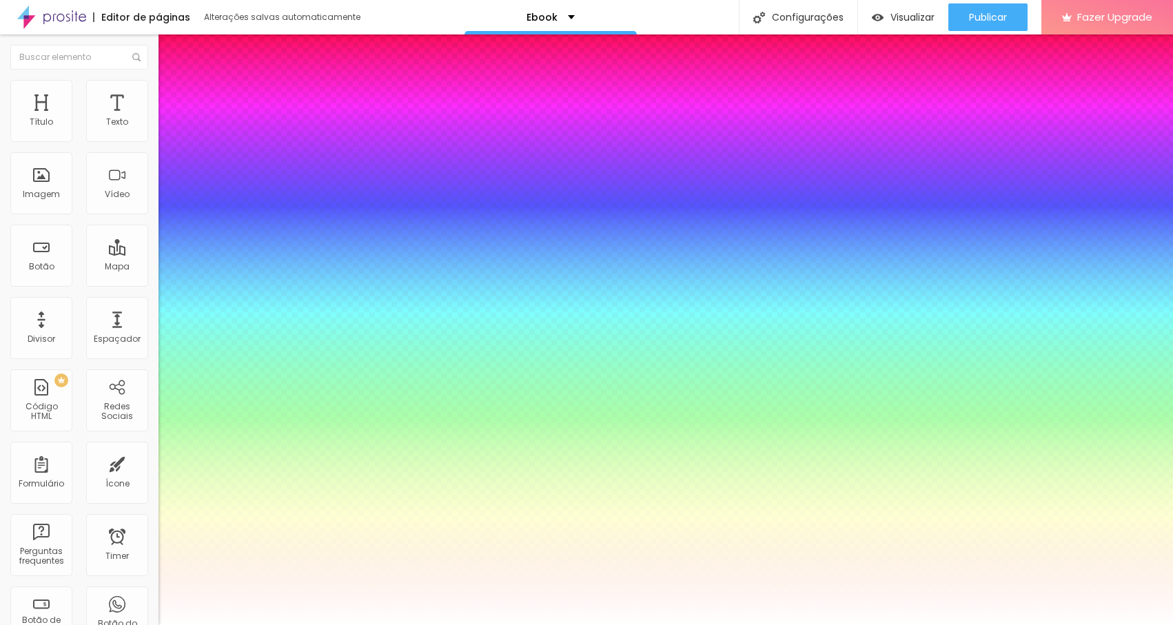
type input "-19"
type input "-2"
type input "-18"
type input "-4"
type input "-15"
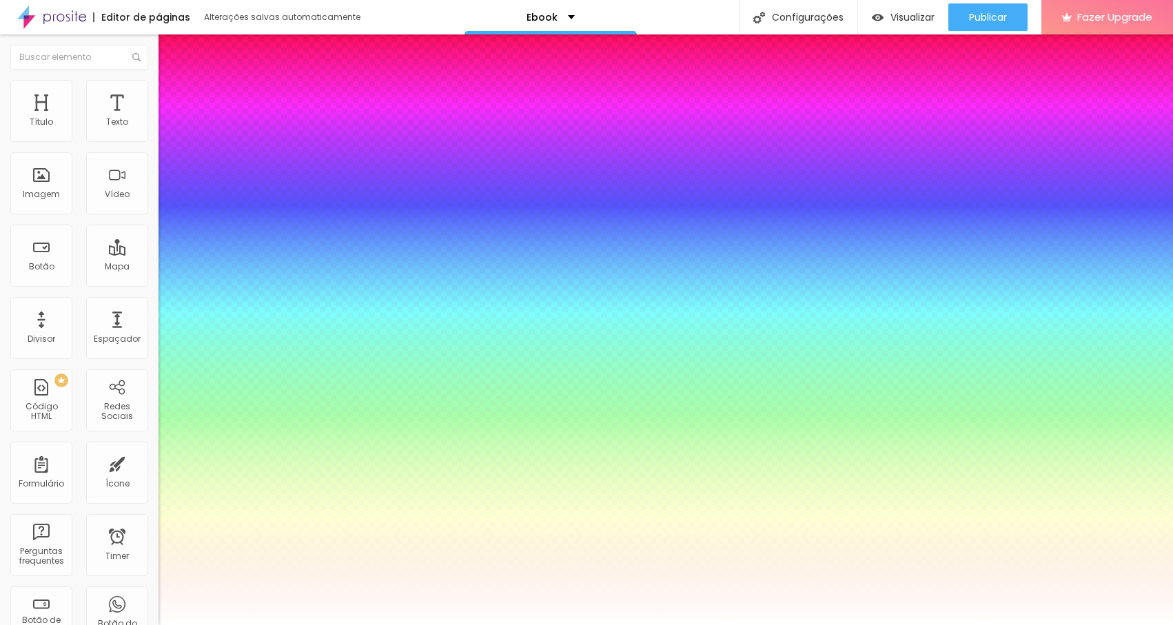
type input "-8"
type input "-4"
type input "-11"
type input "9"
type input "-12"
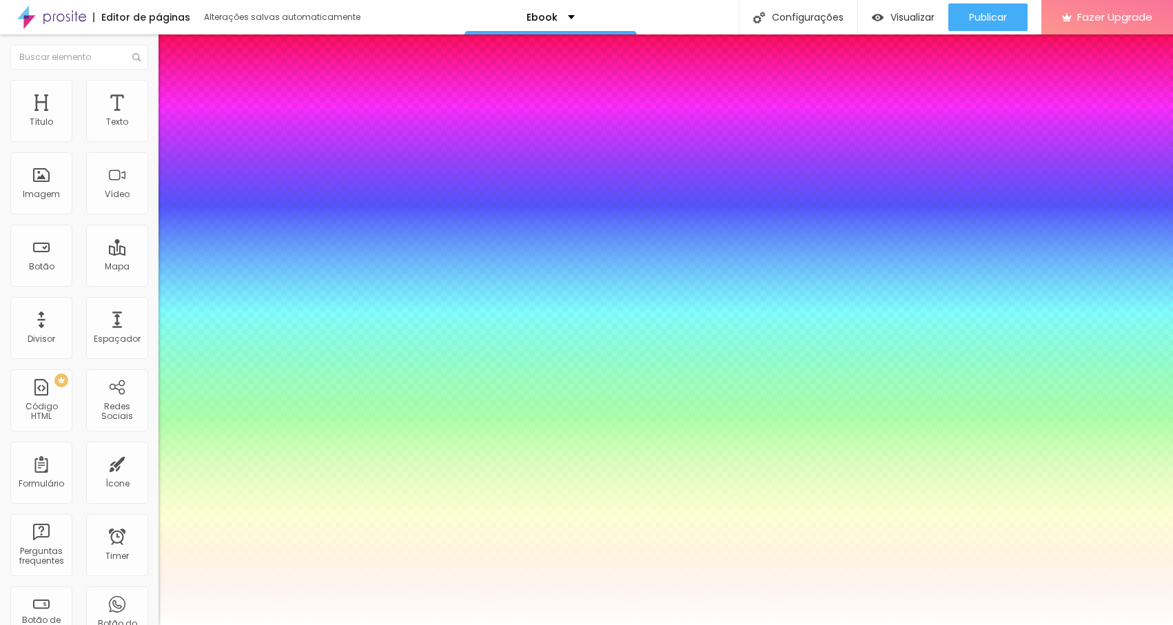
type input "16"
type input "-13"
type input "22"
type input "-14"
type input "25"
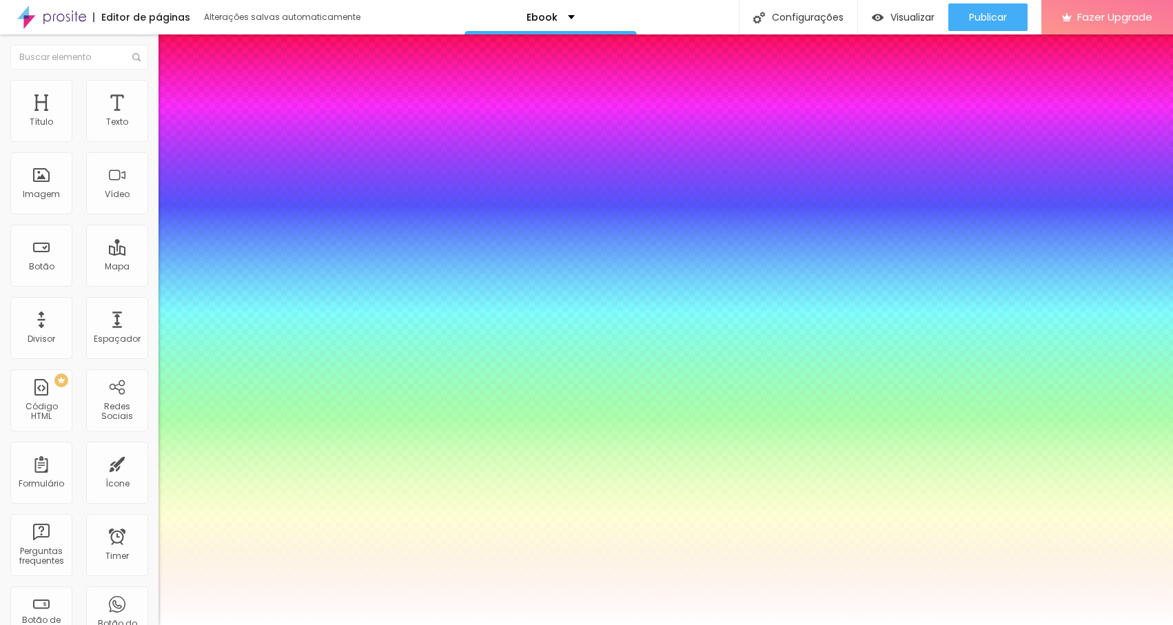
type input "-25"
click at [243, 625] on div at bounding box center [586, 634] width 1173 height 0
click at [81, 625] on div at bounding box center [586, 625] width 1173 height 0
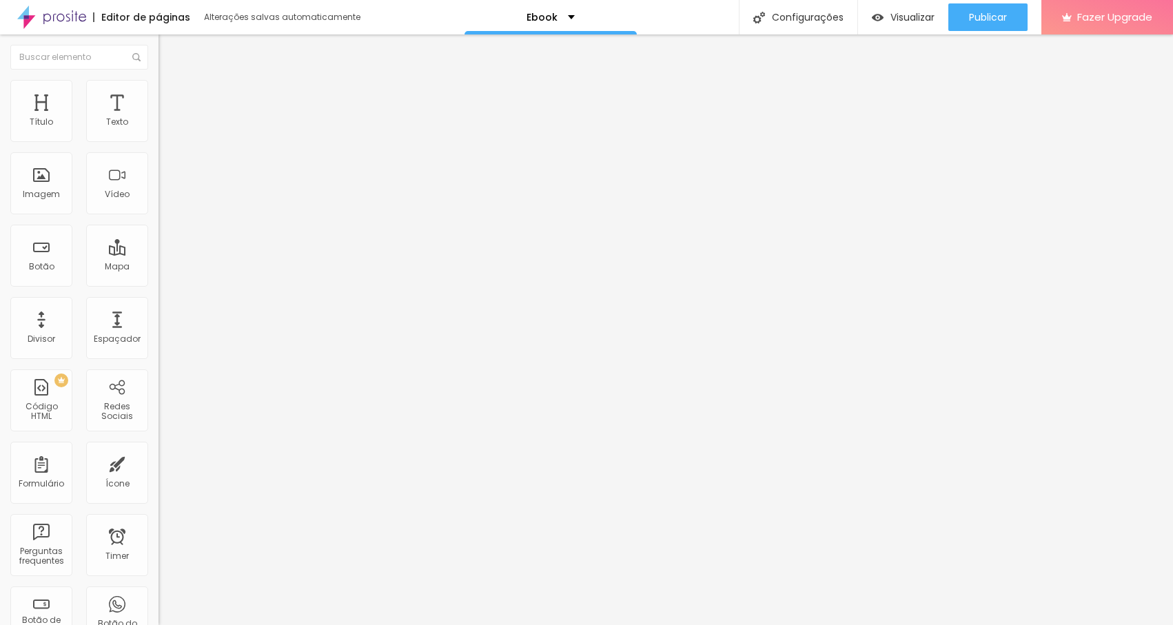
click at [164, 128] on icon "button" at bounding box center [168, 124] width 8 height 8
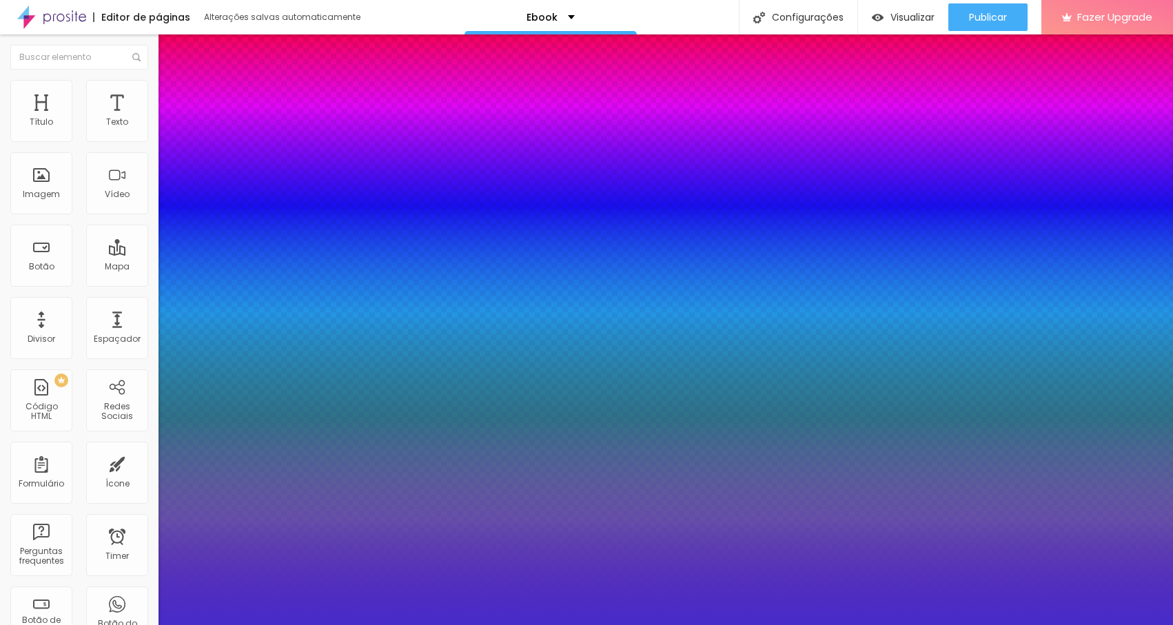
type input "1"
type input "#472CCA"
type input "1"
type input "#472AD5"
type input "1"
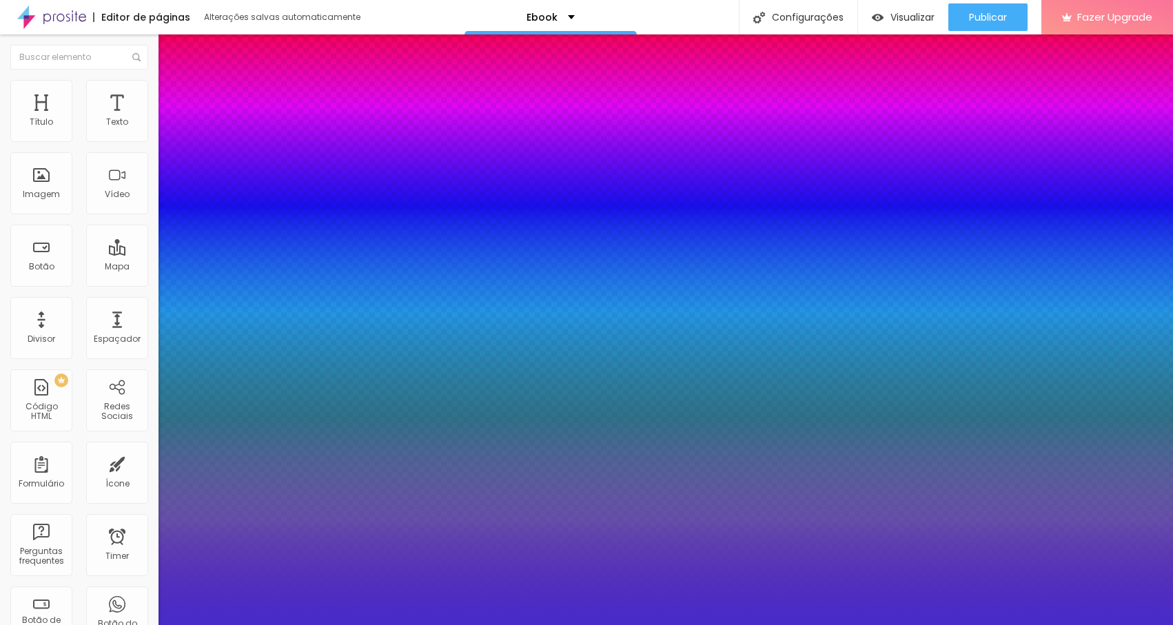
type input "#4526DB"
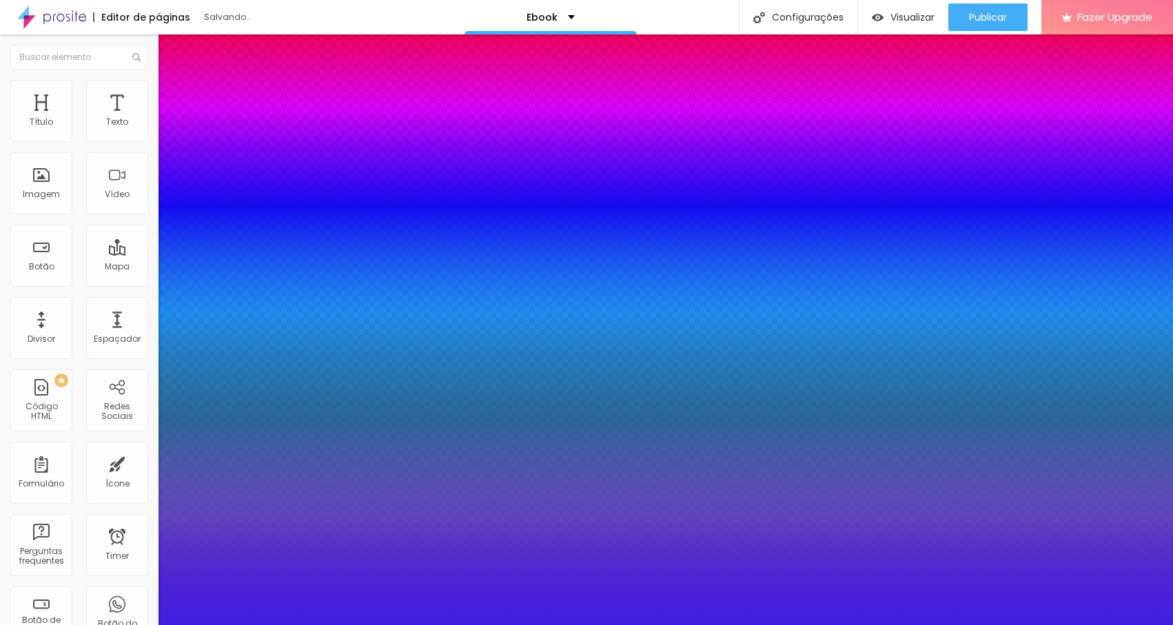
type input "1"
type input "#411FE4"
type input "1"
drag, startPoint x: 262, startPoint y: 396, endPoint x: 270, endPoint y: 385, distance: 13.8
click at [270, 385] on div at bounding box center [586, 312] width 1173 height 625
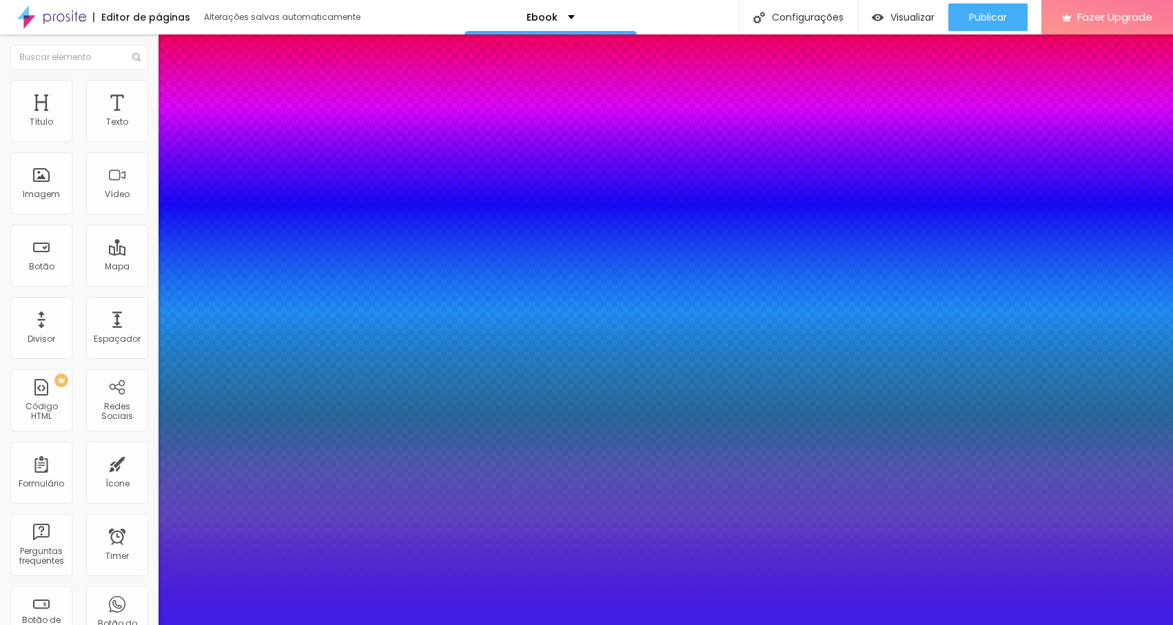
click at [118, 625] on div at bounding box center [586, 625] width 1173 height 0
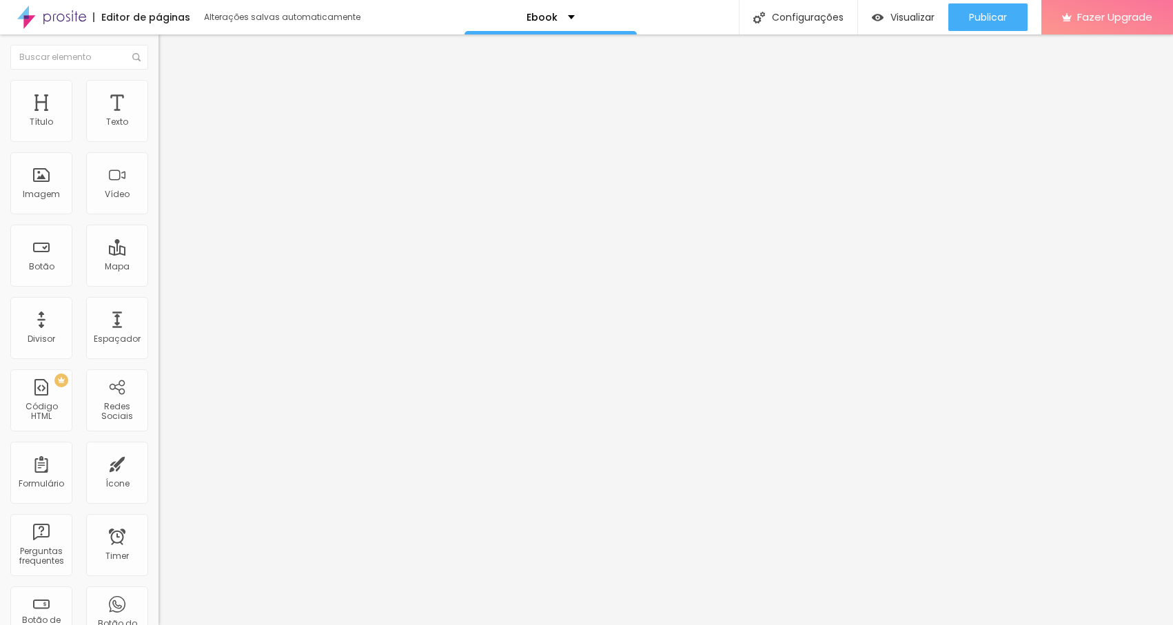
click at [165, 127] on icon "button" at bounding box center [168, 124] width 6 height 6
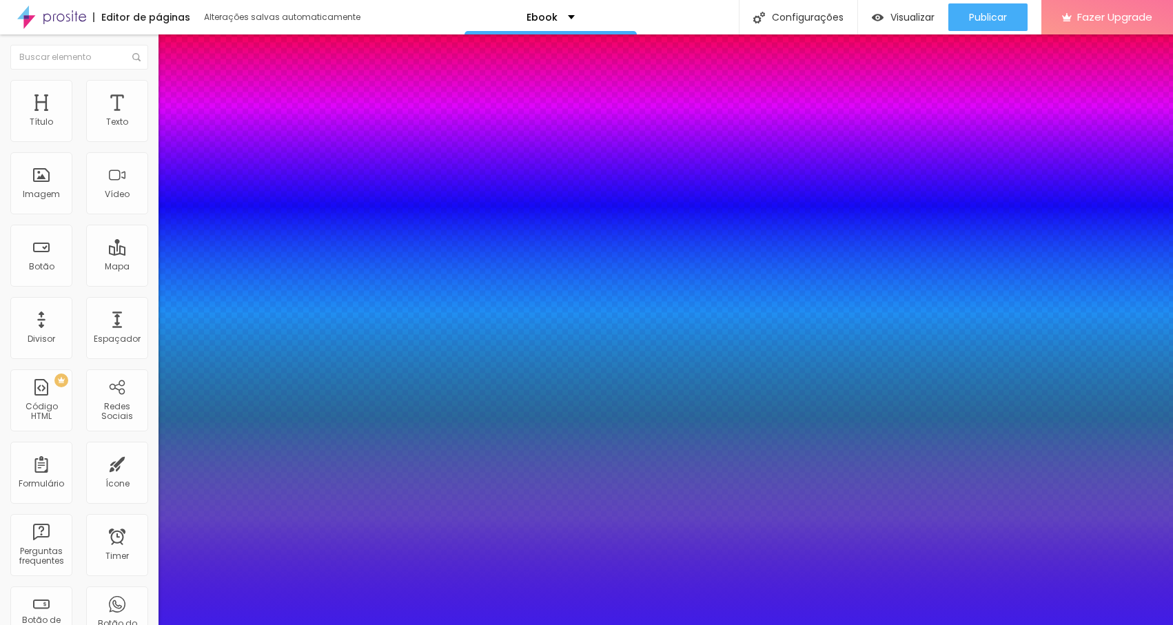
type input "1"
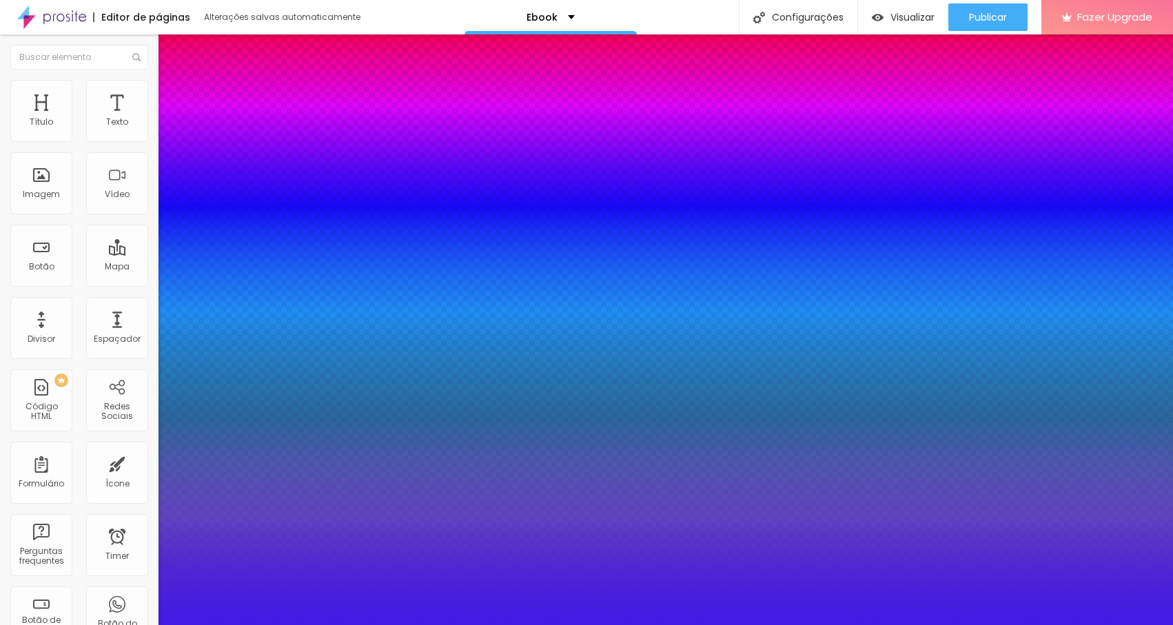
click at [69, 625] on div at bounding box center [586, 625] width 1173 height 0
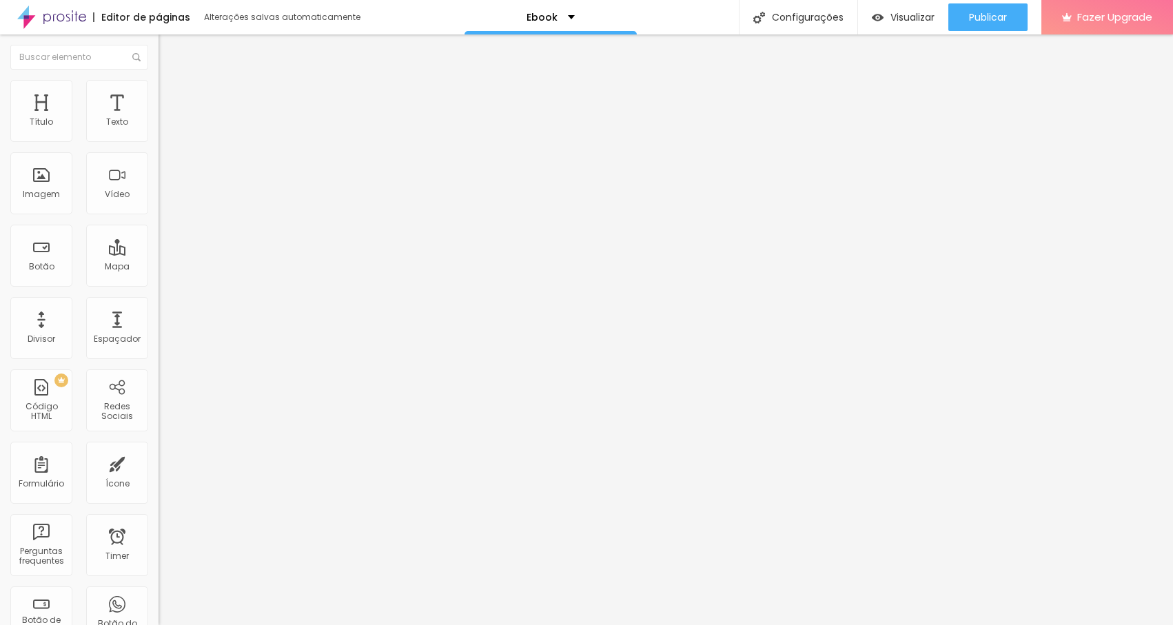
click at [159, 396] on div "Editar Texto Estilo Avançado 16 Tamanho do texto 0 Espaço entre letras 1.8 Altu…" at bounding box center [238, 329] width 159 height 591
type input "1.7"
type input "1.8"
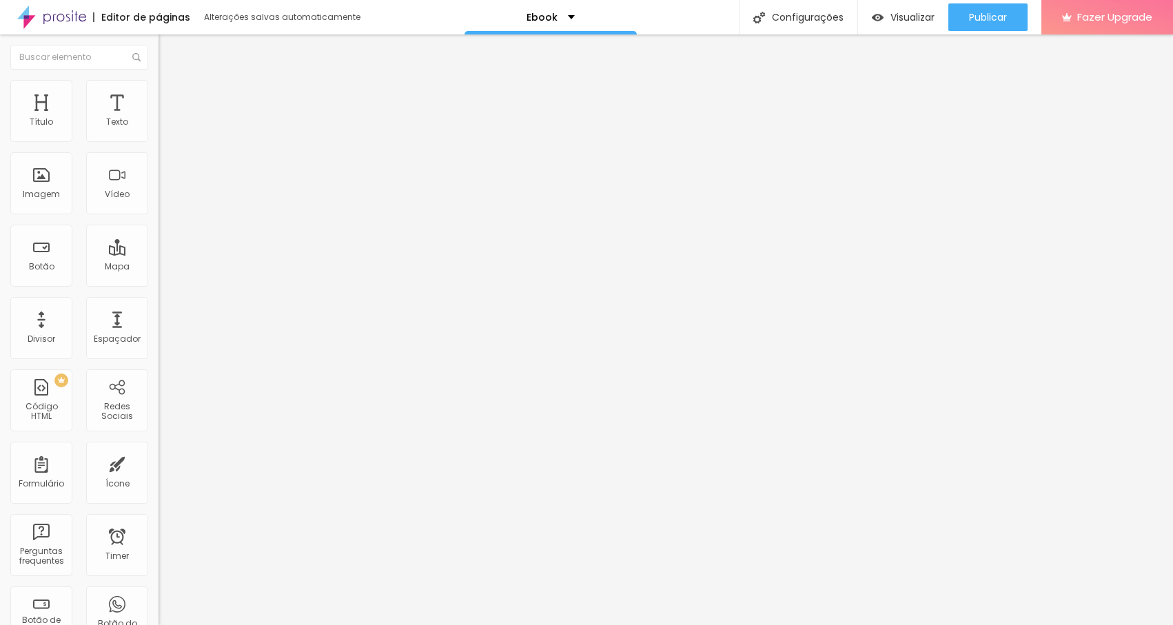
type input "1.9"
type input "2"
type input "1.8"
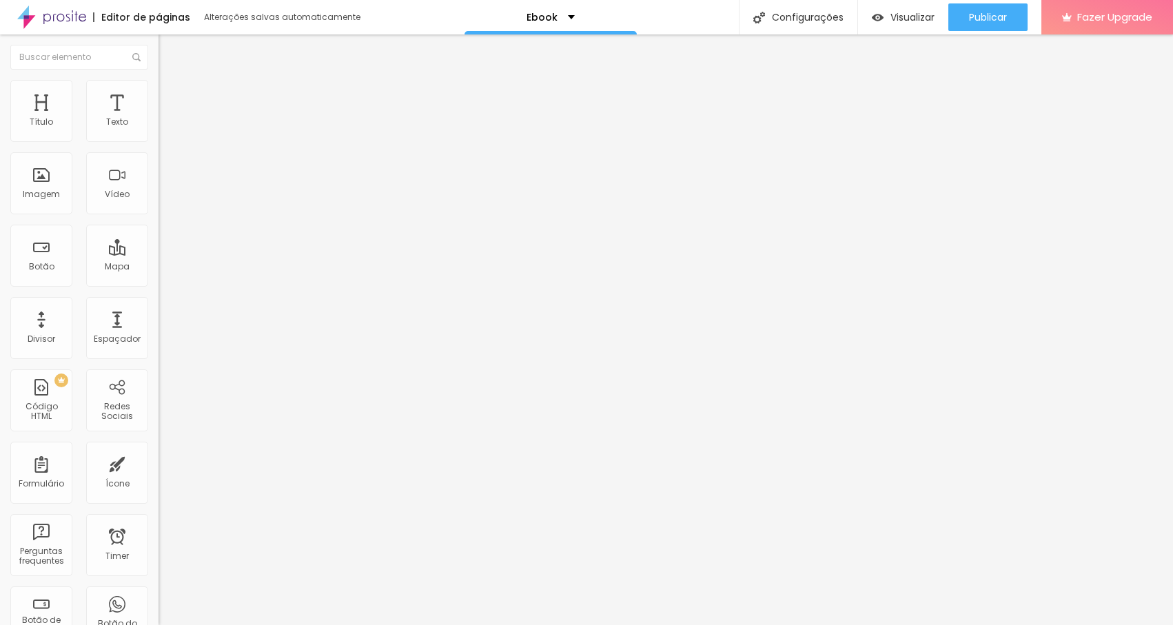
type input "1.8"
type input "1.7"
type input "1.6"
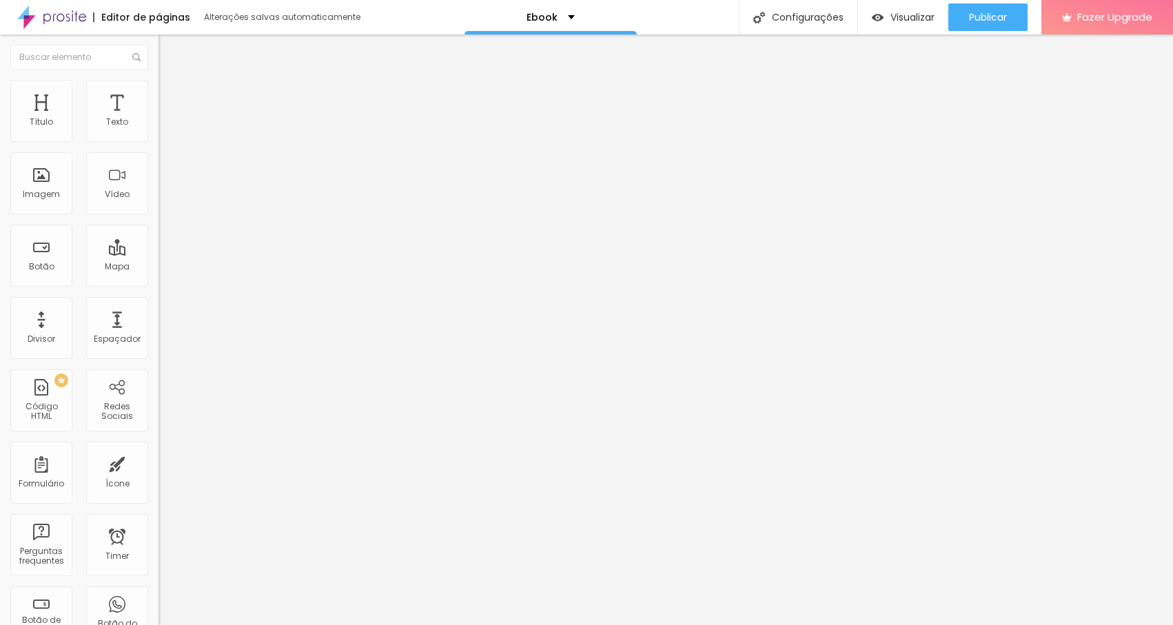
type input "1.5"
type input "1.4"
type input "1.3"
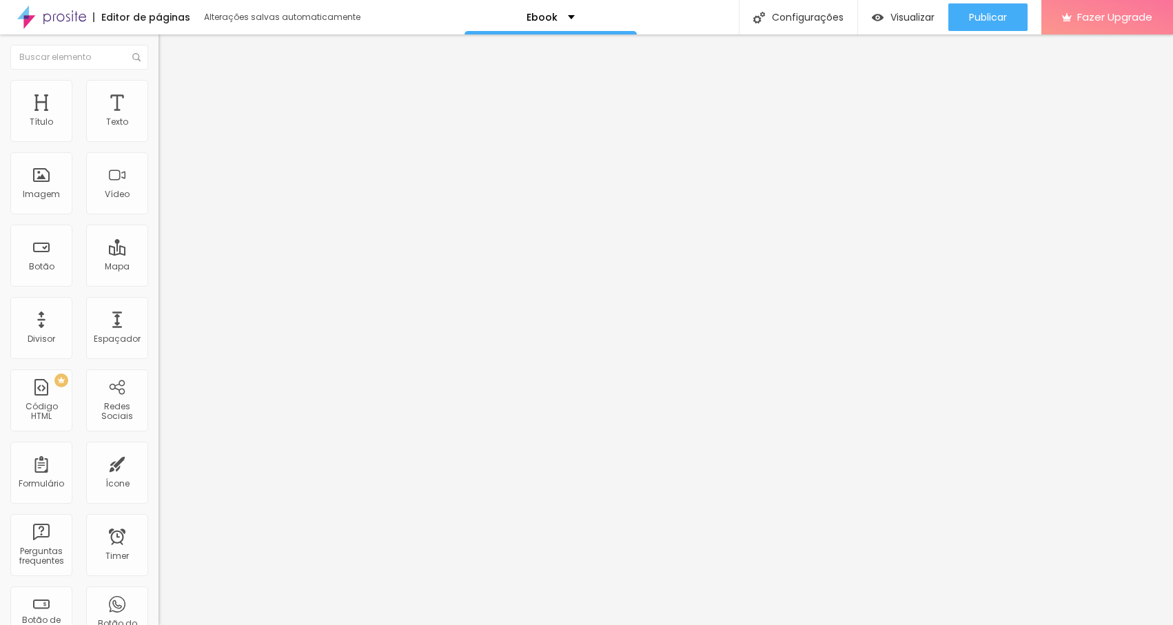
type input "1.3"
type input "1.2"
type input "1"
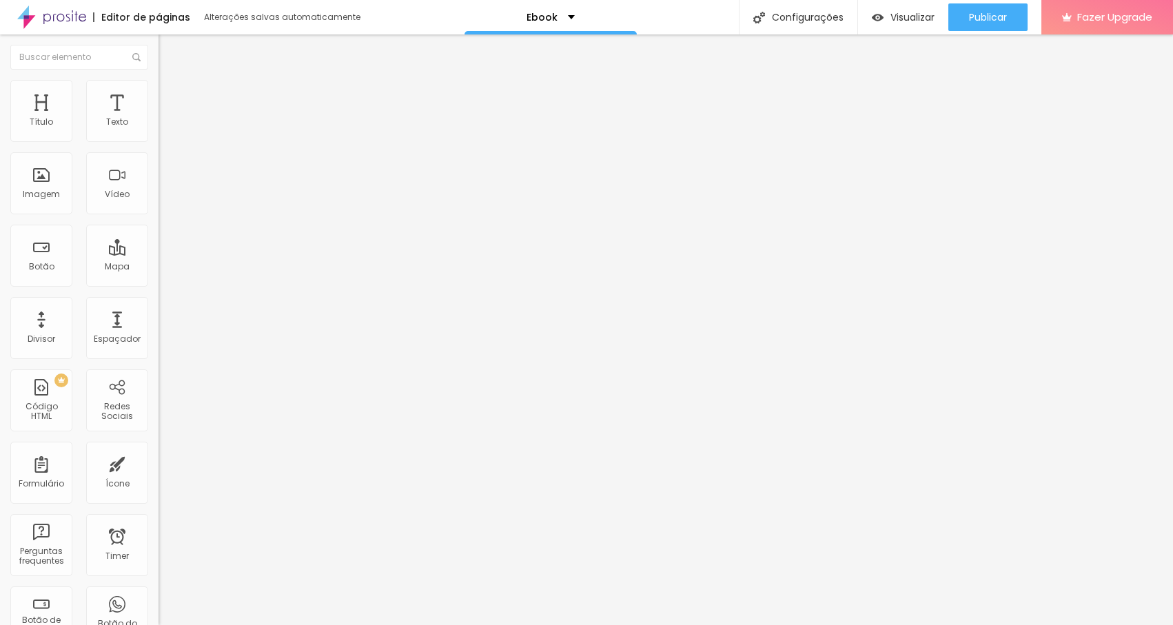
type input "0.9"
type input "0.8"
type input "0.6"
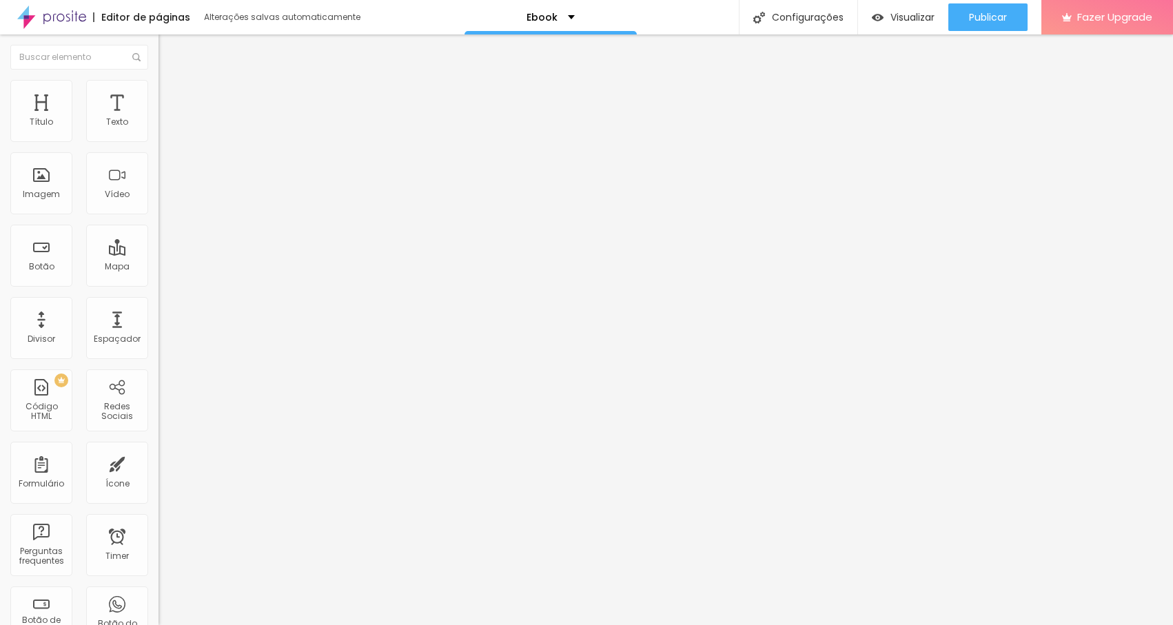
type input "0.6"
type input "0.5"
type input "0.6"
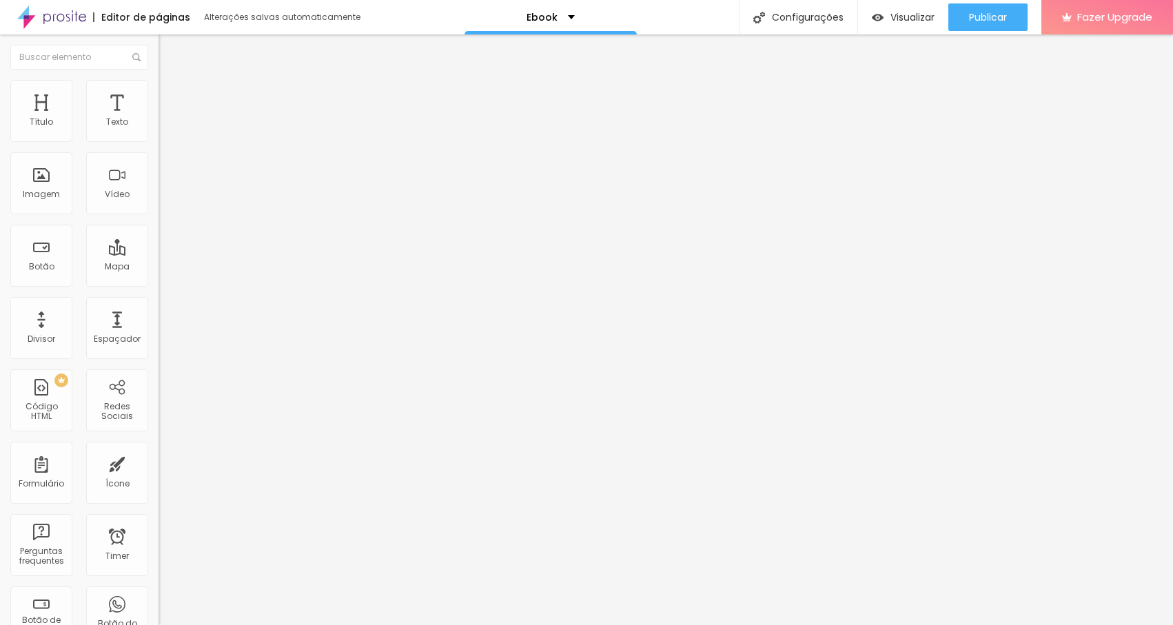
type input "0.7"
type input "0.8"
type input "1"
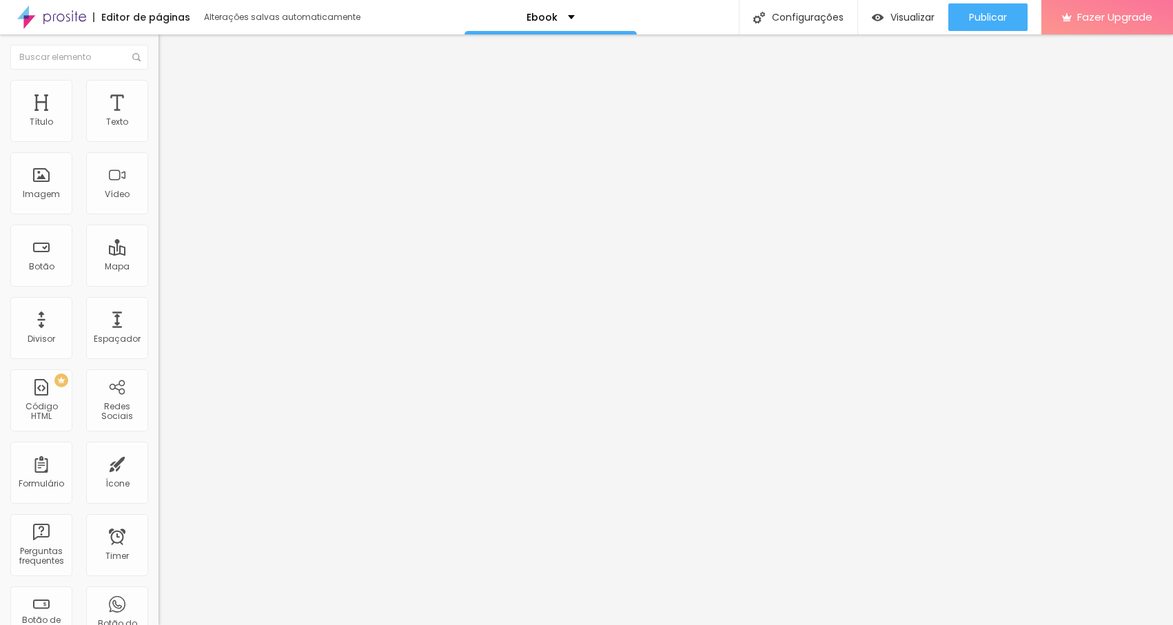
type input "1"
type input "1.1"
type input "1.2"
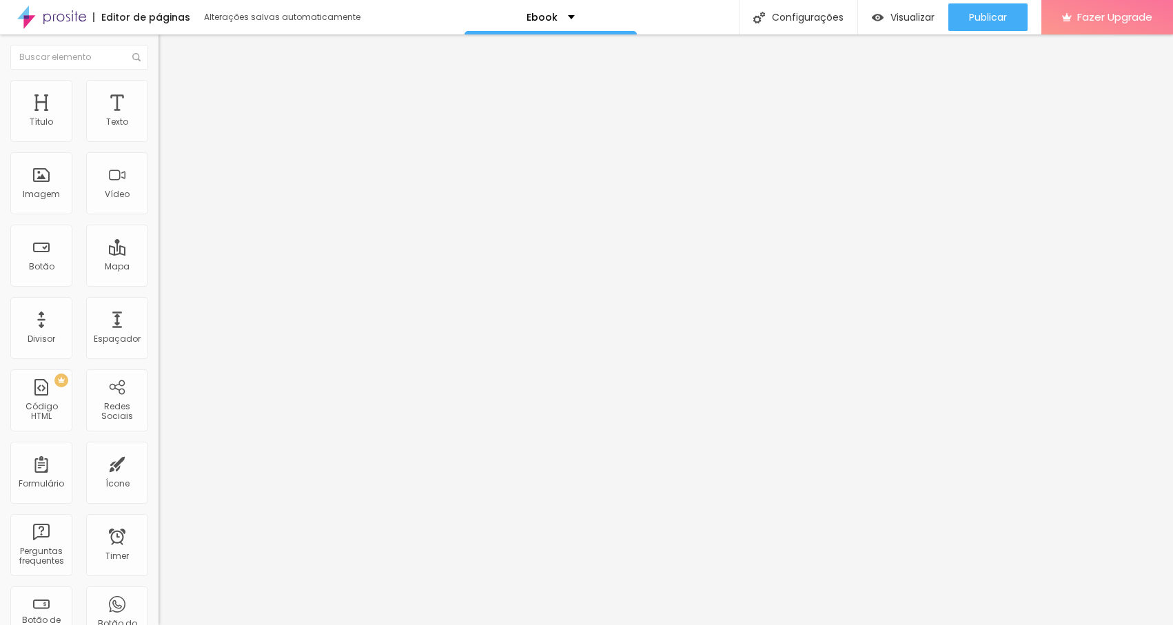
type input "1.3"
type input "1.4"
type input "1.5"
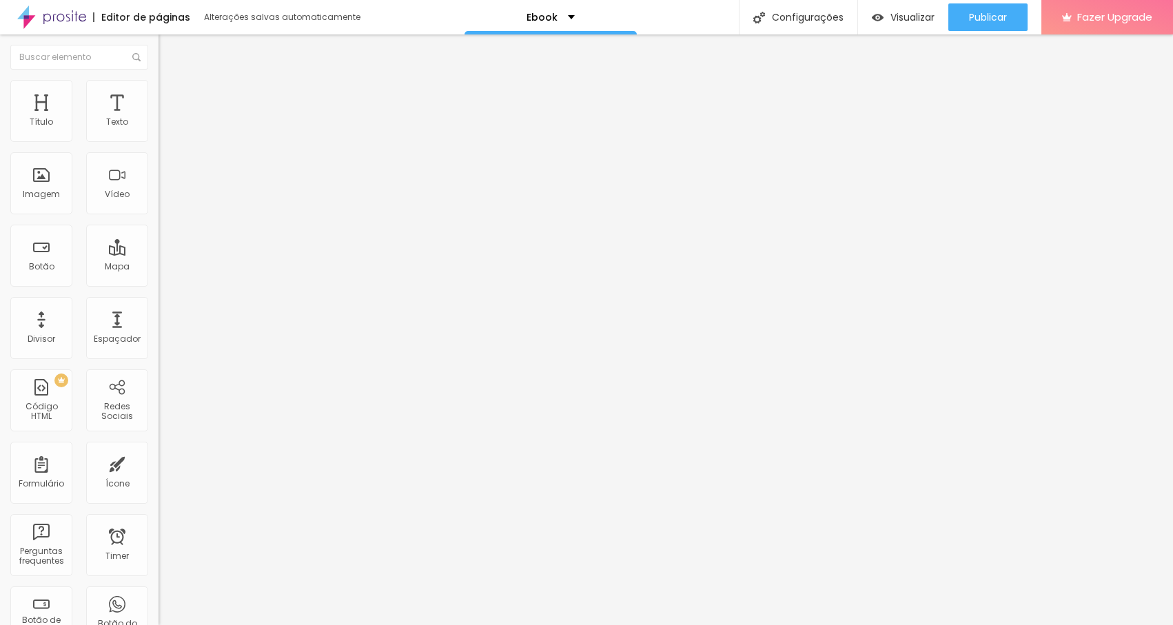
type input "1.5"
type input "1.6"
type input "1.7"
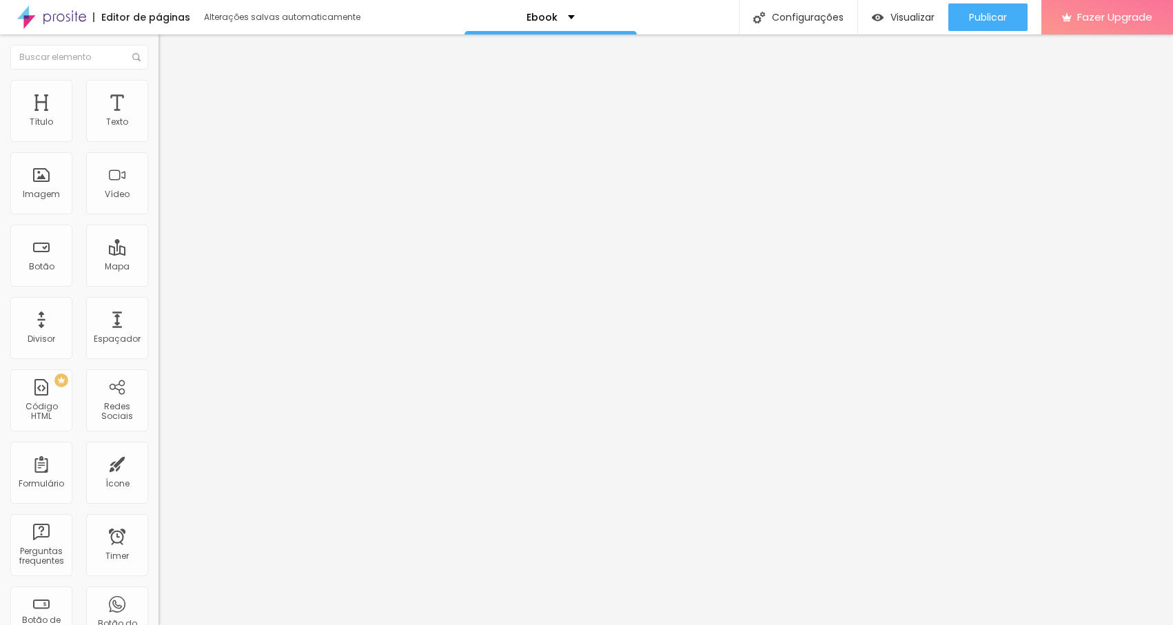
type input "1.8"
type input "1.9"
type input "2"
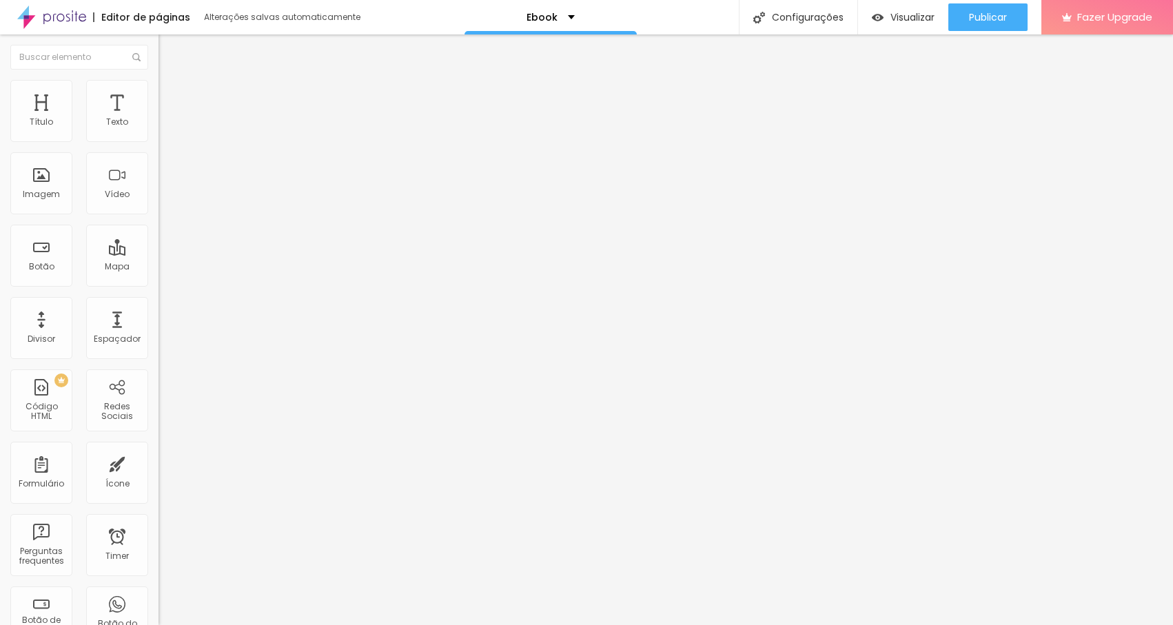
type input "2"
type input "1.9"
drag, startPoint x: 108, startPoint y: 189, endPoint x: 110, endPoint y: 216, distance: 27.0
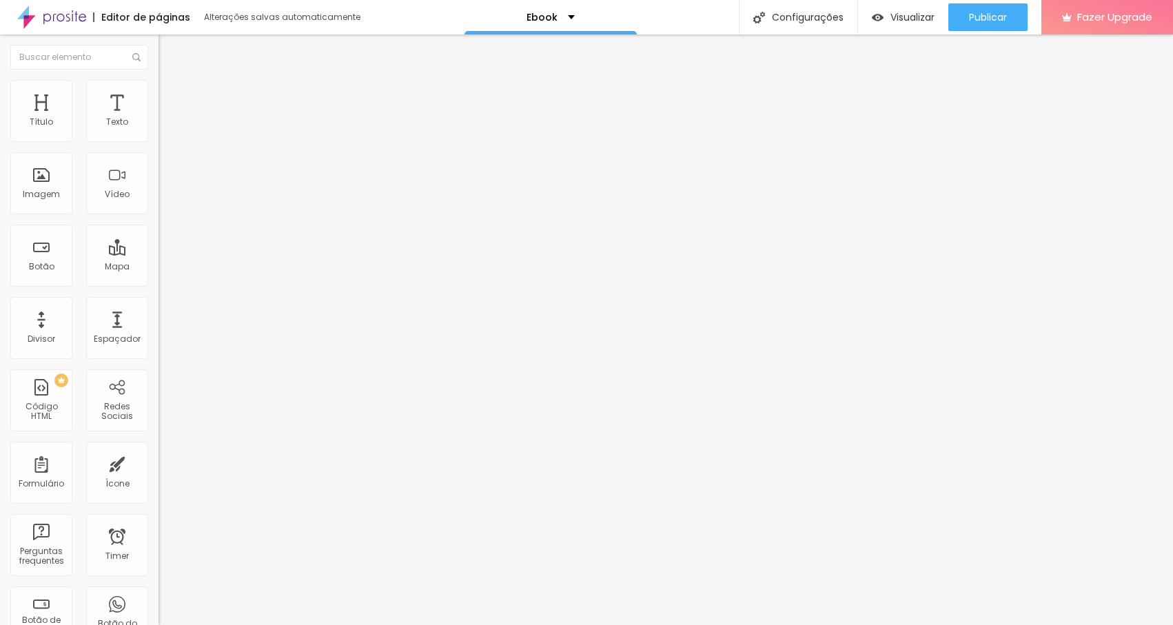
type input "1.8"
type input "1"
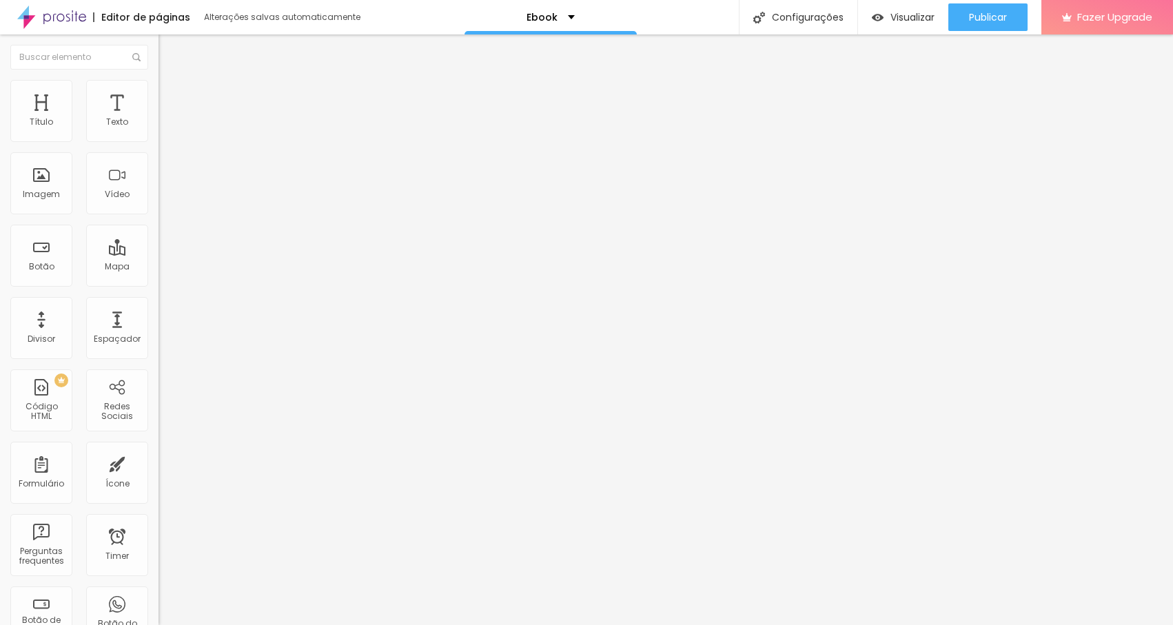
type input "1"
type input "2"
type input "3"
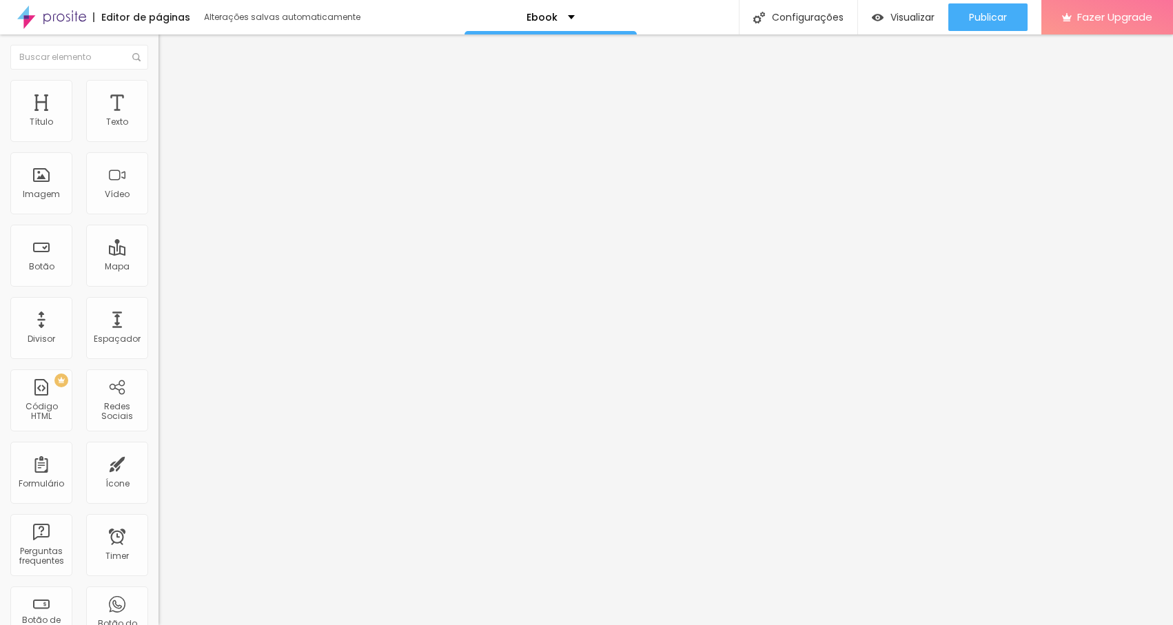
type input "4"
type input "5"
type input "6"
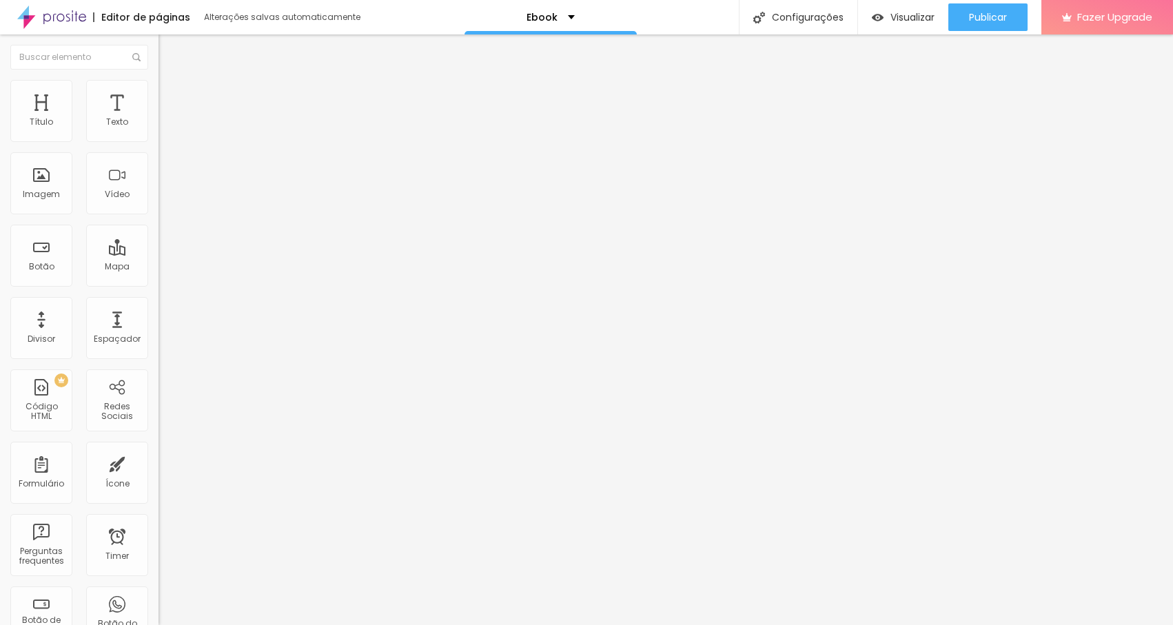
type input "6"
type input "7"
type input "8"
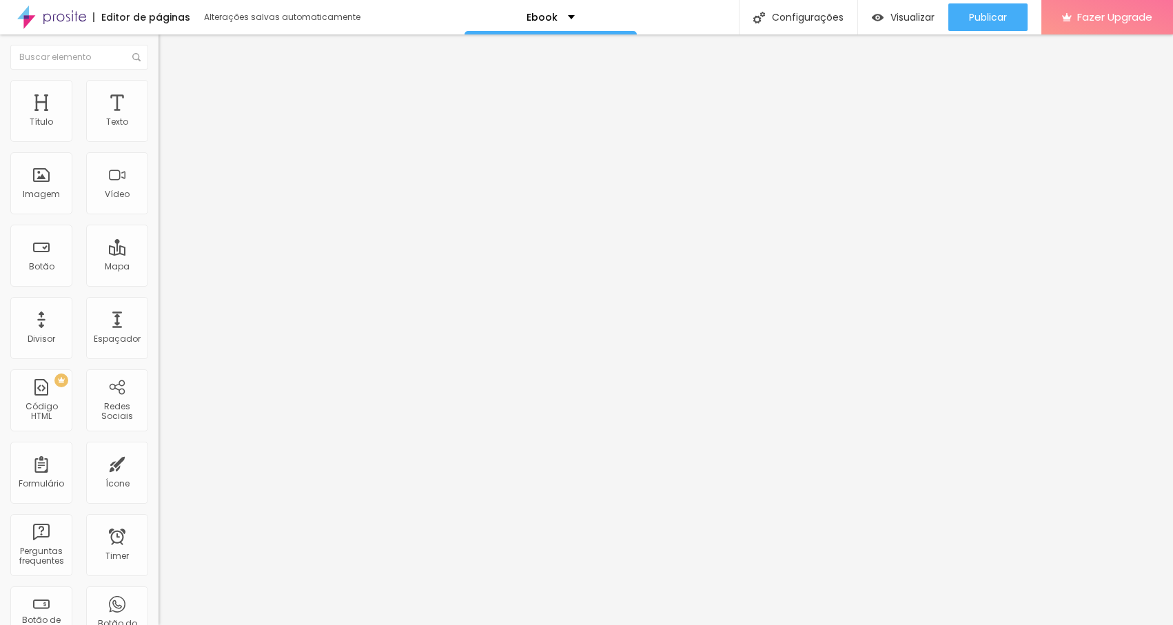
type input "9"
drag, startPoint x: 27, startPoint y: 216, endPoint x: -3, endPoint y: 210, distance: 30.2
drag, startPoint x: 61, startPoint y: 132, endPoint x: 79, endPoint y: 135, distance: 17.5
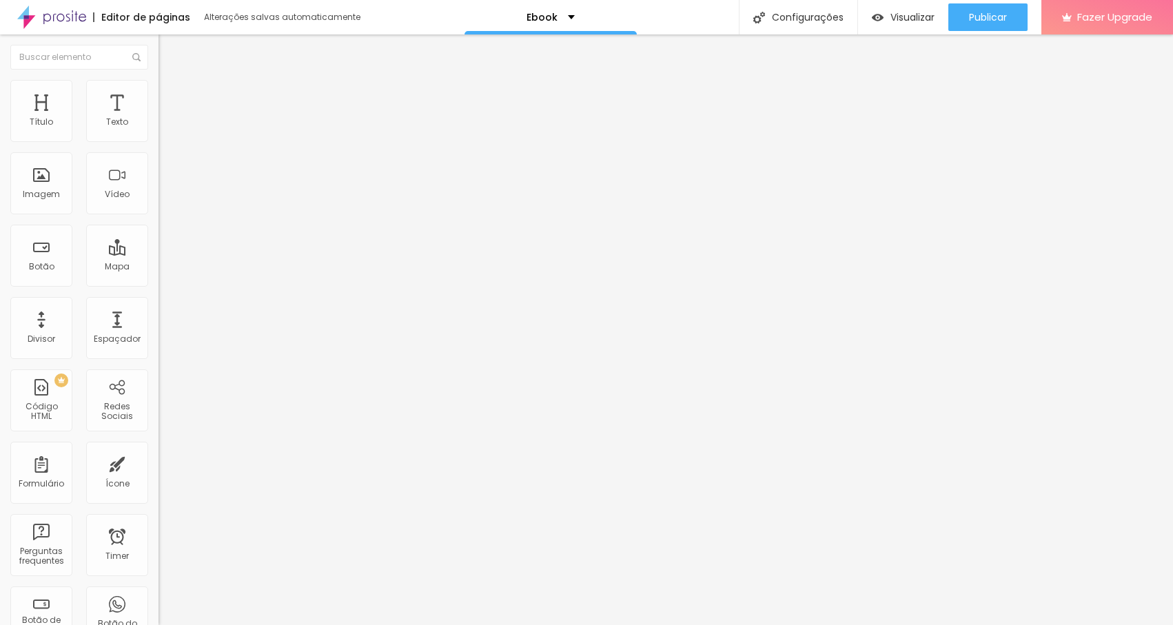
click at [159, 254] on input "range" at bounding box center [203, 259] width 89 height 11
drag, startPoint x: 39, startPoint y: 215, endPoint x: -3, endPoint y: 216, distance: 41.4
drag, startPoint x: 37, startPoint y: 161, endPoint x: 14, endPoint y: 165, distance: 23.7
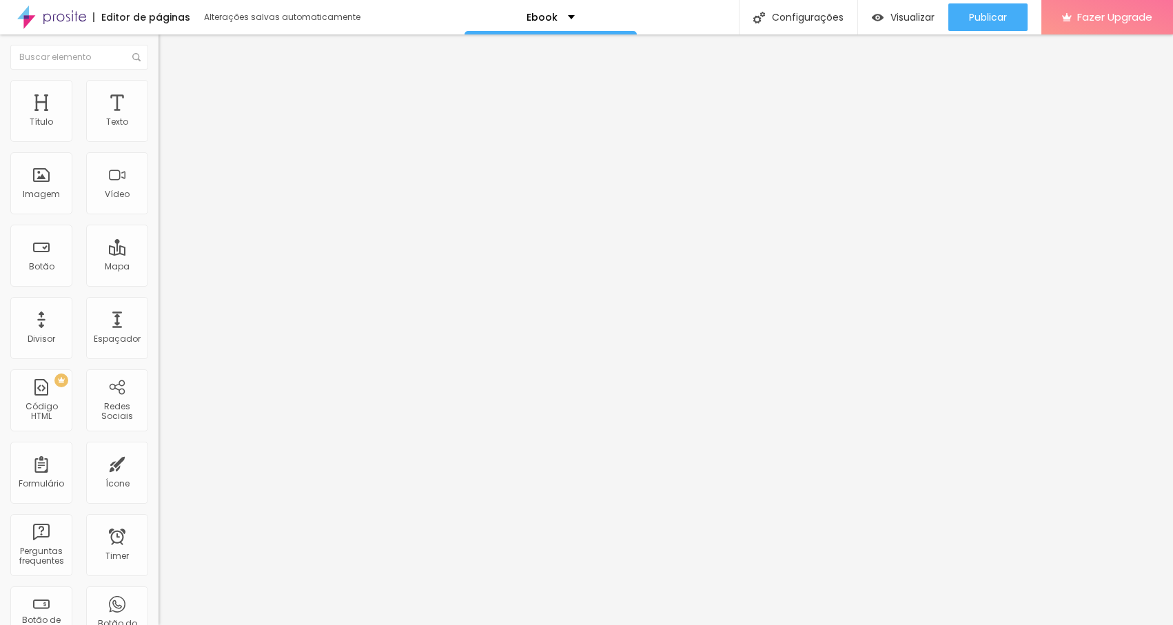
click at [159, 449] on input "range" at bounding box center [203, 454] width 89 height 11
click at [159, 86] on img at bounding box center [165, 86] width 12 height 12
drag, startPoint x: 41, startPoint y: 134, endPoint x: 14, endPoint y: 129, distance: 27.3
click at [159, 254] on input "range" at bounding box center [203, 259] width 89 height 11
drag, startPoint x: 87, startPoint y: 291, endPoint x: 72, endPoint y: 291, distance: 15.2
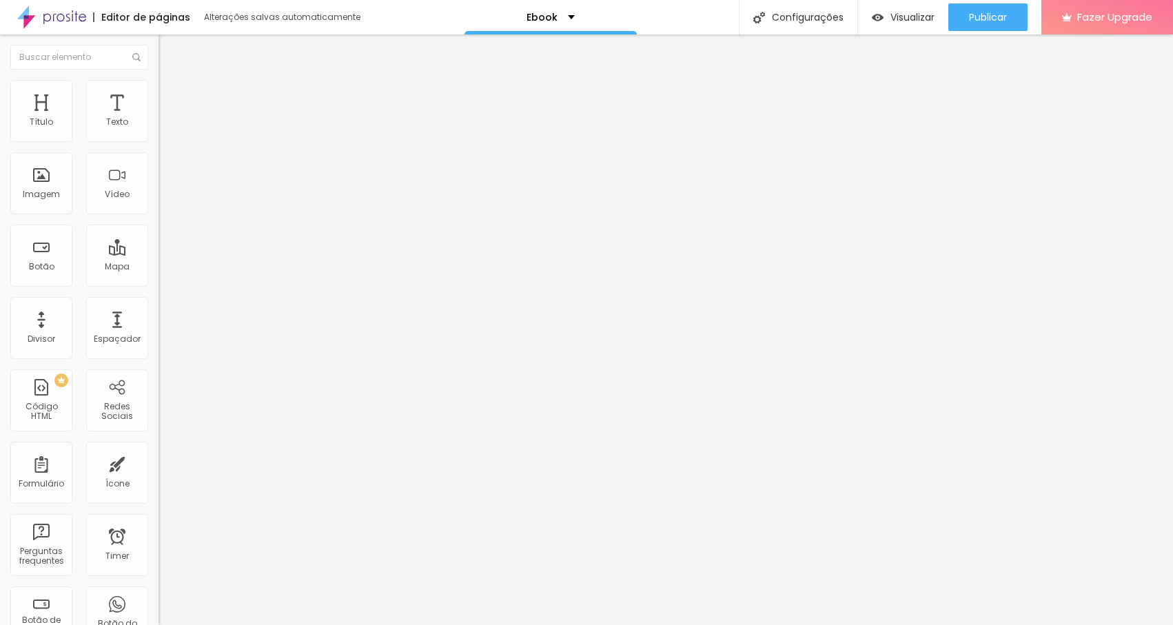
click at [159, 325] on input "range" at bounding box center [203, 330] width 89 height 11
drag, startPoint x: 38, startPoint y: 370, endPoint x: 46, endPoint y: 370, distance: 8.3
drag, startPoint x: 32, startPoint y: 316, endPoint x: 82, endPoint y: 318, distance: 50.4
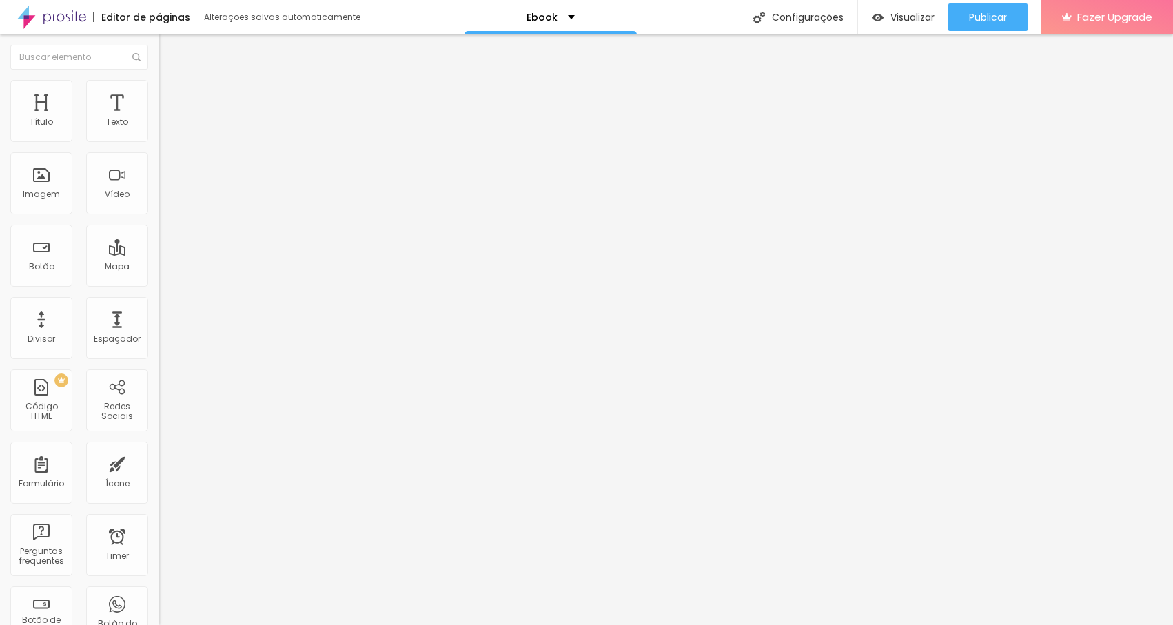
click at [159, 520] on input "range" at bounding box center [203, 525] width 89 height 11
drag, startPoint x: 80, startPoint y: 316, endPoint x: 101, endPoint y: 314, distance: 21.4
click at [159, 520] on input "range" at bounding box center [203, 525] width 89 height 11
click at [159, 90] on li "Avançado" at bounding box center [238, 87] width 159 height 14
click at [159, 254] on input "range" at bounding box center [203, 259] width 89 height 11
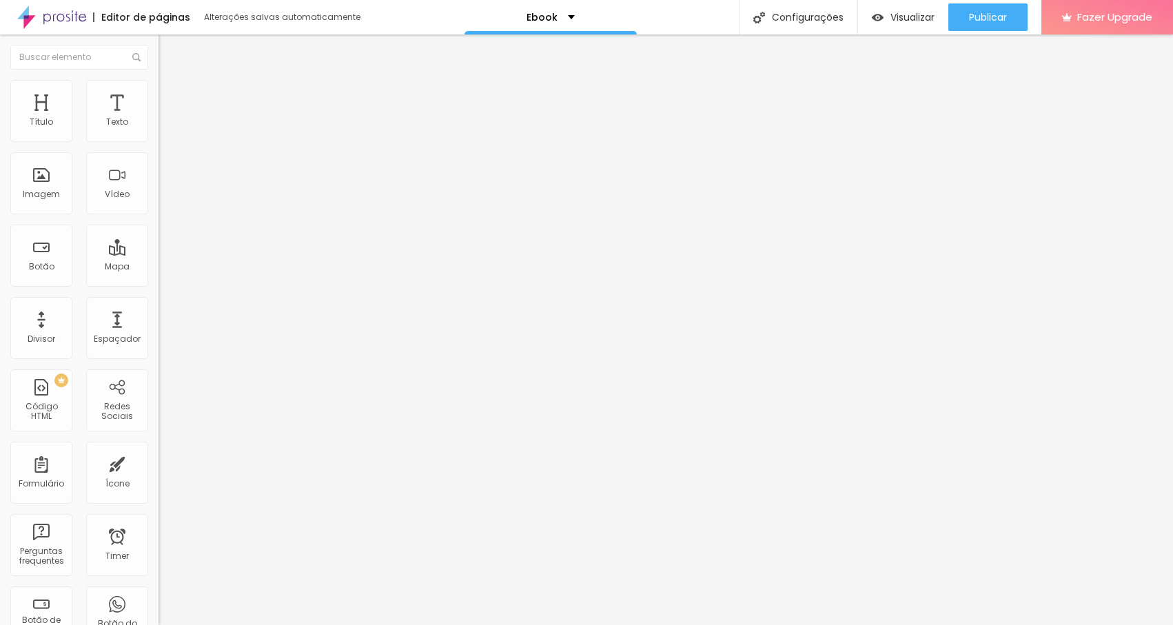
click at [169, 52] on img "button" at bounding box center [174, 50] width 11 height 11
click at [891, 19] on span "Visualizar" at bounding box center [913, 17] width 44 height 11
click at [159, 254] on input "range" at bounding box center [203, 259] width 89 height 11
click at [169, 51] on img "button" at bounding box center [174, 50] width 11 height 11
click at [159, 43] on button "Editar Texto" at bounding box center [238, 50] width 159 height 32
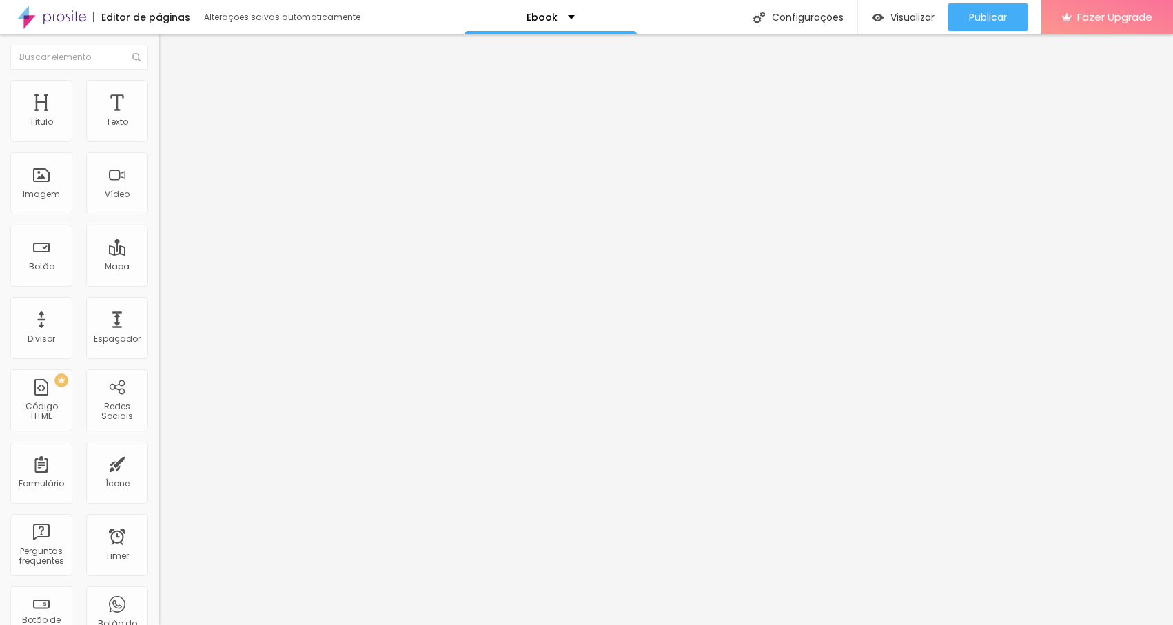
click at [159, 44] on button "Editar Texto" at bounding box center [238, 50] width 159 height 32
click at [171, 95] on span "Avançado" at bounding box center [193, 89] width 45 height 12
click at [159, 79] on img at bounding box center [165, 72] width 12 height 12
click at [159, 56] on button "Editar Texto" at bounding box center [238, 50] width 159 height 32
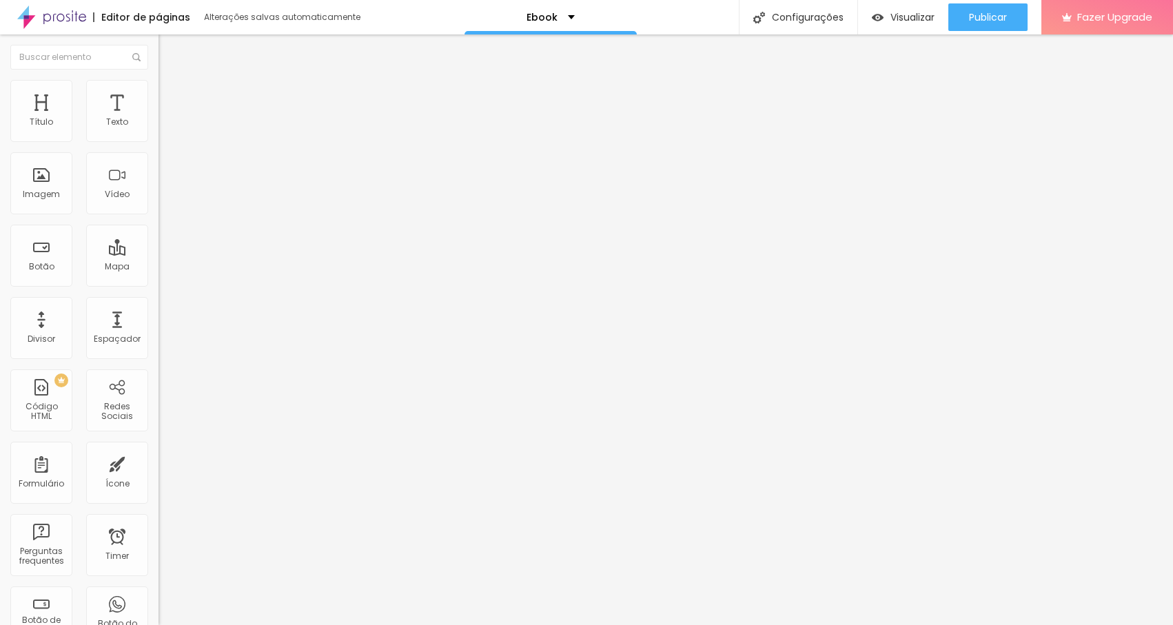
click at [159, 254] on input "range" at bounding box center [203, 259] width 89 height 11
click at [900, 21] on span "Visualizar" at bounding box center [913, 17] width 44 height 11
click at [159, 94] on li "Avançado" at bounding box center [238, 101] width 159 height 14
click at [159, 91] on ul "Conteúdo Estilo Avançado" at bounding box center [238, 86] width 159 height 41
click at [159, 91] on li "Estilo" at bounding box center [238, 87] width 159 height 14
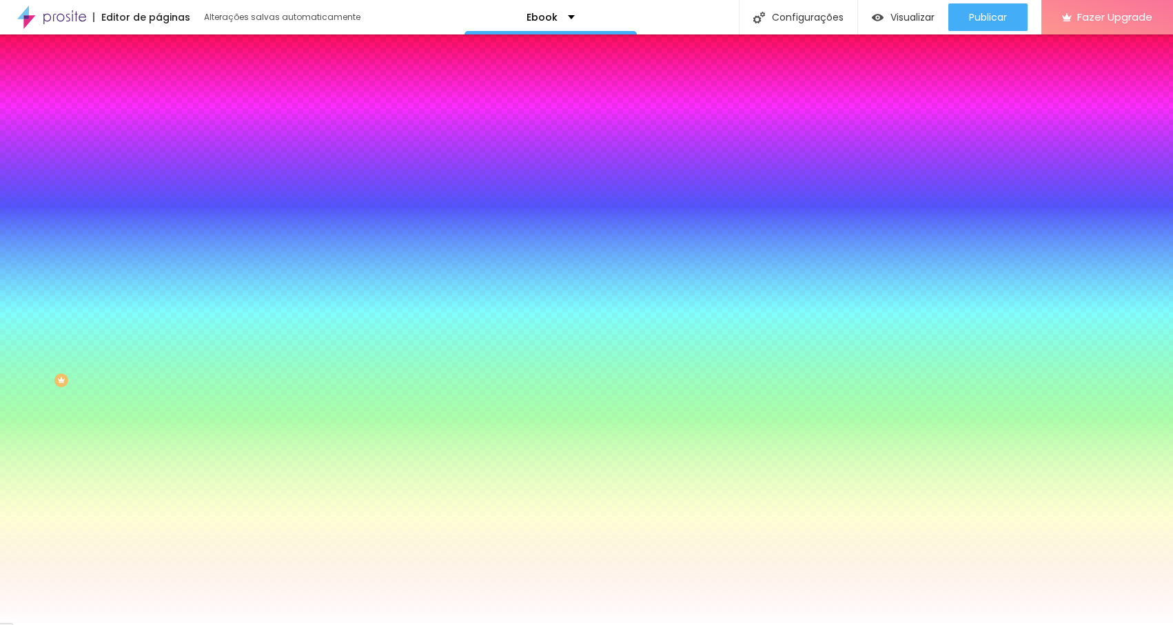
click at [159, 188] on div at bounding box center [238, 188] width 159 height 0
click at [91, 272] on div at bounding box center [586, 312] width 1173 height 625
drag, startPoint x: 35, startPoint y: 277, endPoint x: 10, endPoint y: 245, distance: 40.8
click at [159, 201] on div "Cor de fundo Voltar ao padrão #FFFFFF" at bounding box center [238, 182] width 159 height 38
click at [159, 188] on button "Voltar ao padrão" at bounding box center [206, 180] width 94 height 16
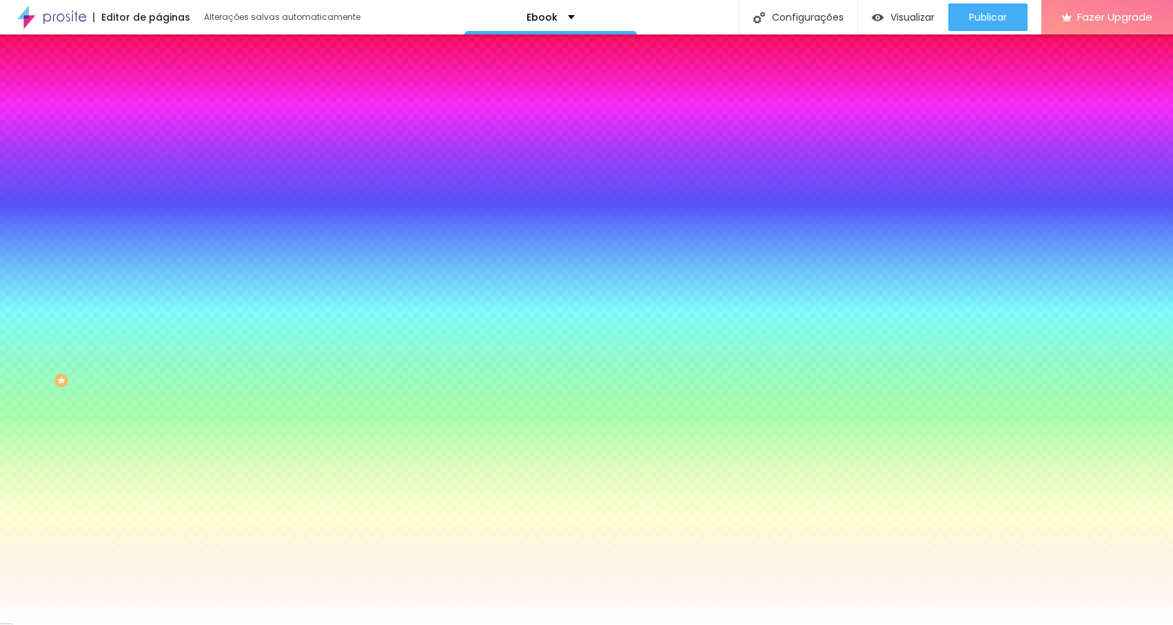
click at [159, 143] on span "Nenhum" at bounding box center [177, 138] width 36 height 12
click at [159, 165] on span "Parallax" at bounding box center [176, 159] width 34 height 12
click at [159, 152] on span "Nenhum" at bounding box center [177, 146] width 36 height 12
click at [159, 143] on span "Nenhum" at bounding box center [177, 138] width 36 height 12
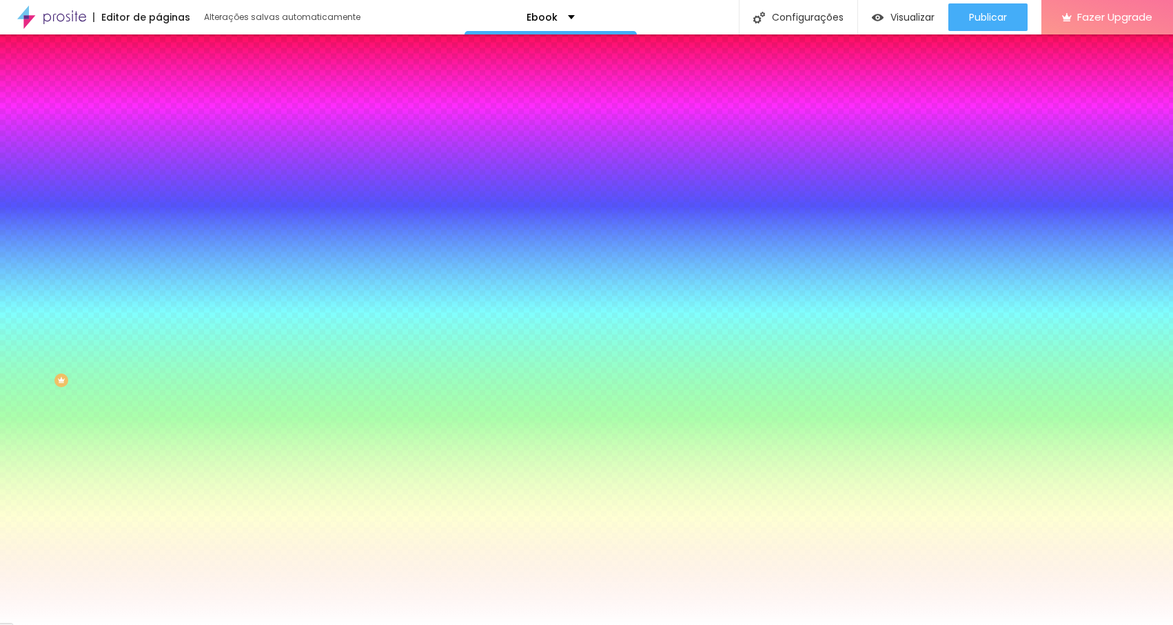
click at [219, 218] on span "DESATIVADO" at bounding box center [244, 214] width 50 height 8
click at [159, 247] on button "button" at bounding box center [168, 240] width 19 height 14
click at [297, 625] on div at bounding box center [586, 634] width 1173 height 0
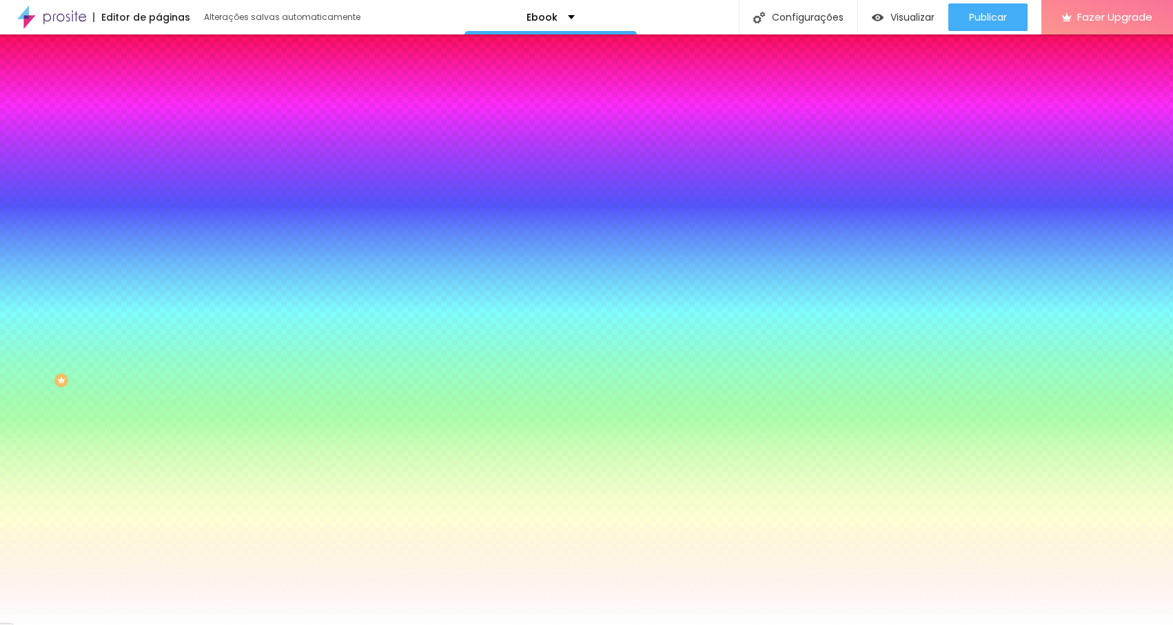
click at [292, 625] on div at bounding box center [586, 634] width 1173 height 0
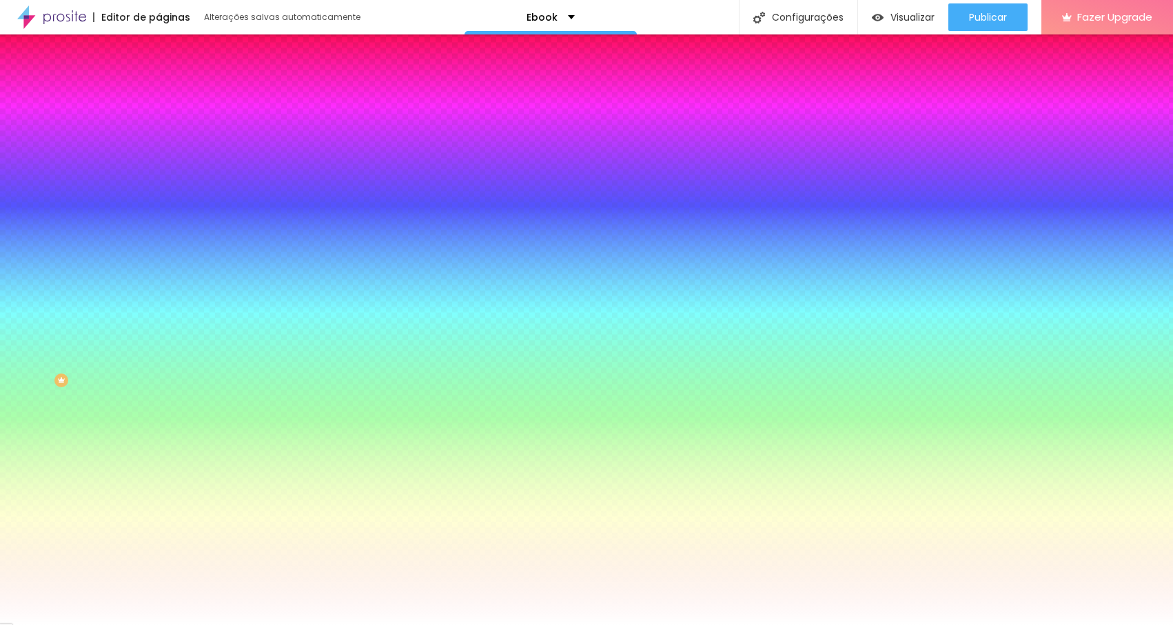
click at [96, 625] on div at bounding box center [586, 625] width 1173 height 0
click at [165, 281] on icon "button" at bounding box center [168, 278] width 6 height 6
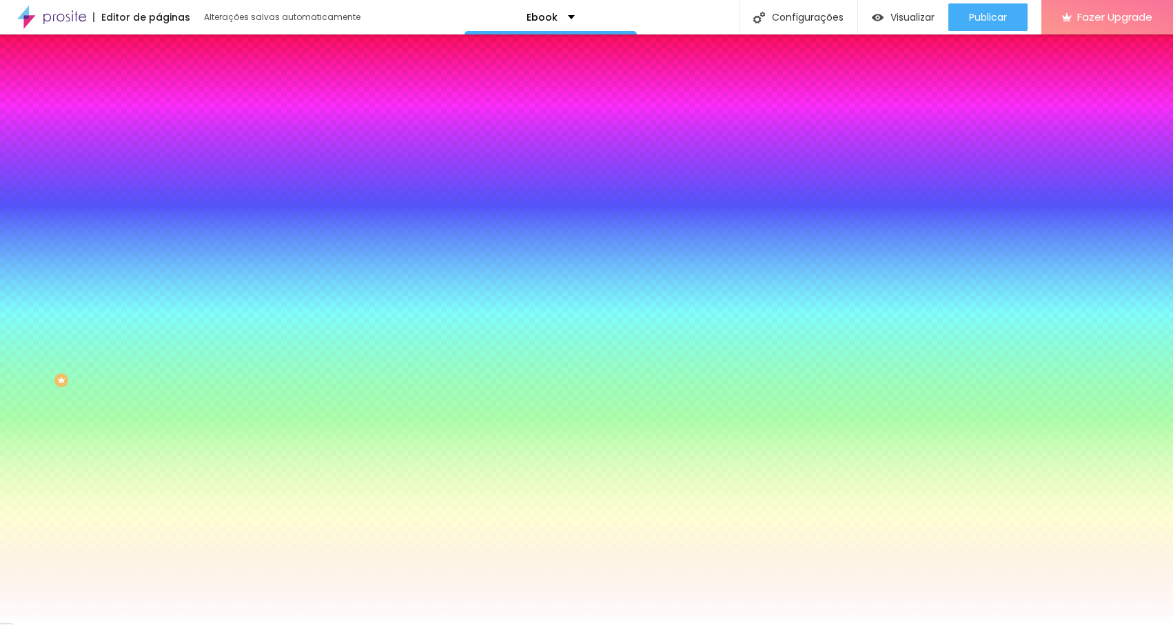
drag, startPoint x: 190, startPoint y: 569, endPoint x: 265, endPoint y: 565, distance: 75.9
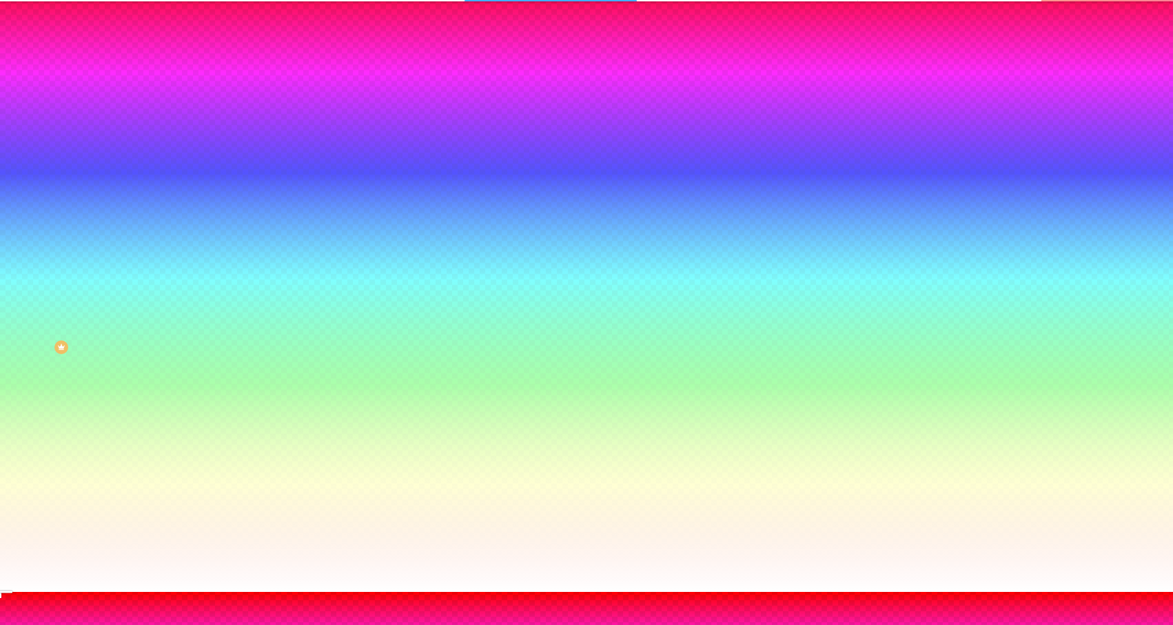
drag, startPoint x: 271, startPoint y: 536, endPoint x: 314, endPoint y: 538, distance: 43.5
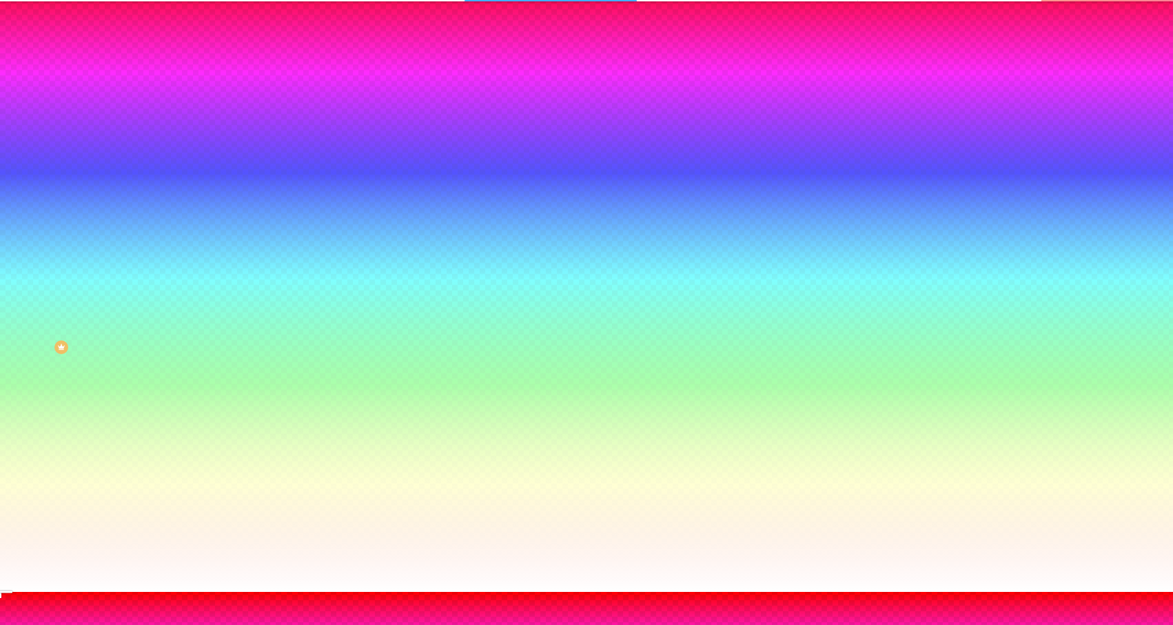
click at [139, 592] on div at bounding box center [586, 592] width 1173 height 0
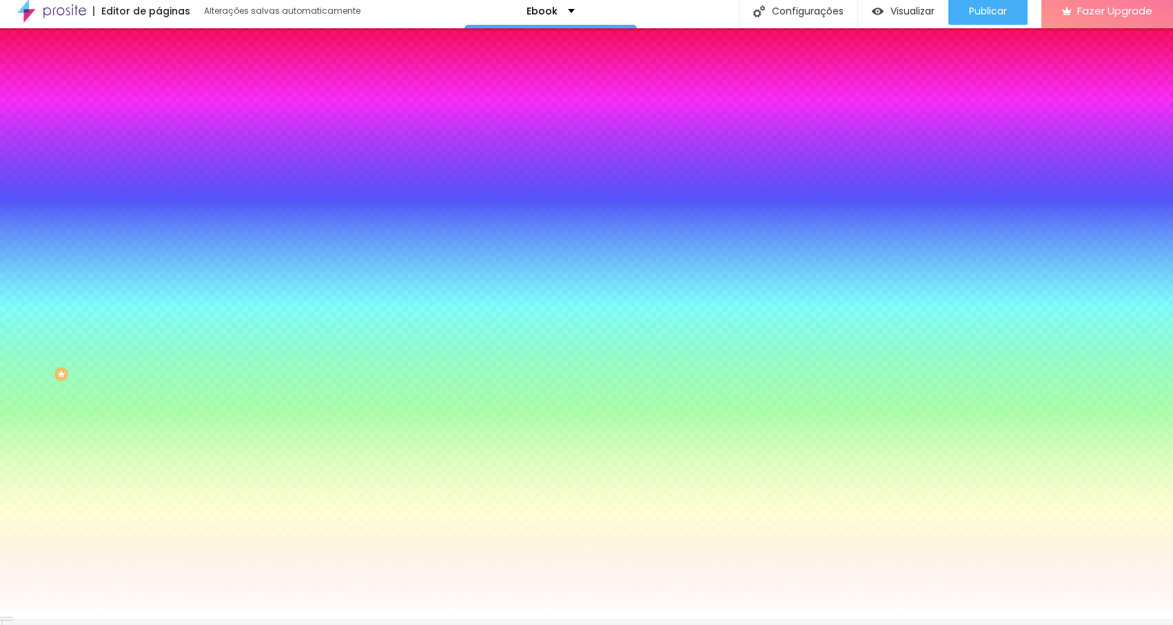
scroll to position [0, 0]
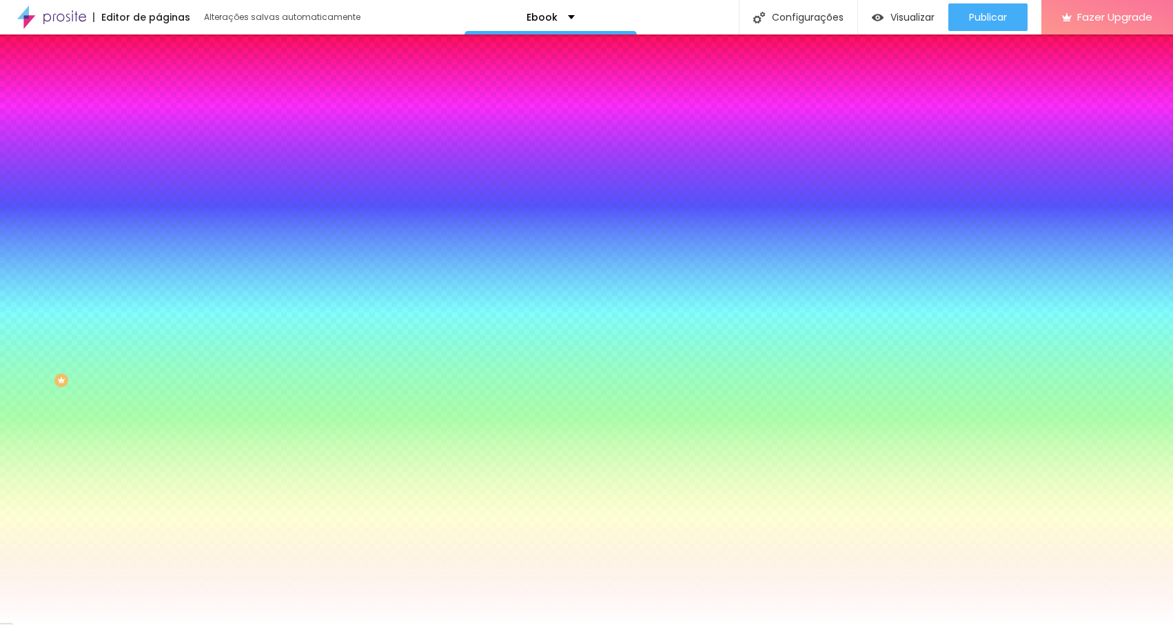
click at [159, 247] on button "button" at bounding box center [168, 240] width 19 height 14
drag, startPoint x: 179, startPoint y: 538, endPoint x: 358, endPoint y: 556, distance: 180.1
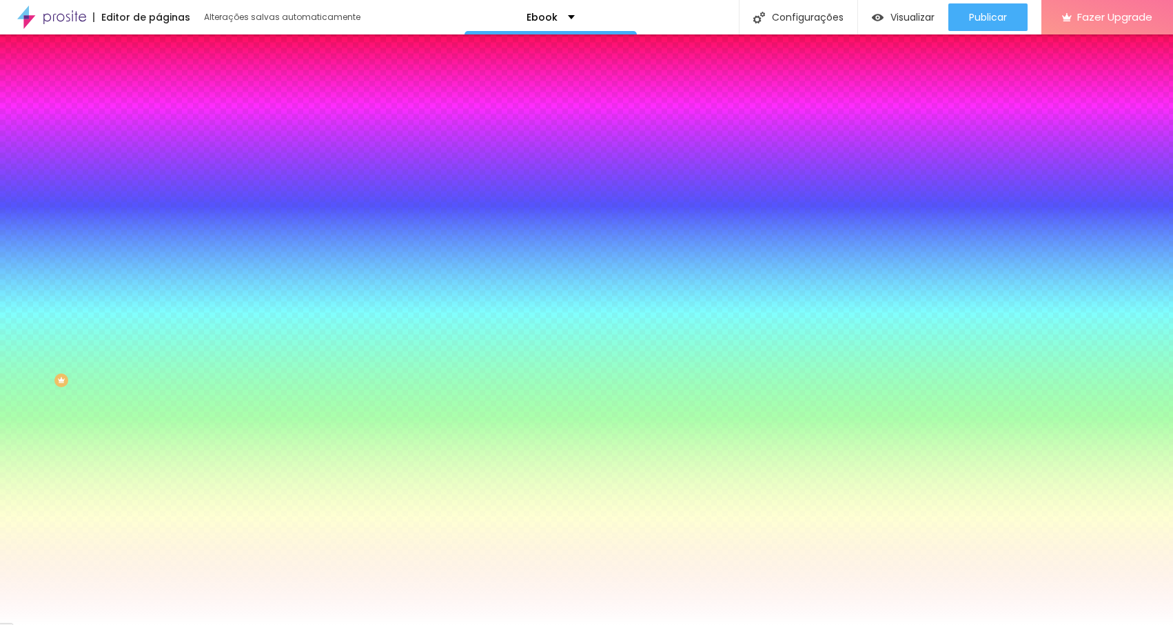
click at [294, 625] on div at bounding box center [586, 634] width 1173 height 0
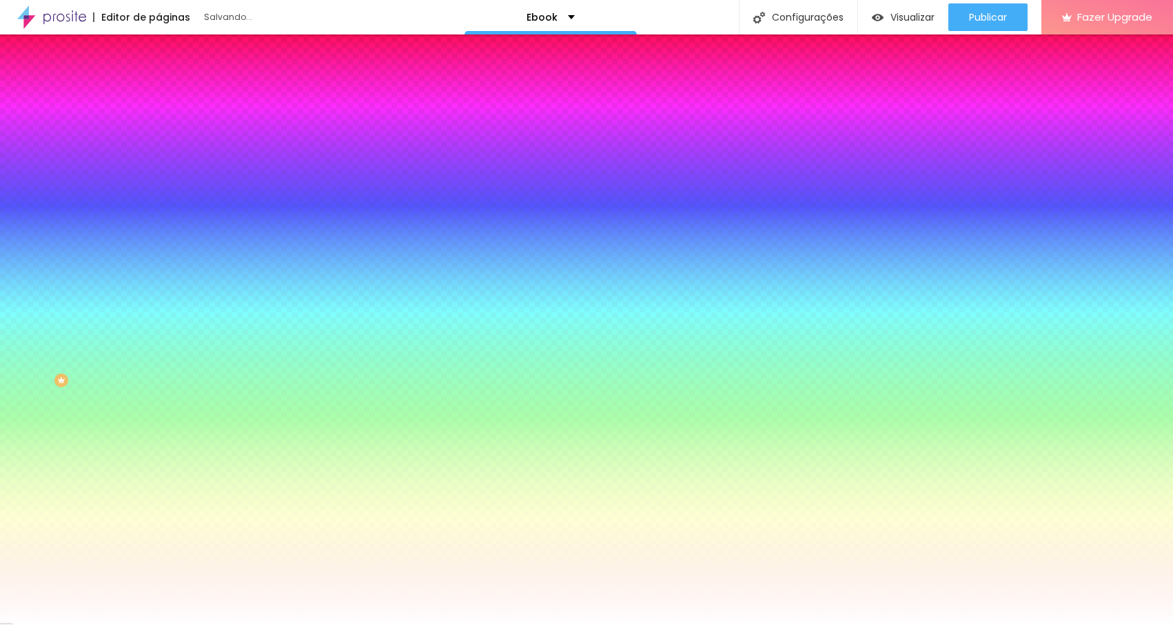
drag, startPoint x: 303, startPoint y: 533, endPoint x: 81, endPoint y: 517, distance: 223.2
click at [286, 625] on div at bounding box center [586, 634] width 1173 height 0
click at [65, 625] on div at bounding box center [586, 625] width 1173 height 0
click at [159, 127] on span "Trocar imagem" at bounding box center [196, 121] width 75 height 12
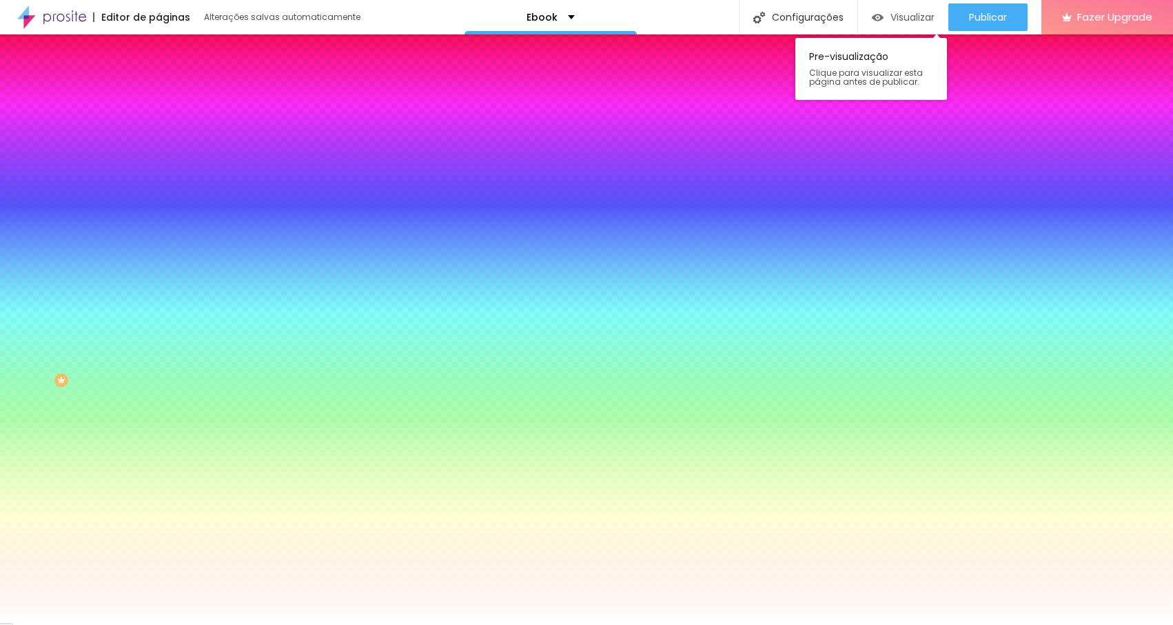
click at [891, 20] on span "Visualizar" at bounding box center [913, 17] width 44 height 11
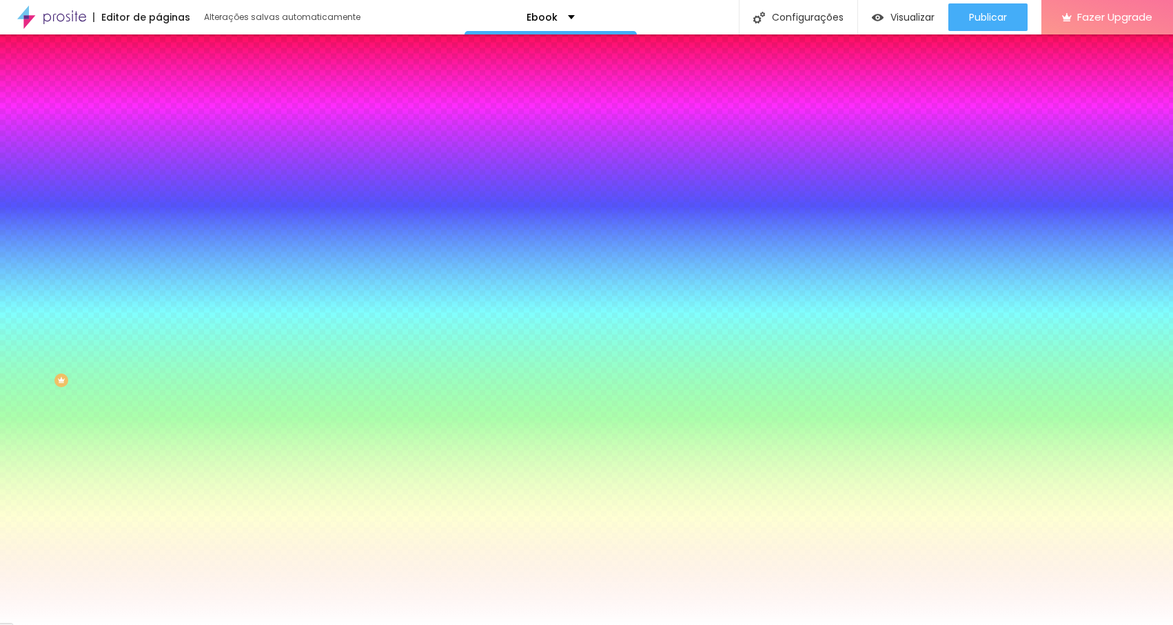
click at [159, 286] on button "button" at bounding box center [168, 279] width 19 height 14
click at [287, 625] on div at bounding box center [586, 634] width 1173 height 0
click at [80, 625] on div at bounding box center [586, 625] width 1173 height 0
click at [159, 127] on span "Trocar imagem" at bounding box center [196, 121] width 75 height 12
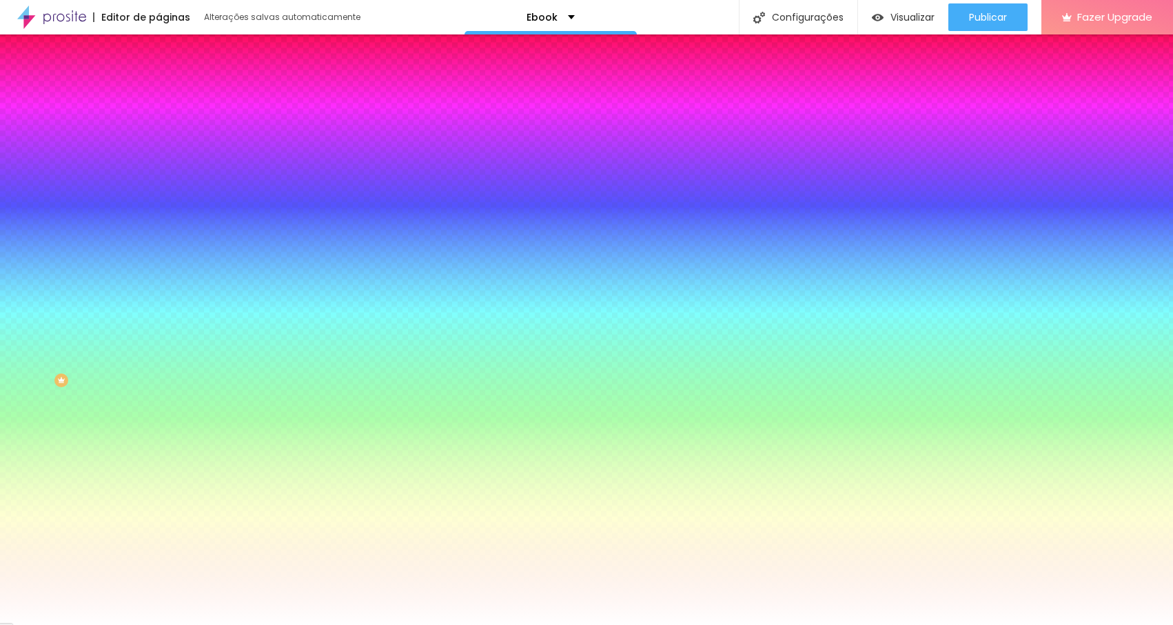
click at [159, 127] on span "Trocar imagem" at bounding box center [196, 121] width 75 height 12
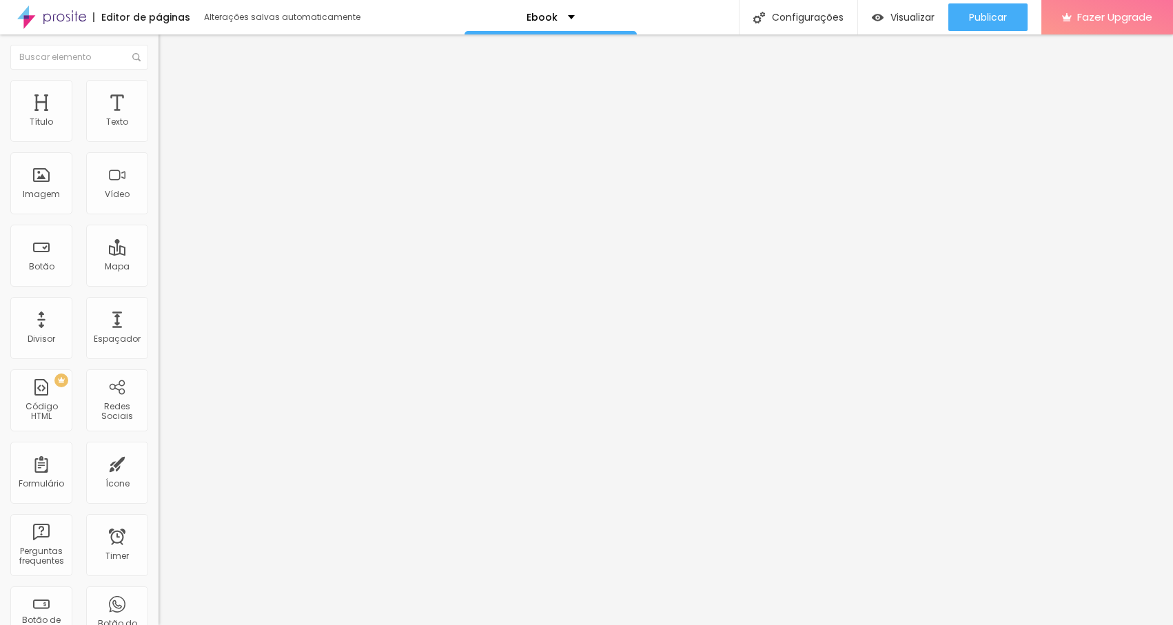
click at [159, 325] on input "range" at bounding box center [203, 330] width 89 height 11
drag, startPoint x: 91, startPoint y: 316, endPoint x: 43, endPoint y: 321, distance: 47.8
click at [159, 520] on input "range" at bounding box center [203, 525] width 89 height 11
drag, startPoint x: 47, startPoint y: 371, endPoint x: 11, endPoint y: 374, distance: 36.0
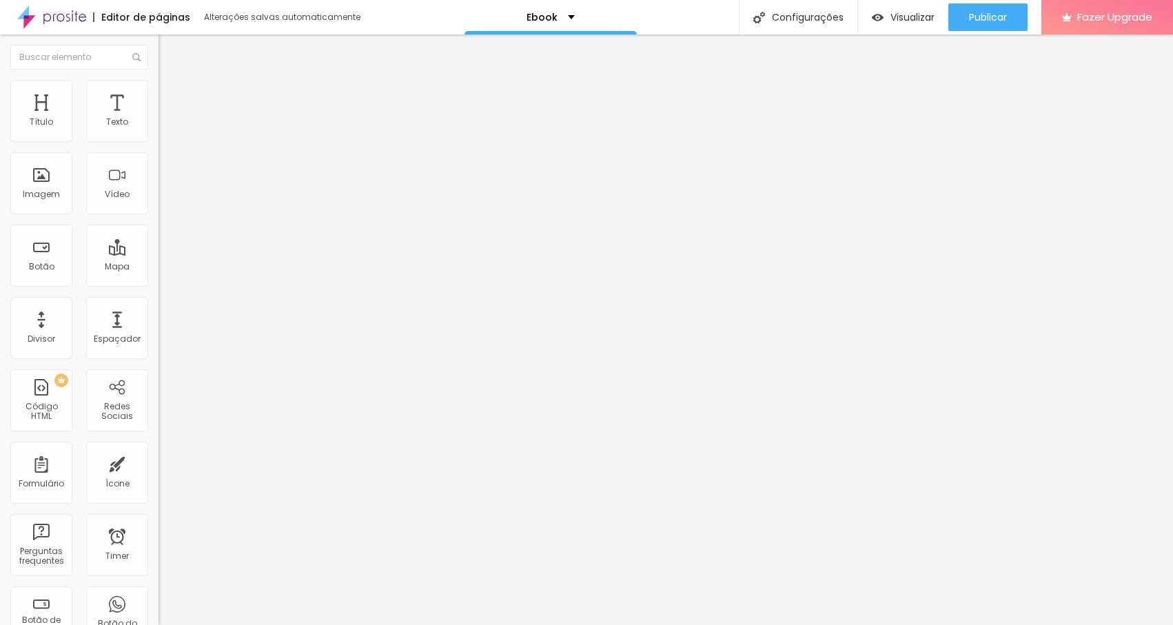
click at [171, 95] on span "Estilo" at bounding box center [181, 89] width 21 height 12
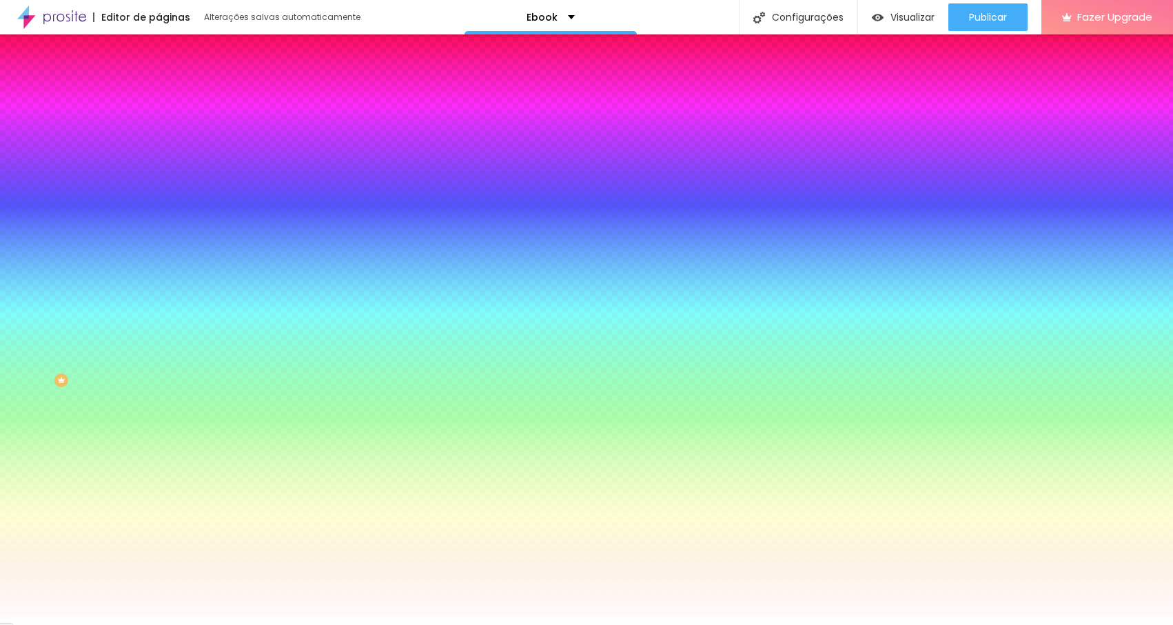
click at [159, 127] on span "Trocar imagem" at bounding box center [196, 121] width 75 height 12
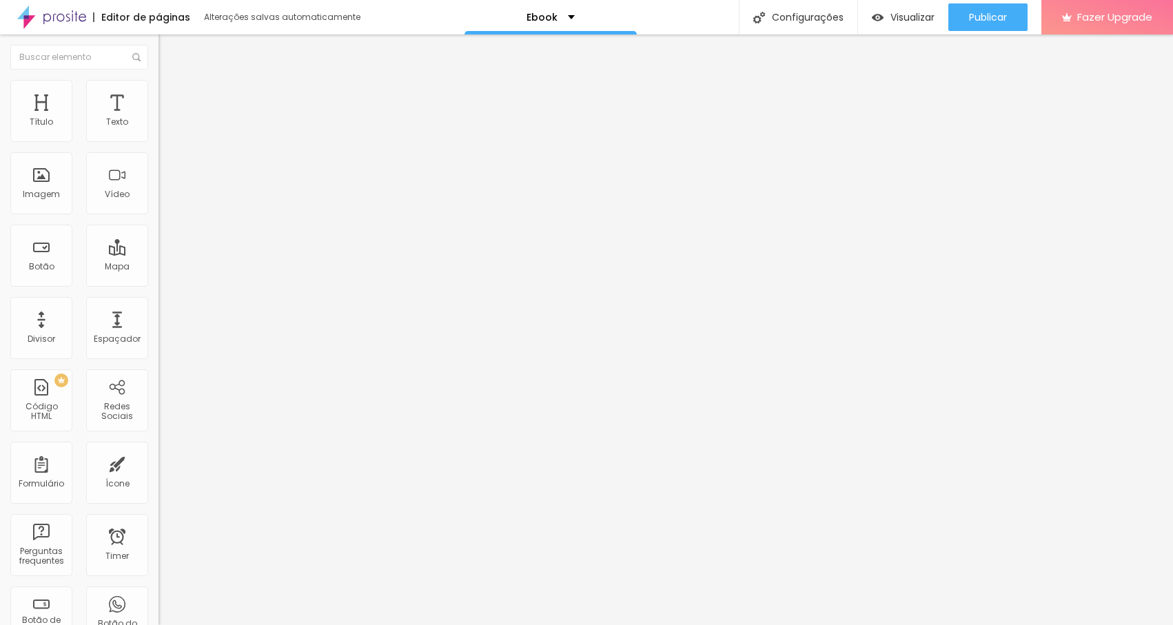
click at [159, 284] on input "https://" at bounding box center [241, 277] width 165 height 14
paste input "[URL][DOMAIN_NAME]"
click at [159, 284] on input "https://[URL][DOMAIN_NAME]" at bounding box center [241, 277] width 165 height 14
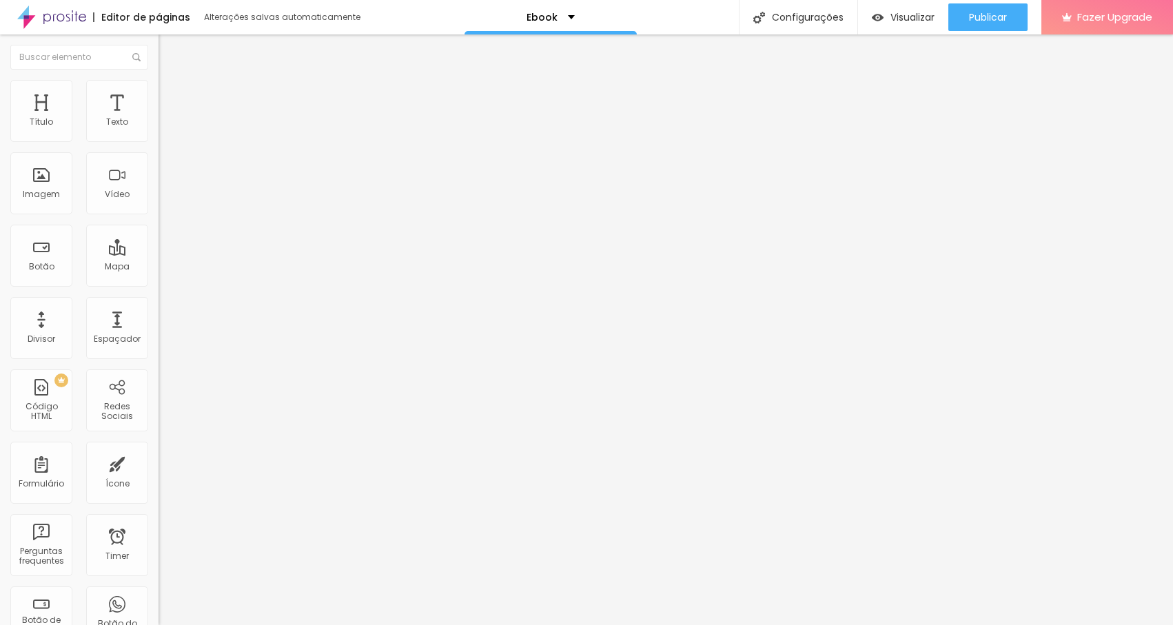
drag, startPoint x: 61, startPoint y: 285, endPoint x: -3, endPoint y: 259, distance: 69.3
click at [0, 259] on html "Editor de páginas Alterações [PERSON_NAME] automaticamente Ebook Configurações …" at bounding box center [586, 312] width 1173 height 625
click at [159, 284] on input "https://[URL][DOMAIN_NAME]" at bounding box center [241, 277] width 165 height 14
click at [159, 301] on div at bounding box center [238, 301] width 159 height 0
click at [159, 215] on span "Normal" at bounding box center [174, 211] width 31 height 12
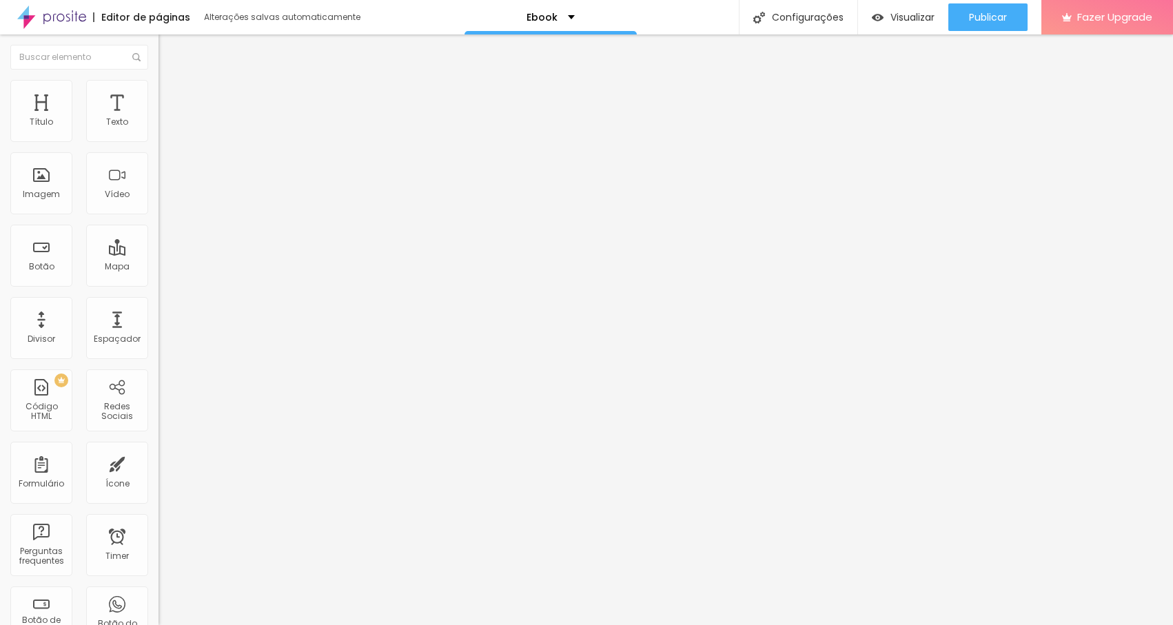
click at [159, 247] on span "Grande" at bounding box center [175, 241] width 32 height 12
click at [159, 466] on div "Editar Botão Conteúdo Estilo Avançado Texto Adquira agora seu ebook Alinhamento…" at bounding box center [238, 329] width 159 height 591
drag, startPoint x: 108, startPoint y: 150, endPoint x: -3, endPoint y: 112, distance: 116.6
click at [0, 112] on html "Editor de páginas Alterações [PERSON_NAME] automaticamente Ebook Configurações …" at bounding box center [586, 312] width 1173 height 625
drag, startPoint x: 56, startPoint y: 285, endPoint x: -3, endPoint y: 285, distance: 58.6
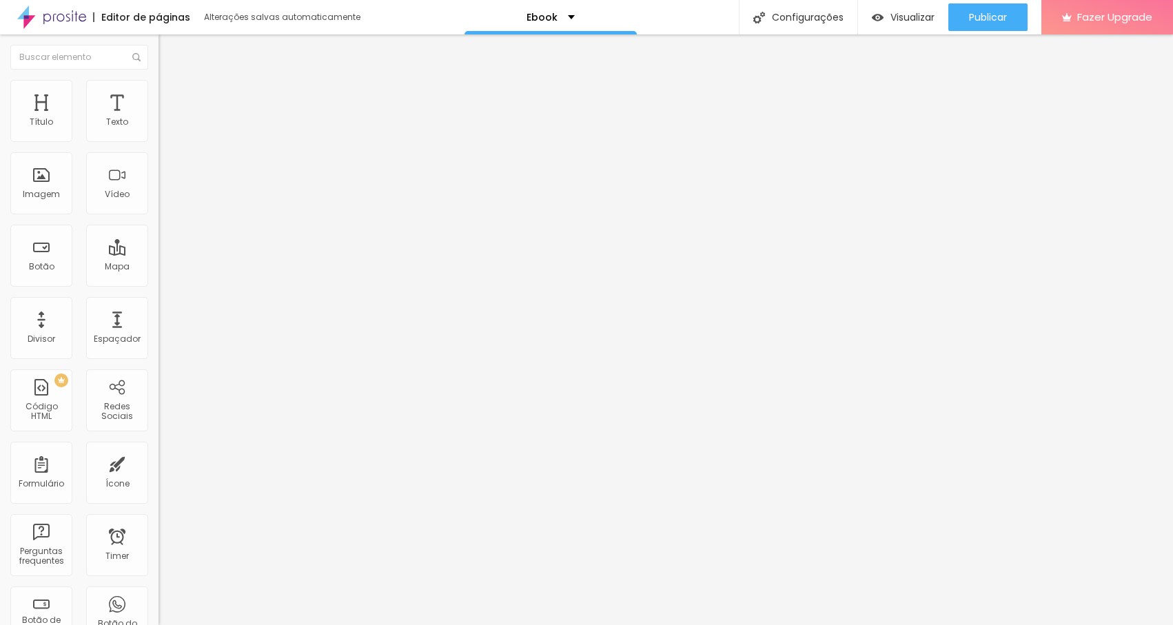
click at [0, 285] on html "Editor de páginas Alterações [PERSON_NAME] automaticamente Ebook Configurações …" at bounding box center [586, 312] width 1173 height 625
paste input "[DOMAIN_NAME][URL]"
click at [159, 307] on div "Abrir em uma nova aba" at bounding box center [238, 304] width 159 height 7
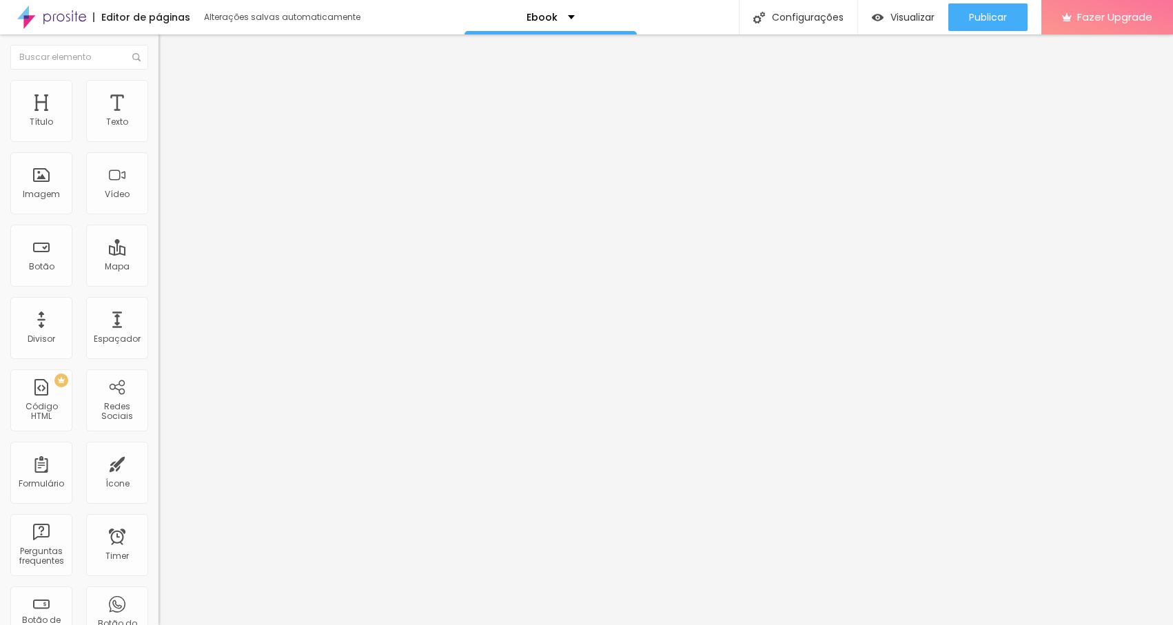
click at [159, 59] on button "Editar Texto" at bounding box center [238, 50] width 159 height 32
drag, startPoint x: 65, startPoint y: 287, endPoint x: -3, endPoint y: 283, distance: 67.7
click at [0, 283] on html "Editor de páginas Alterações [PERSON_NAME] automaticamente Ebook Configurações …" at bounding box center [586, 312] width 1173 height 625
paste input "Sou a [PERSON_NAME], Carioca, 33 anos, vivo em [GEOGRAPHIC_DATA] há mais de cin…"
paste input "[URL][DOMAIN_NAME]"
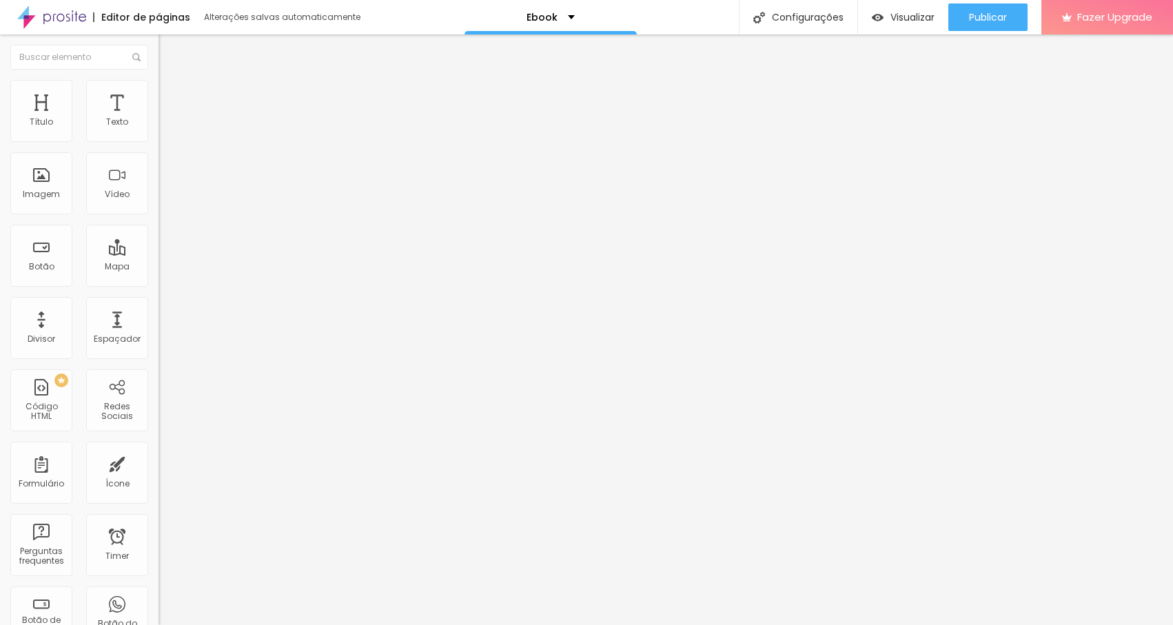
scroll to position [0, 10]
click at [159, 308] on div "Abrir em uma nova aba" at bounding box center [238, 304] width 159 height 7
click at [905, 17] on span "Visualizar" at bounding box center [913, 17] width 44 height 11
click at [1001, 14] on span "Publicar" at bounding box center [988, 17] width 38 height 11
